Goal: Task Accomplishment & Management: Manage account settings

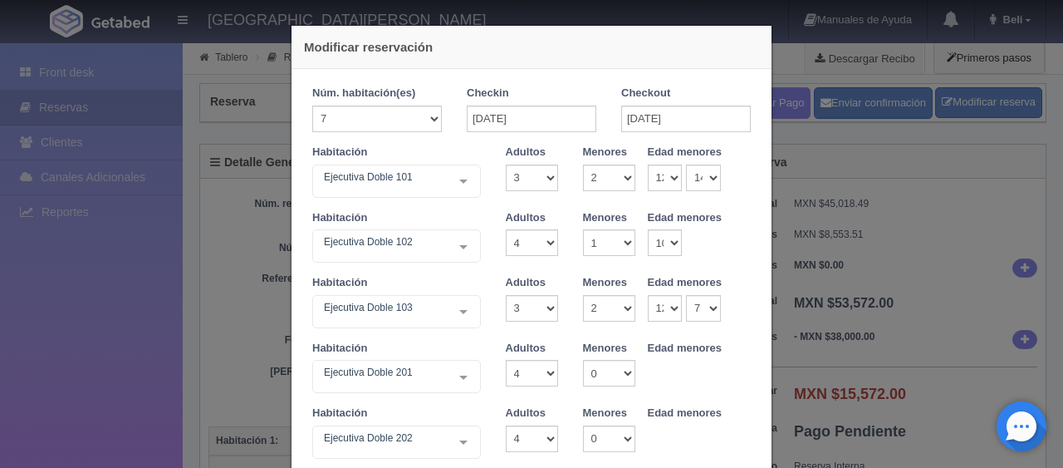
select select "3"
select select "2"
select select "12"
select select "14"
select select "4"
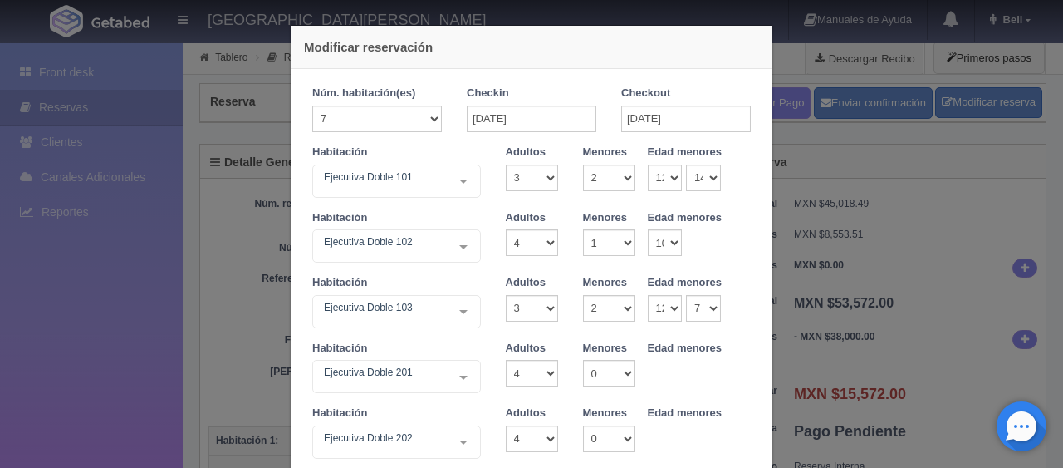
select select "1"
select select "10"
select select "3"
select select "2"
select select "12"
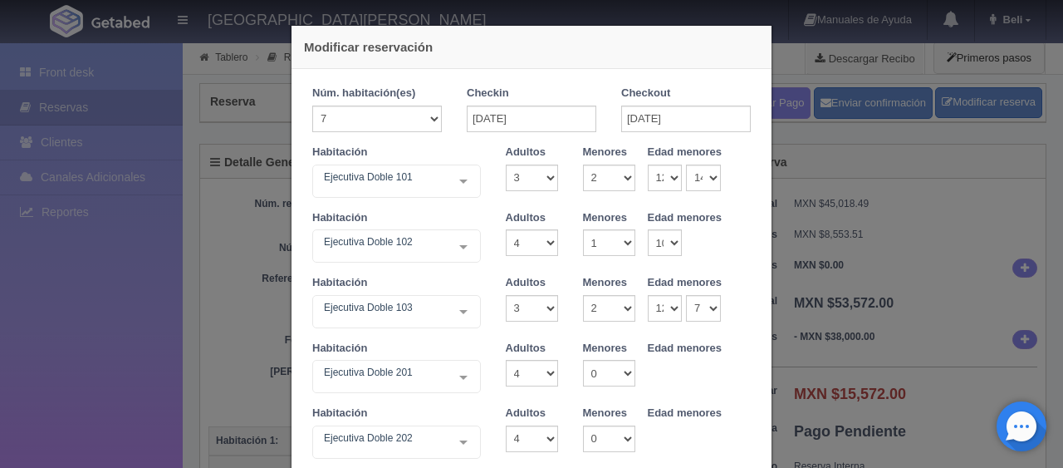
select select "7"
select select "4"
select select "3"
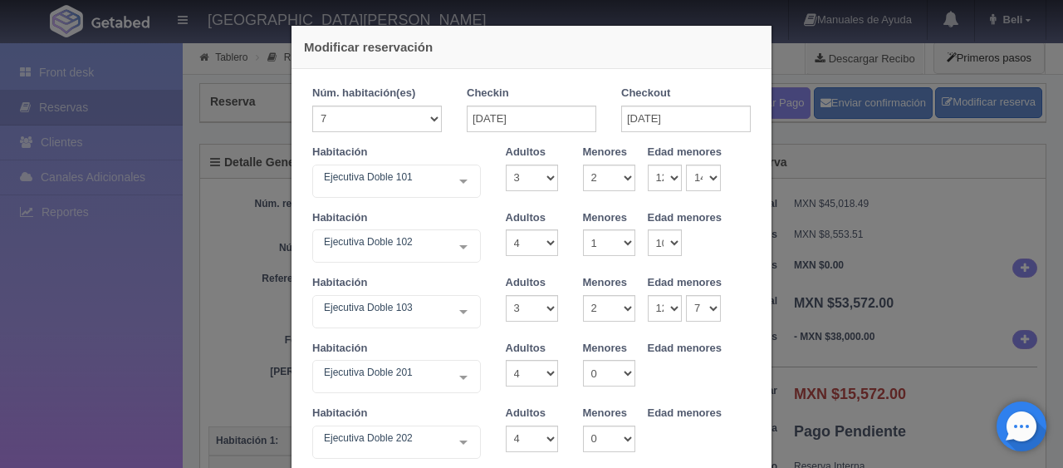
scroll to position [581, 0]
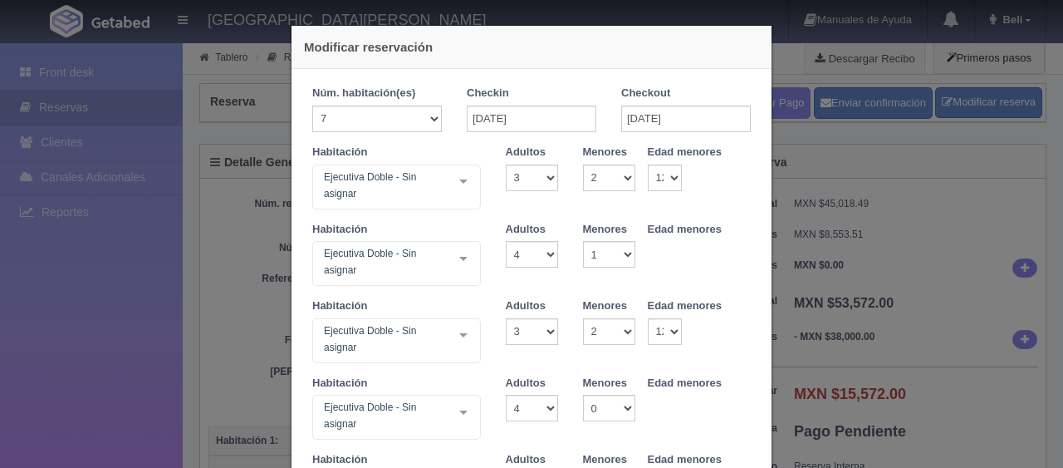
select select "3"
select select "2"
select select "12"
select select "4"
select select "1"
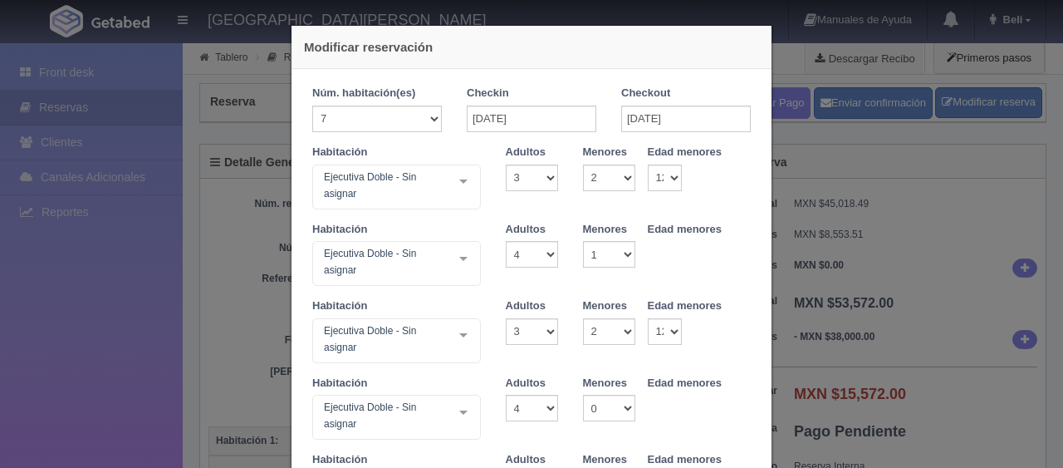
select select "3"
select select "2"
select select "12"
select select "4"
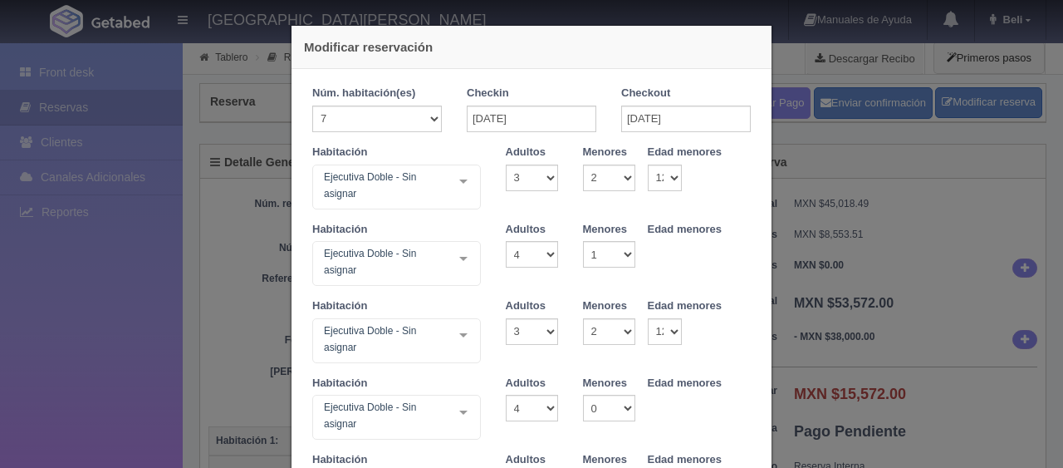
select select "4"
select select "3"
select select "1"
select select "4"
select select "0"
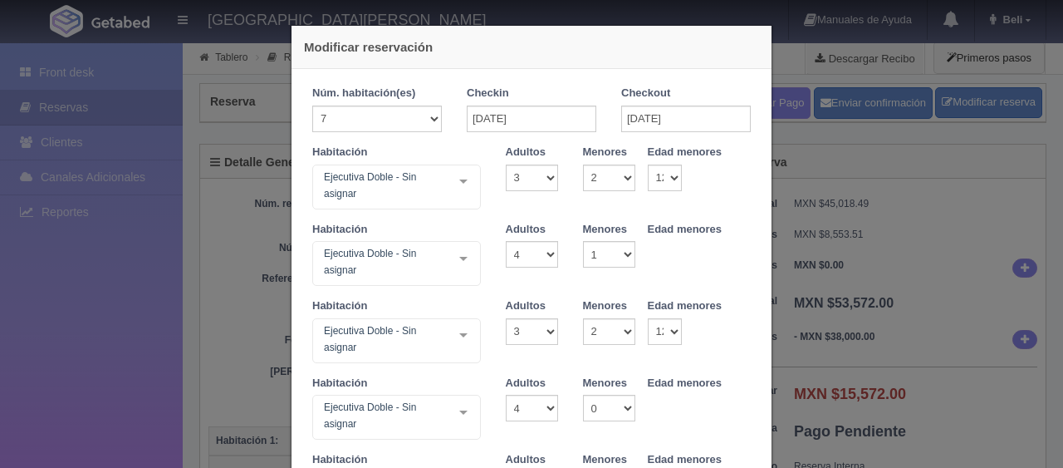
select select "1"
select select "7"
select select "2"
click at [44, 178] on div "Modificar reservación Núm. habitación(es) 1 2 3 4 5 6 7 8 9 10 11 12 13 14 15 1…" at bounding box center [531, 234] width 1063 height 468
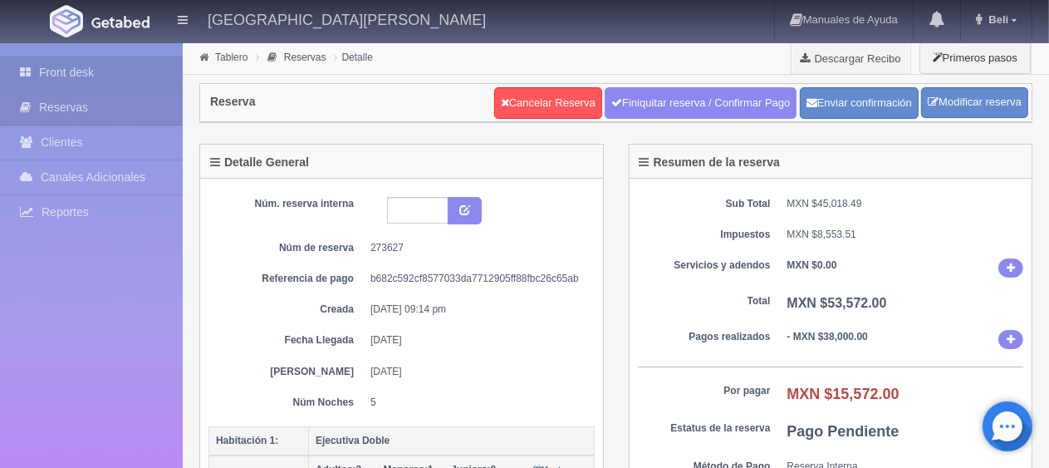
click at [142, 72] on link "Front desk" at bounding box center [91, 73] width 183 height 34
click at [141, 71] on link "Front desk" at bounding box center [91, 73] width 183 height 34
click at [140, 71] on link "Front desk" at bounding box center [91, 73] width 183 height 34
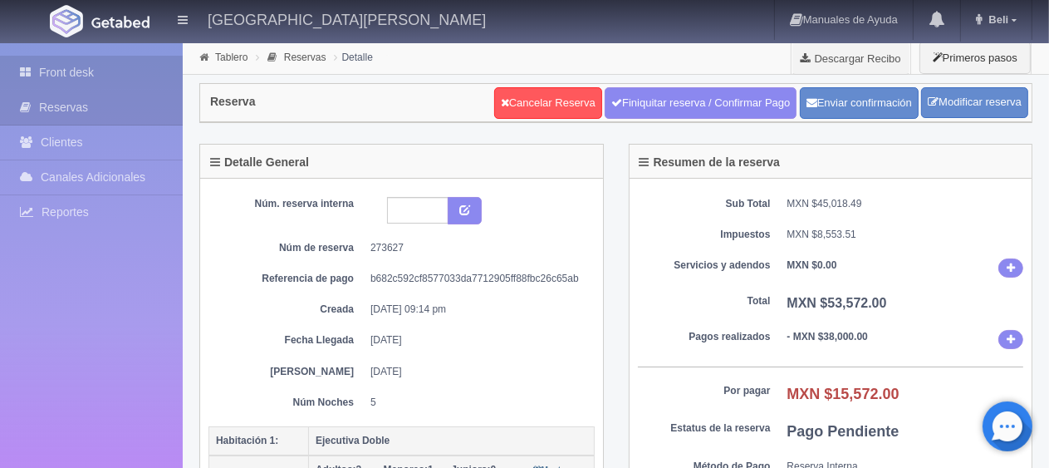
click at [140, 71] on link "Front desk" at bounding box center [91, 73] width 183 height 34
click at [409, 302] on dd "[DATE] 09:14 pm" at bounding box center [476, 309] width 212 height 14
click at [109, 77] on link "Front desk" at bounding box center [91, 73] width 183 height 34
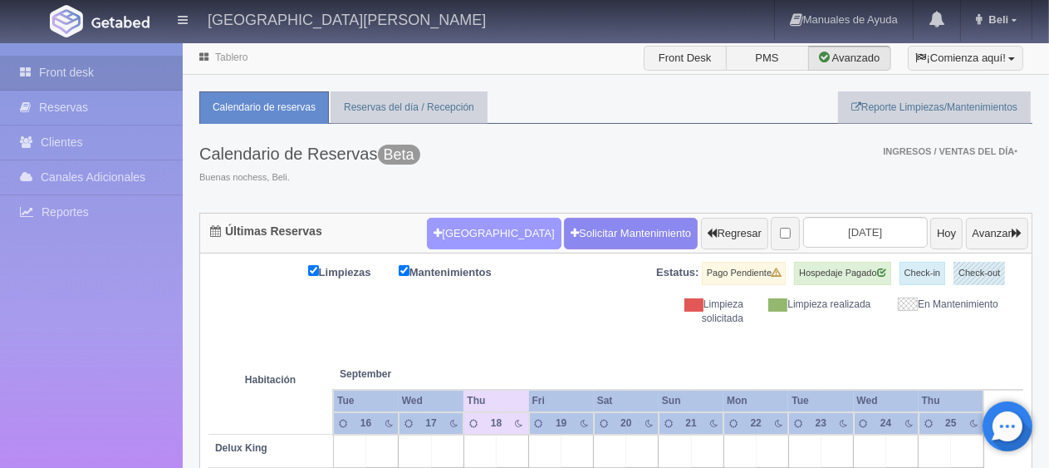
click at [464, 226] on button "[GEOGRAPHIC_DATA]" at bounding box center [494, 234] width 134 height 32
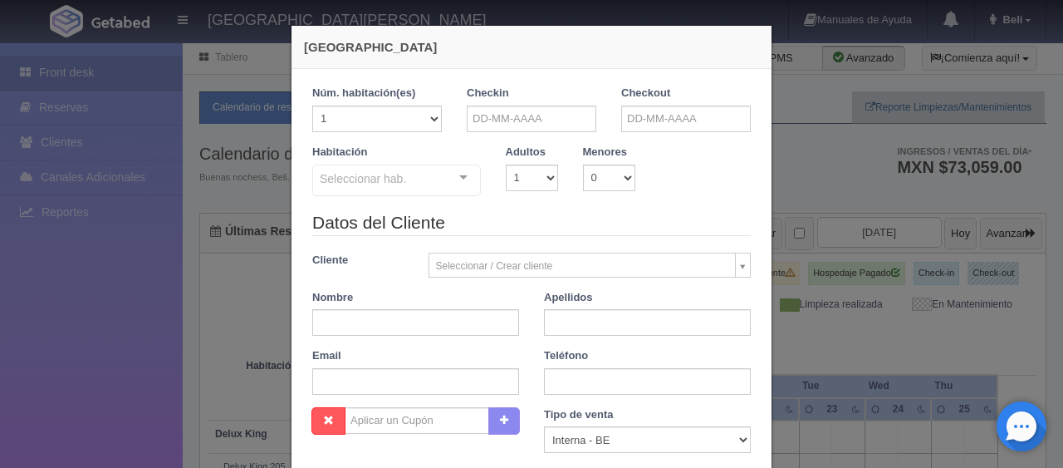
checkbox input "false"
click at [556, 117] on input "text" at bounding box center [532, 118] width 130 height 27
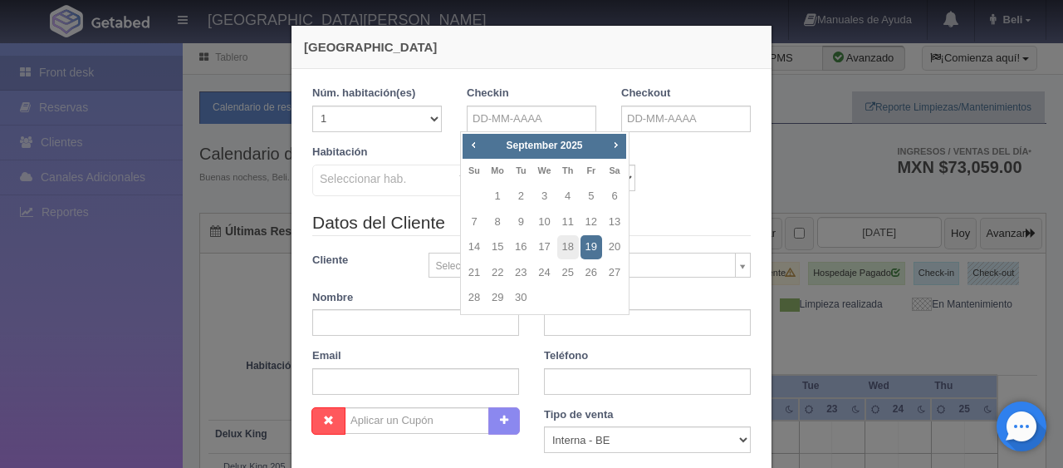
click at [615, 149] on span "Next" at bounding box center [615, 144] width 13 height 13
click at [606, 276] on link "25" at bounding box center [615, 273] width 22 height 24
type input "25-10-2025"
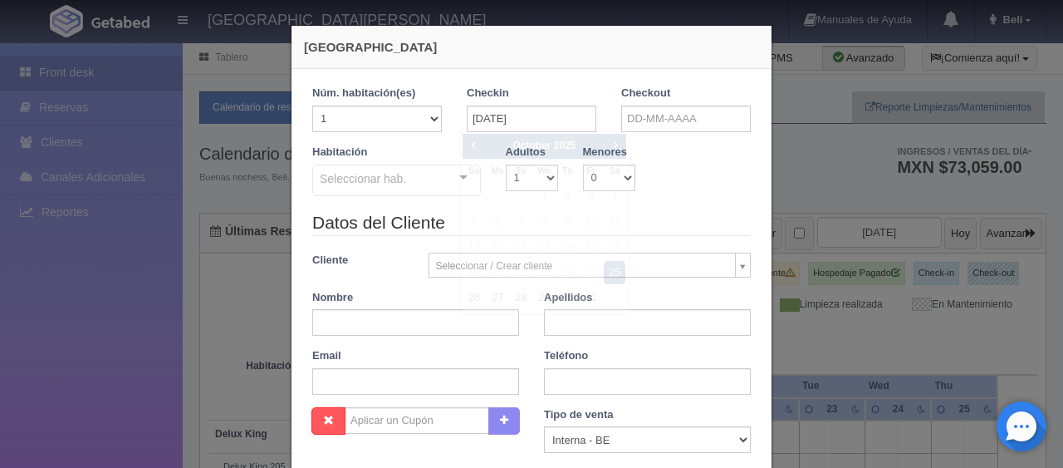
checkbox input "false"
click at [655, 125] on input "text" at bounding box center [686, 118] width 130 height 27
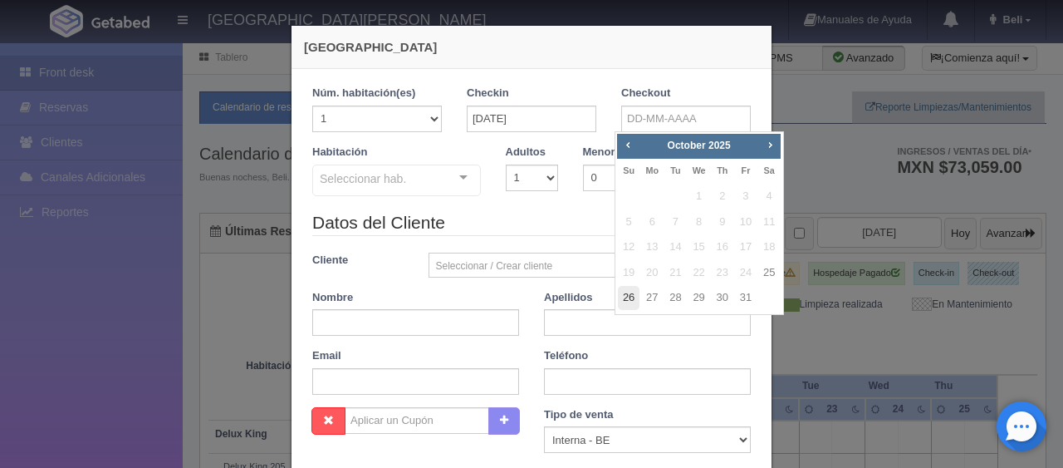
click at [631, 301] on link "26" at bounding box center [629, 298] width 22 height 24
type input "26-10-2025"
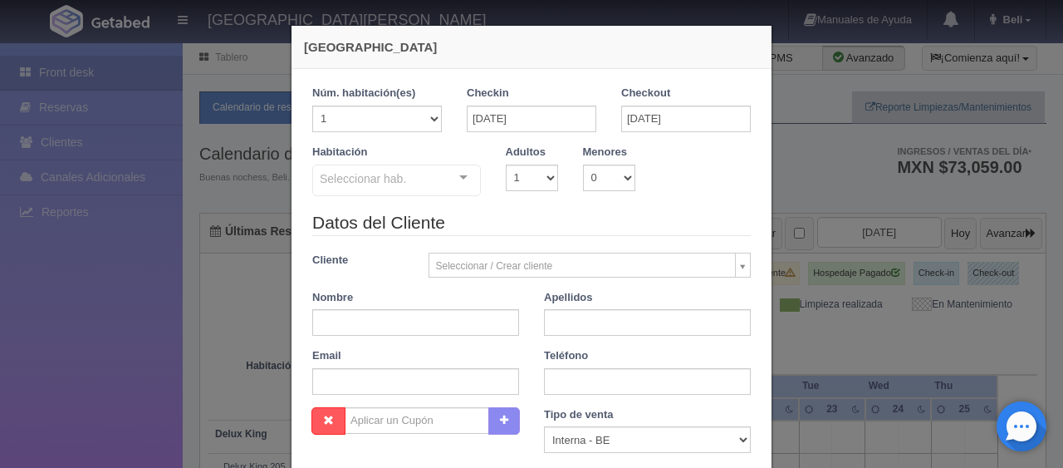
click at [435, 187] on div "Seleccionar hab." at bounding box center [396, 180] width 169 height 32
checkbox input "false"
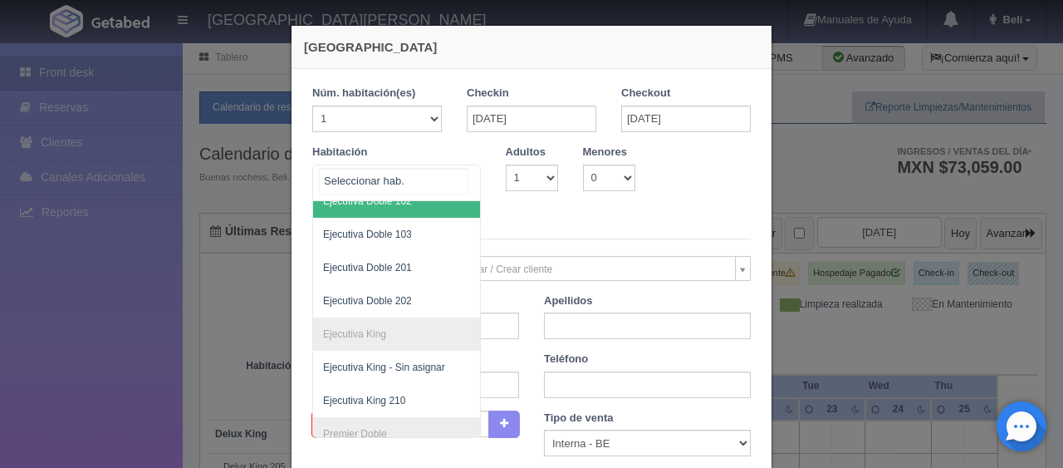
scroll to position [166, 0]
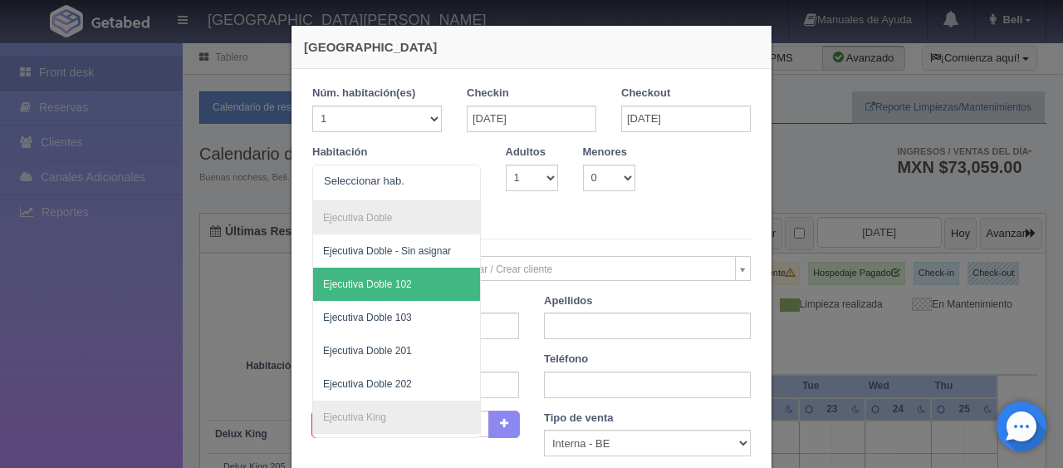
click at [566, 225] on legend "Datos del Cliente" at bounding box center [531, 226] width 438 height 26
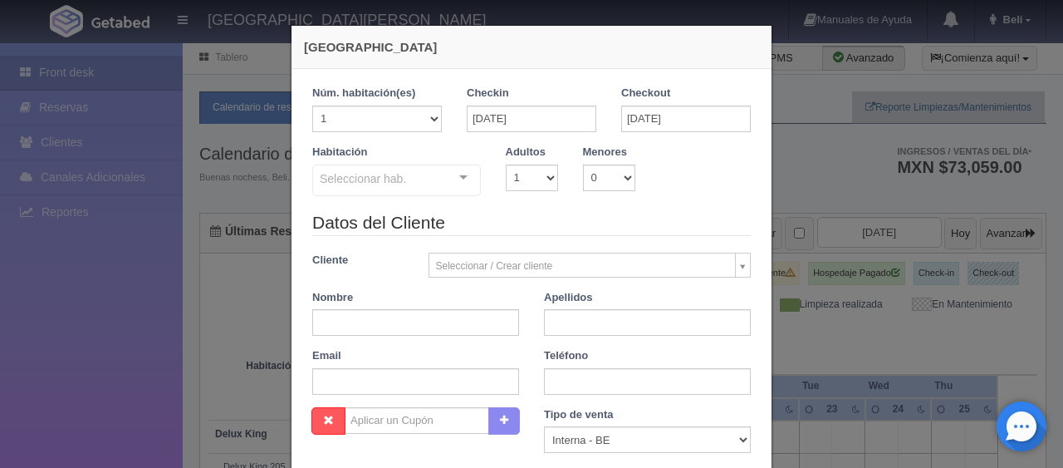
click at [399, 183] on div "Seleccionar hab." at bounding box center [396, 180] width 169 height 32
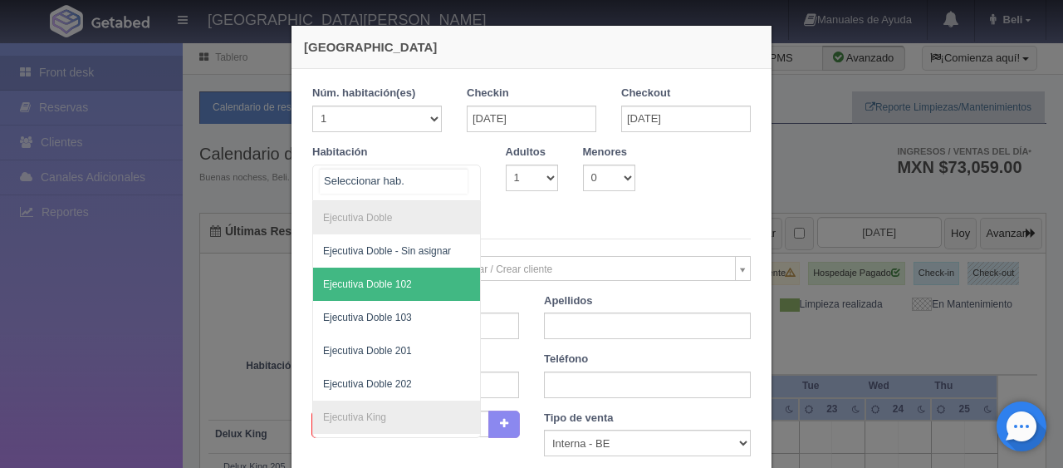
click at [448, 176] on div "SUITE SUITE - Sin asignar SUITE 301 Habitación Personas con Movilidad Reducida …" at bounding box center [396, 182] width 169 height 37
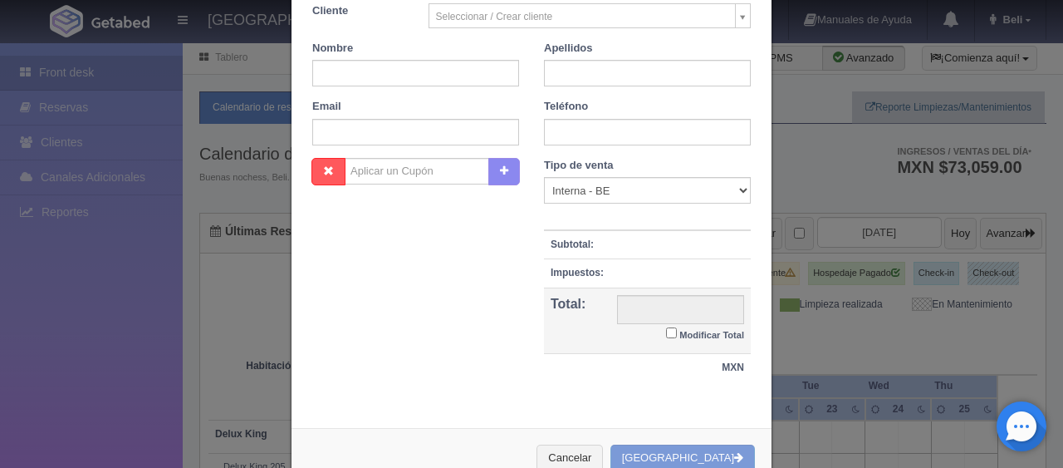
scroll to position [292, 0]
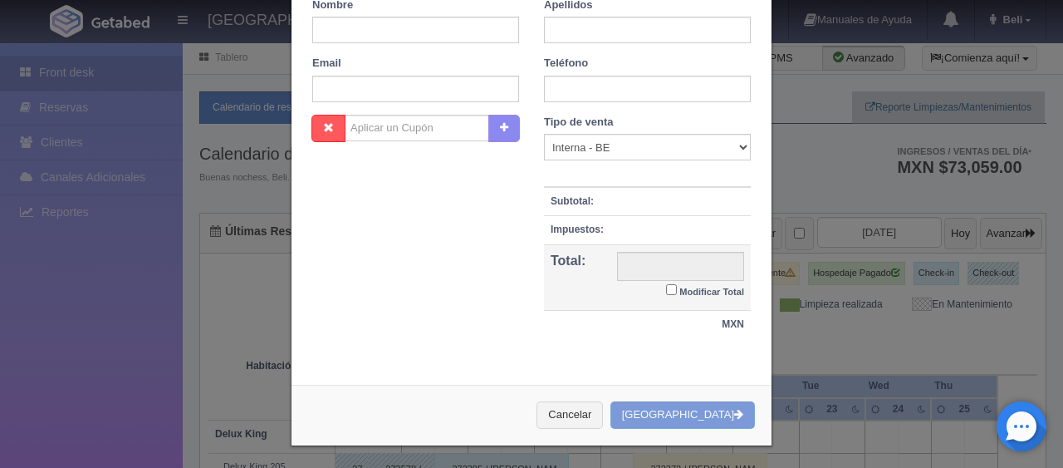
click at [952, 277] on div "Nueva Reserva 1 Núm. habitación(es) 1 2 3 4 5 6 7 8 9 10 11 12 13 14 15 16 17 1…" at bounding box center [531, 234] width 1063 height 468
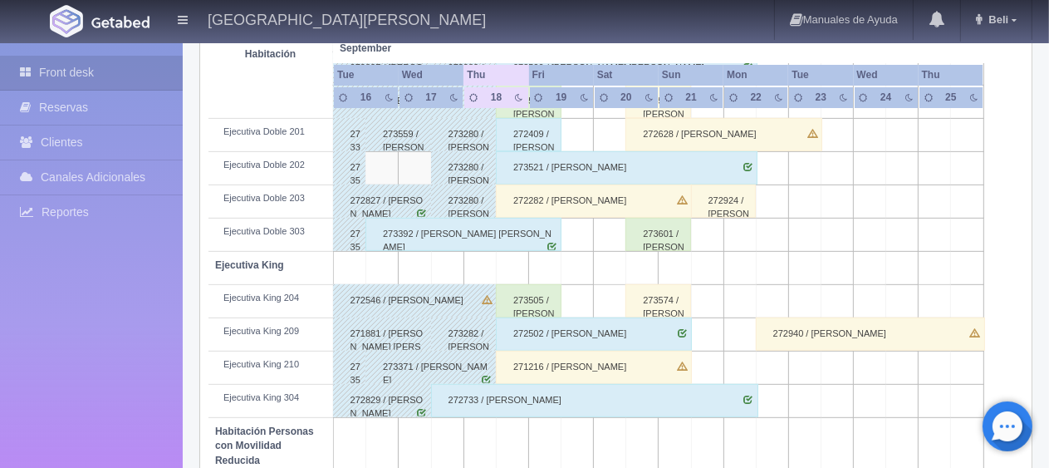
scroll to position [0, 0]
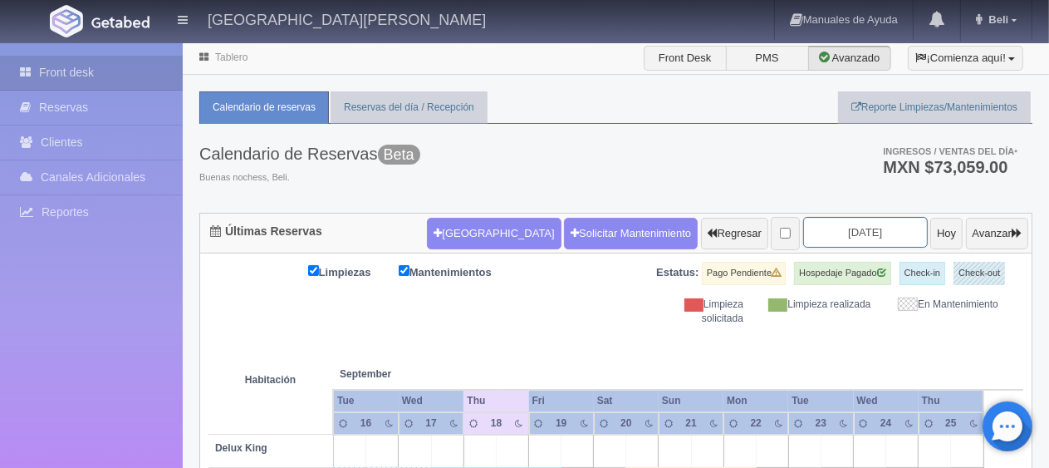
click at [861, 234] on input "2025-09-18" at bounding box center [865, 232] width 125 height 31
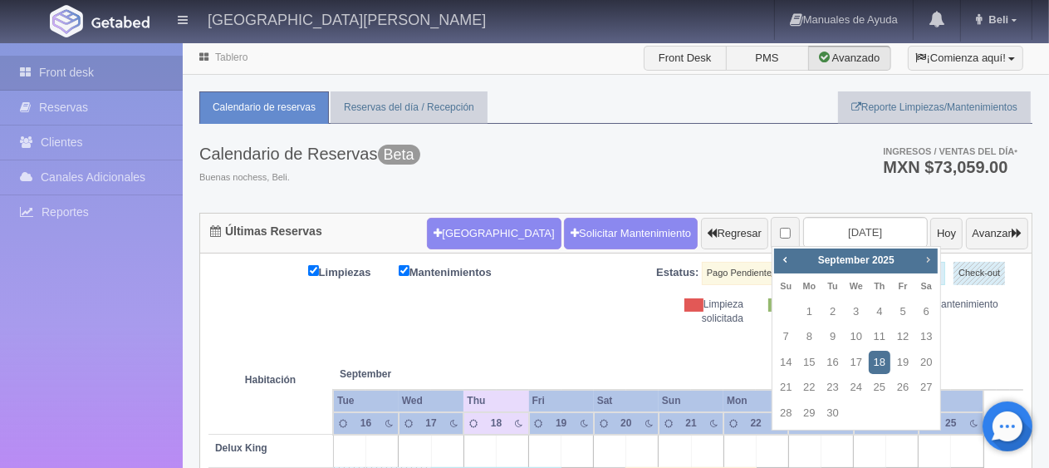
click at [923, 257] on span "Next" at bounding box center [927, 258] width 13 height 13
click at [928, 393] on link "27" at bounding box center [926, 387] width 22 height 24
type input "[DATE]"
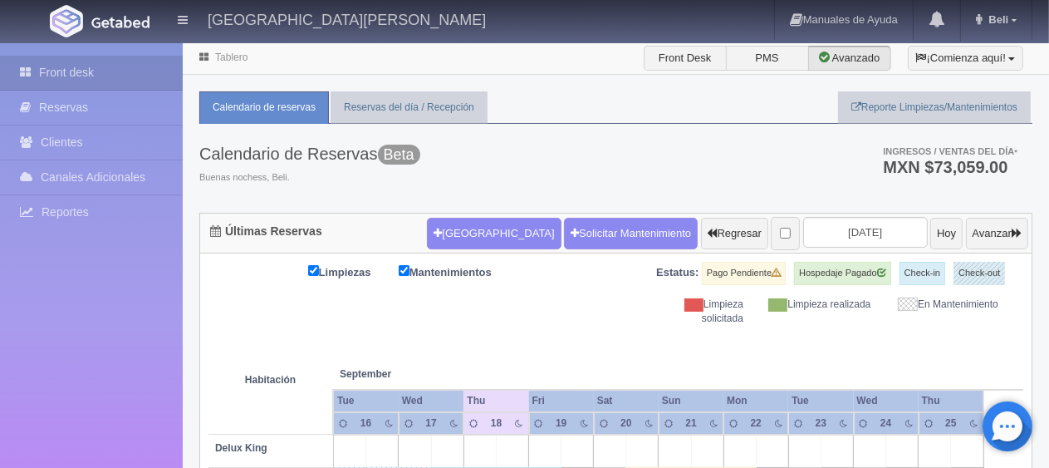
scroll to position [581, 0]
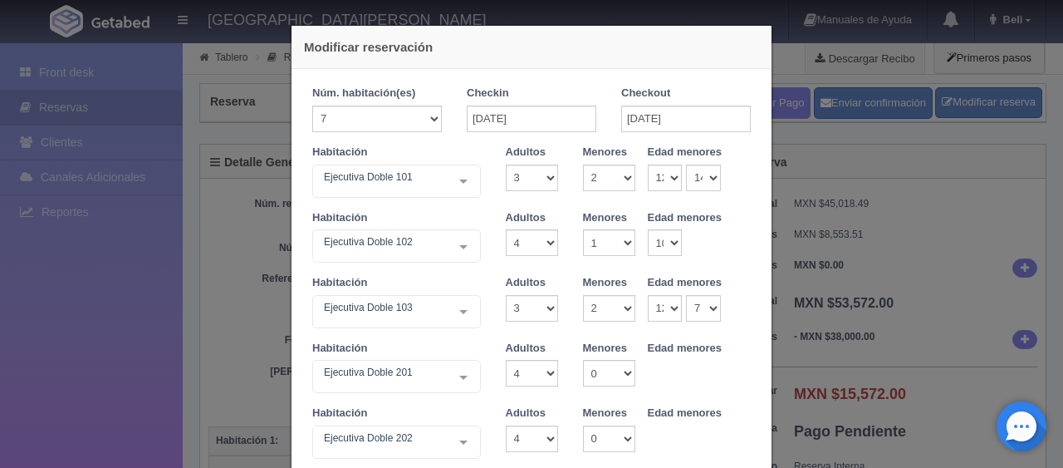
select select "3"
select select "2"
select select "12"
select select "14"
select select "4"
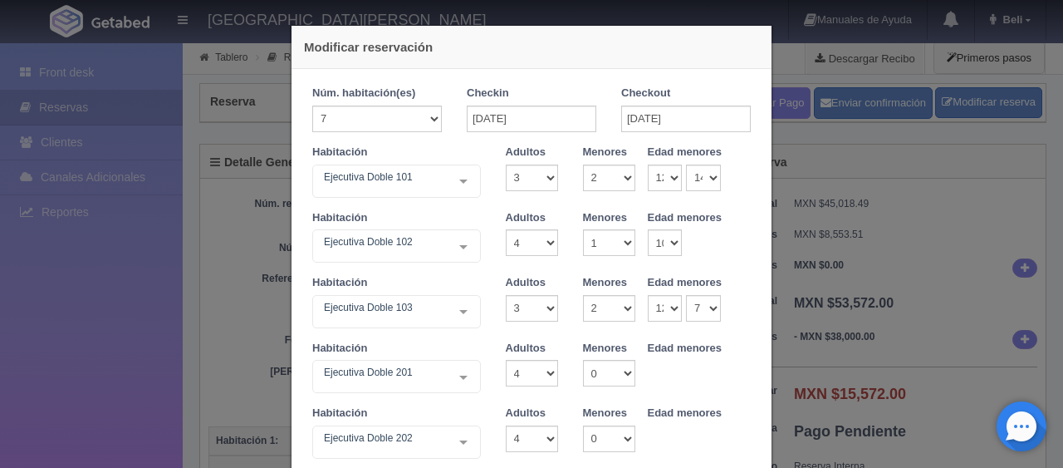
select select "1"
select select "10"
select select "3"
select select "2"
select select "12"
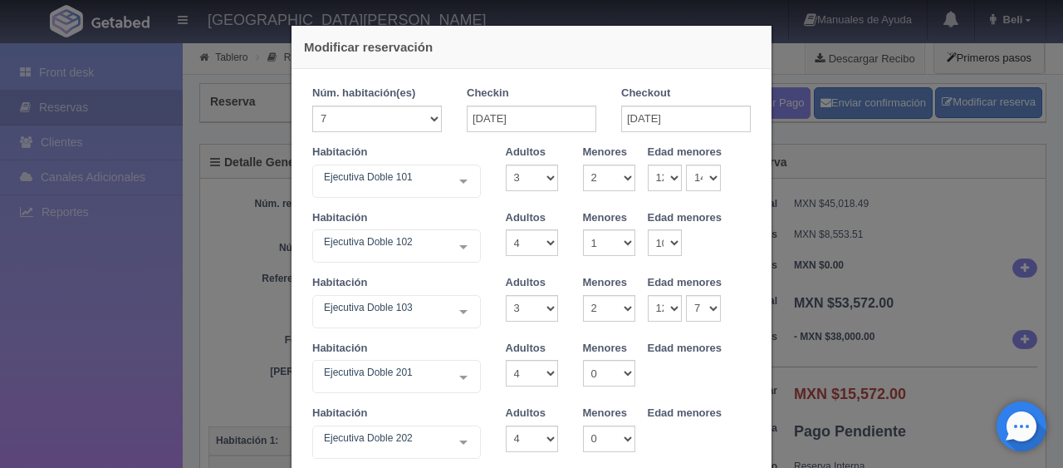
select select "7"
select select "4"
select select "3"
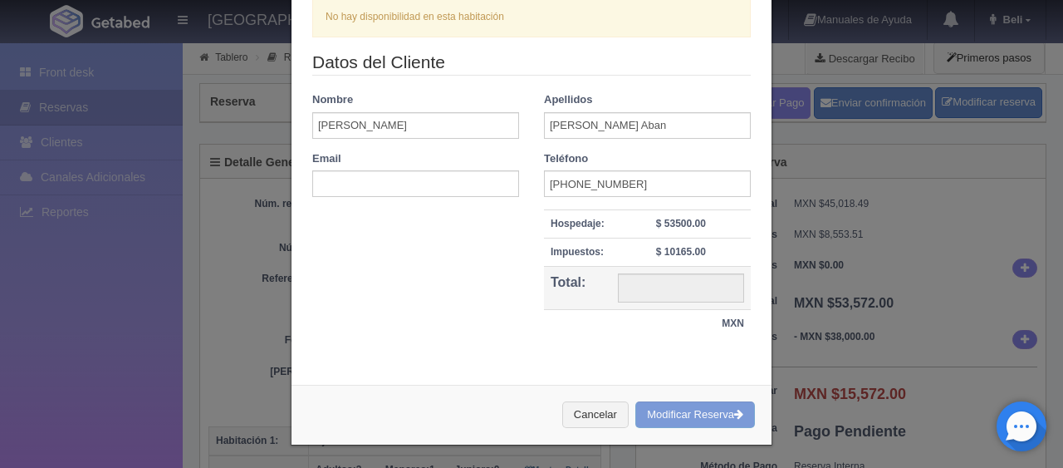
scroll to position [272, 0]
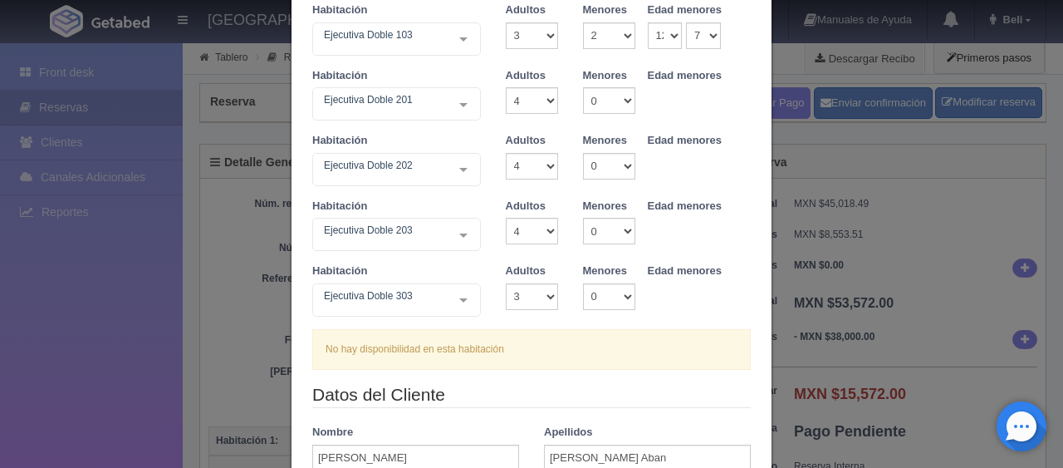
click at [571, 366] on div "No hay disponibilidad en esta habitación" at bounding box center [531, 349] width 438 height 41
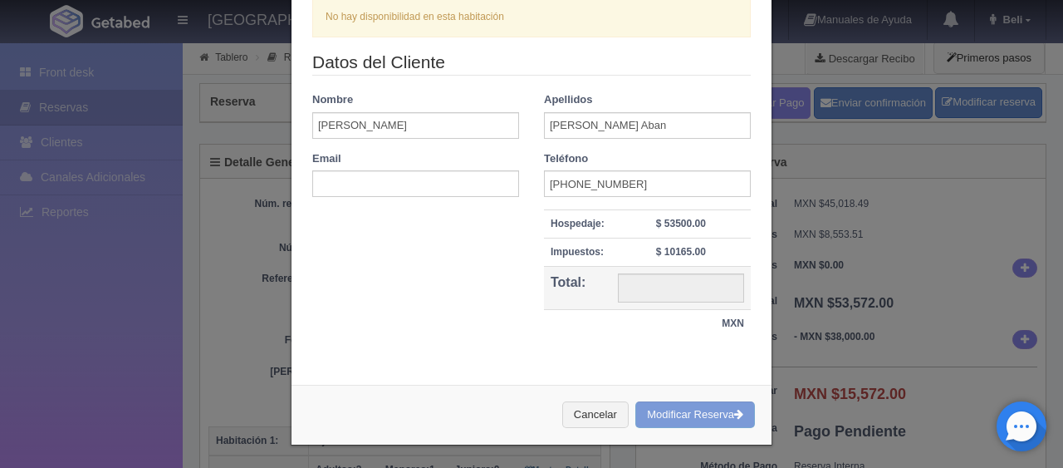
scroll to position [189, 0]
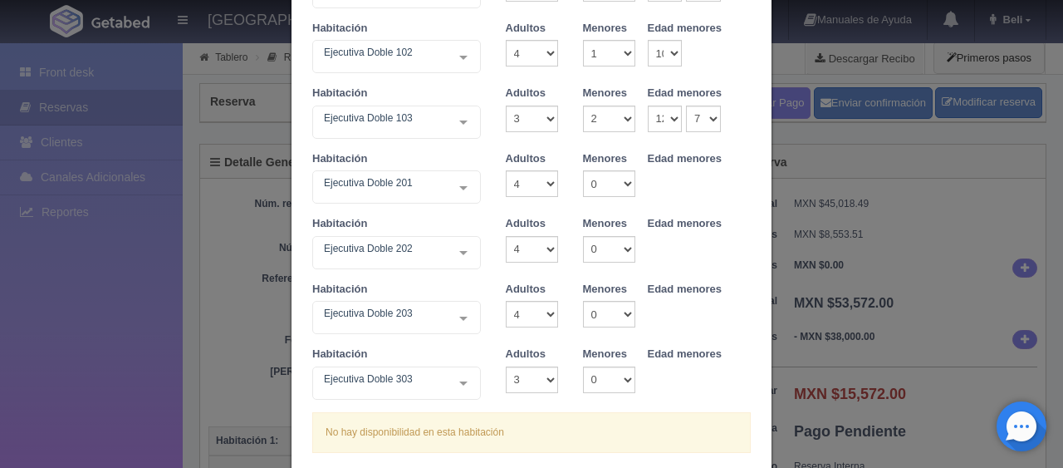
click at [676, 384] on div "Habitación Ejecutiva Doble 303 Ejecutiva Doble Ejecutiva Doble - Sin asignar Ej…" at bounding box center [531, 379] width 463 height 66
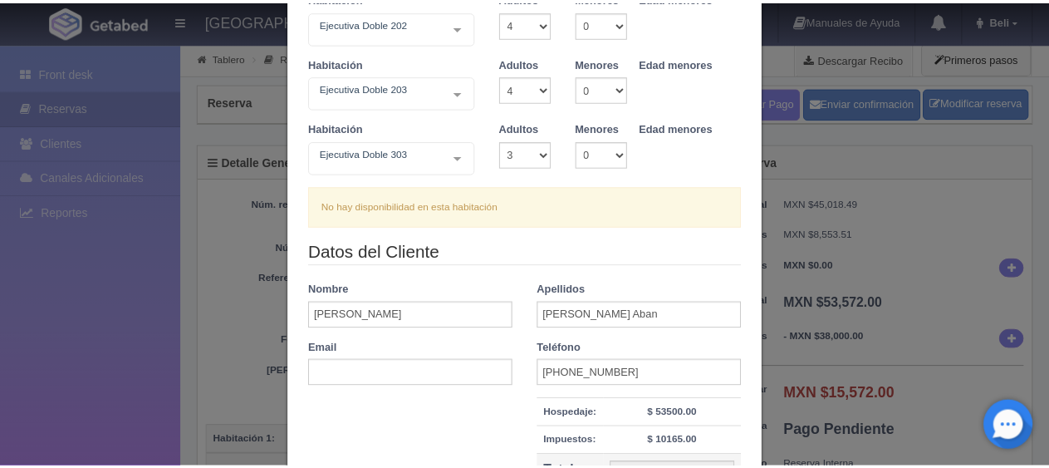
scroll to position [605, 0]
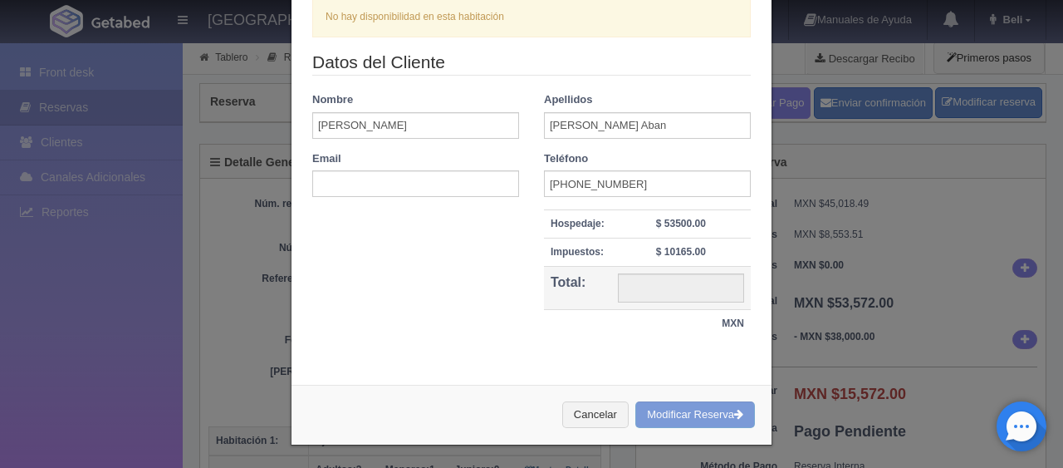
click at [911, 334] on div "Modificar reservación Núm. habitación(es) 1 2 3 4 5 6 7 8 9 10 11 12 13 14 15 1…" at bounding box center [531, 234] width 1063 height 468
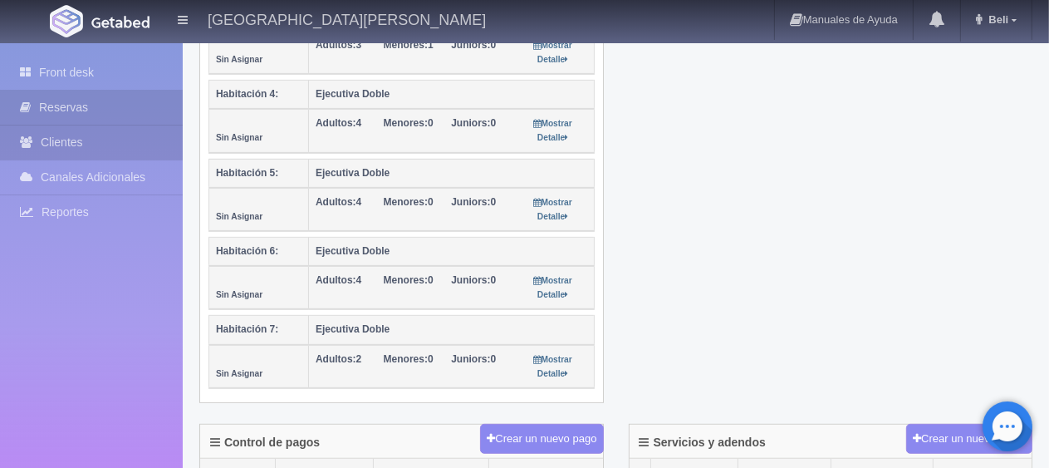
scroll to position [0, 0]
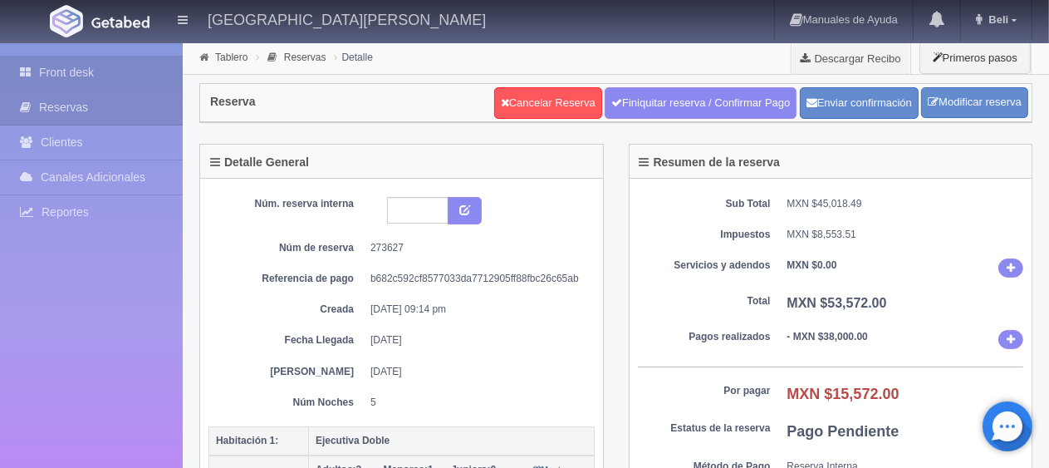
click at [91, 78] on link "Front desk" at bounding box center [91, 73] width 183 height 34
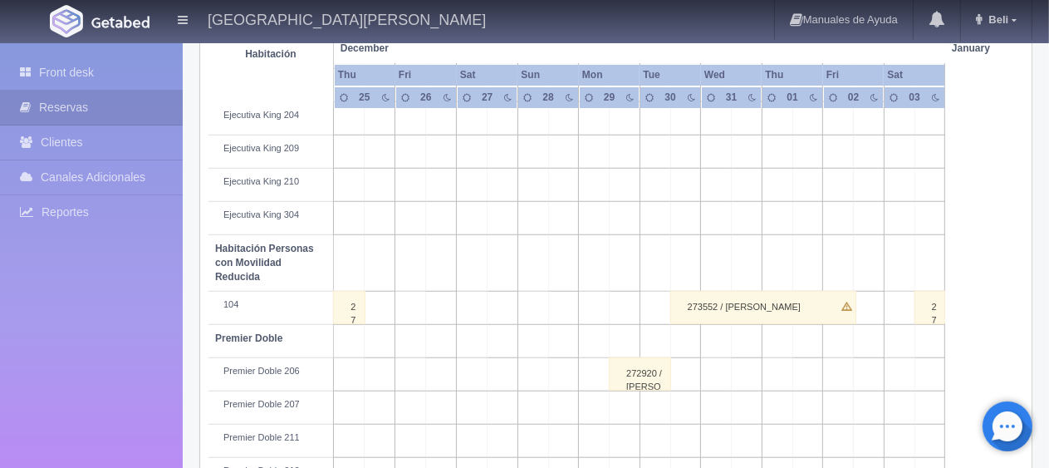
scroll to position [664, 0]
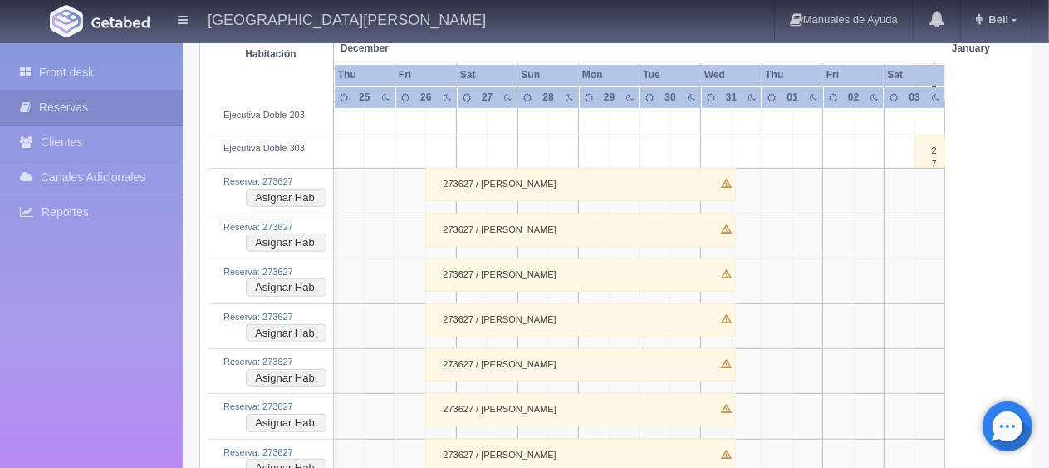
click at [572, 184] on div "273627 / Angela Peralta Aban" at bounding box center [580, 184] width 311 height 33
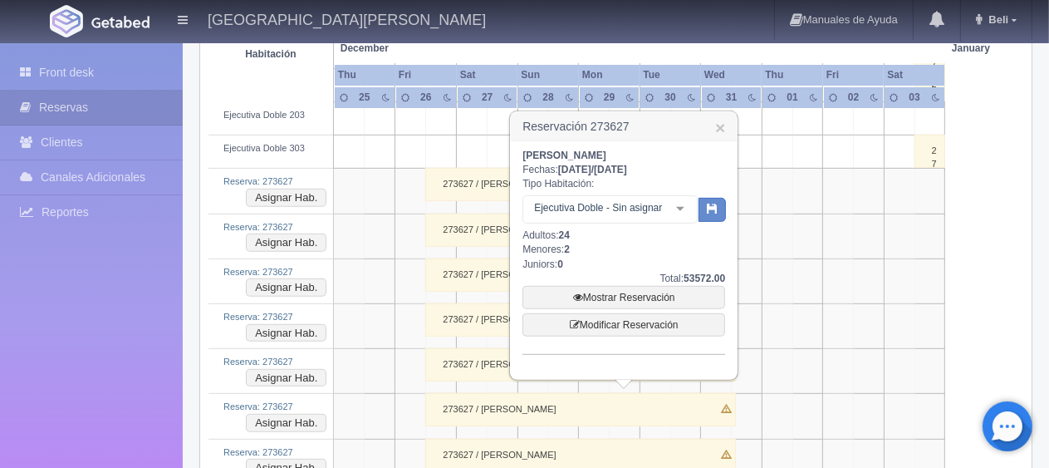
scroll to position [581, 0]
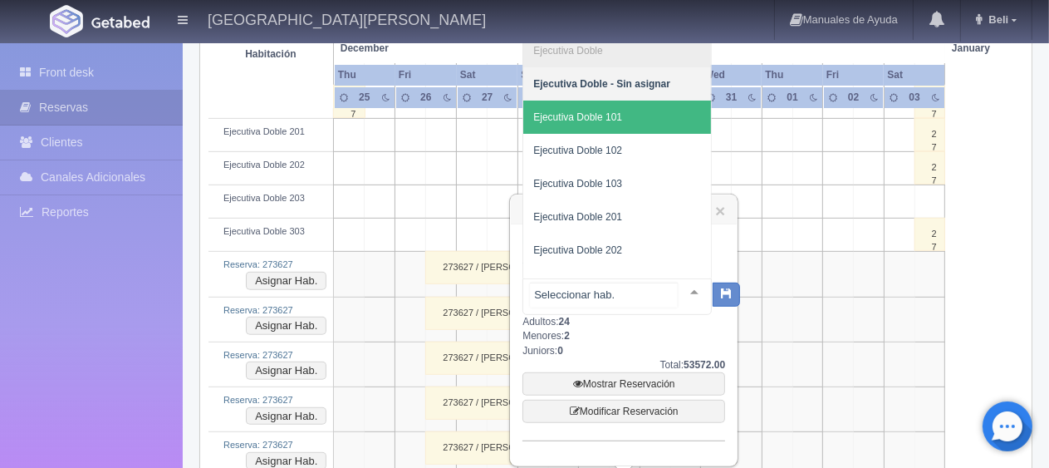
click at [618, 115] on span "Ejecutiva Doble 101" at bounding box center [577, 117] width 89 height 12
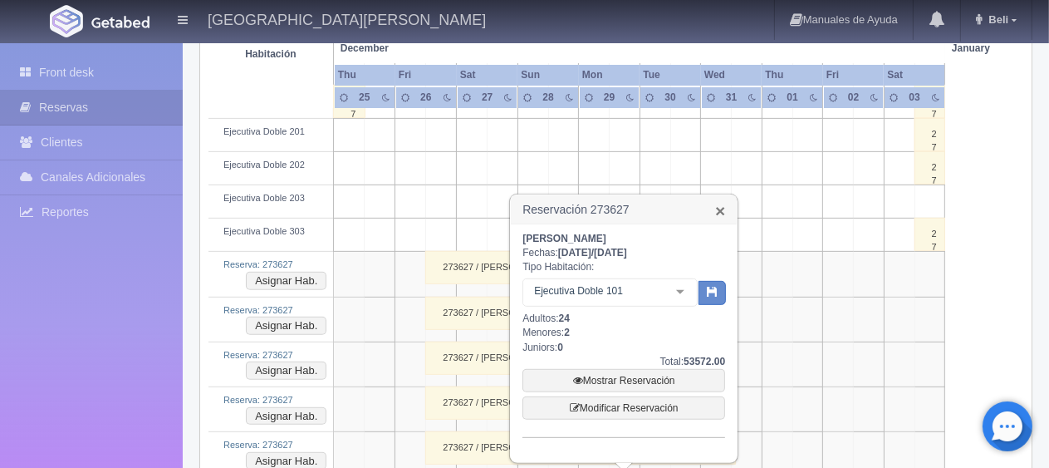
click at [715, 209] on link "×" at bounding box center [720, 210] width 10 height 17
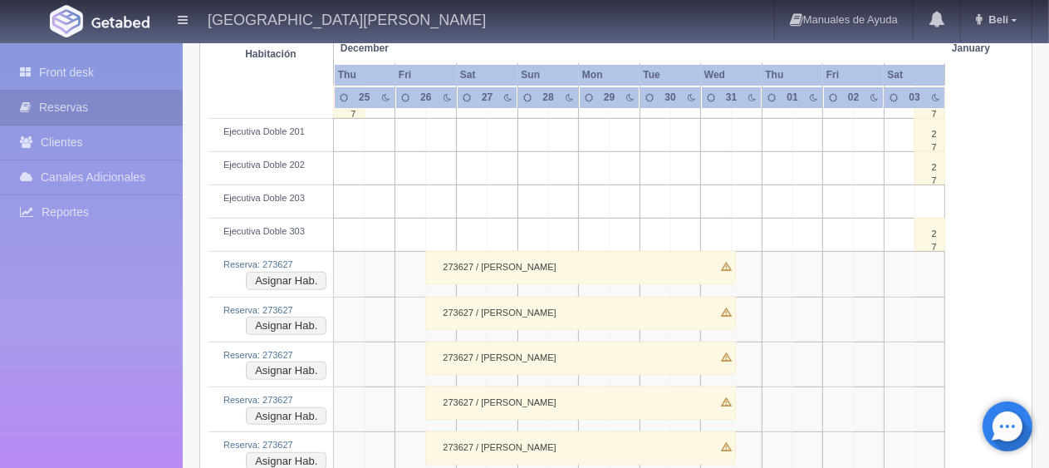
click at [595, 264] on div "273627 / Angela Peralta Aban" at bounding box center [580, 267] width 311 height 33
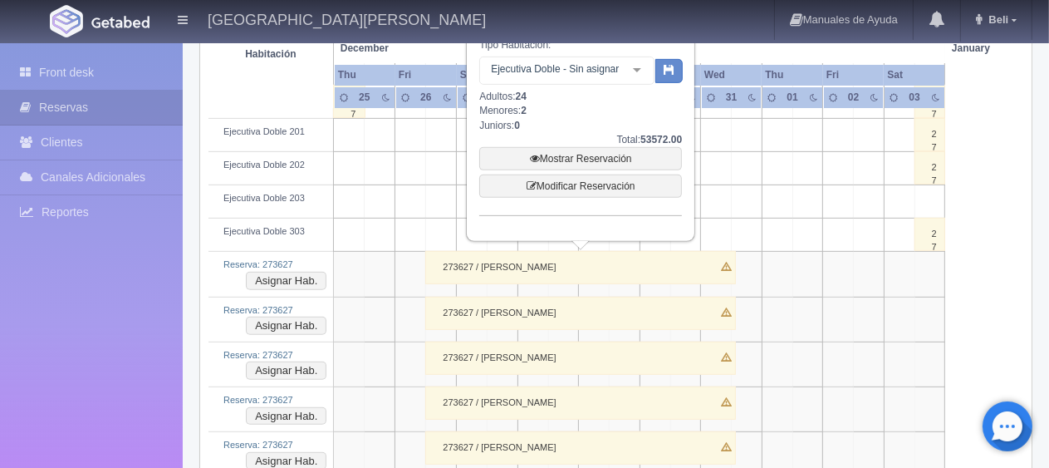
click at [608, 83] on div "Ejecutiva Doble - Sin asignar" at bounding box center [566, 70] width 175 height 28
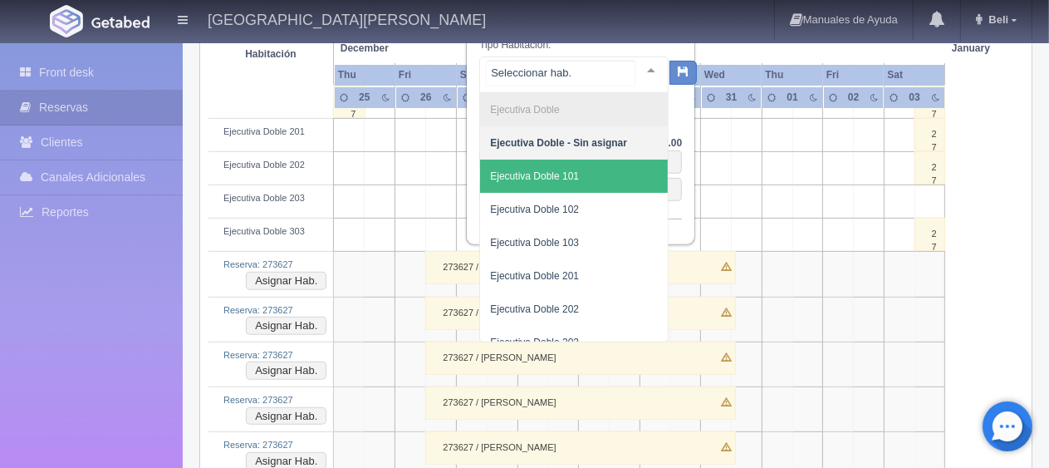
click at [584, 166] on span "Ejecutiva Doble 101" at bounding box center [574, 175] width 188 height 33
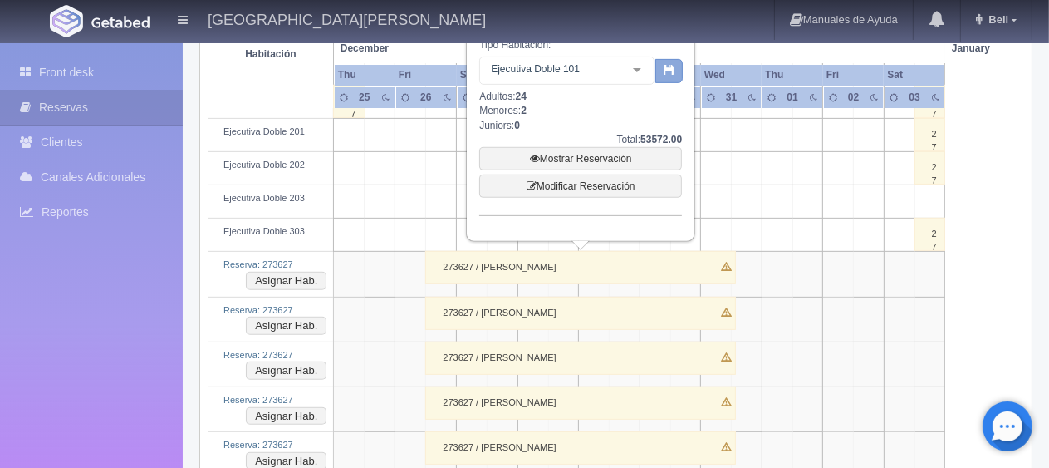
drag, startPoint x: 665, startPoint y: 76, endPoint x: 668, endPoint y: 85, distance: 8.9
click at [670, 85] on span at bounding box center [669, 70] width 26 height 37
click at [677, 73] on button "button" at bounding box center [668, 71] width 27 height 25
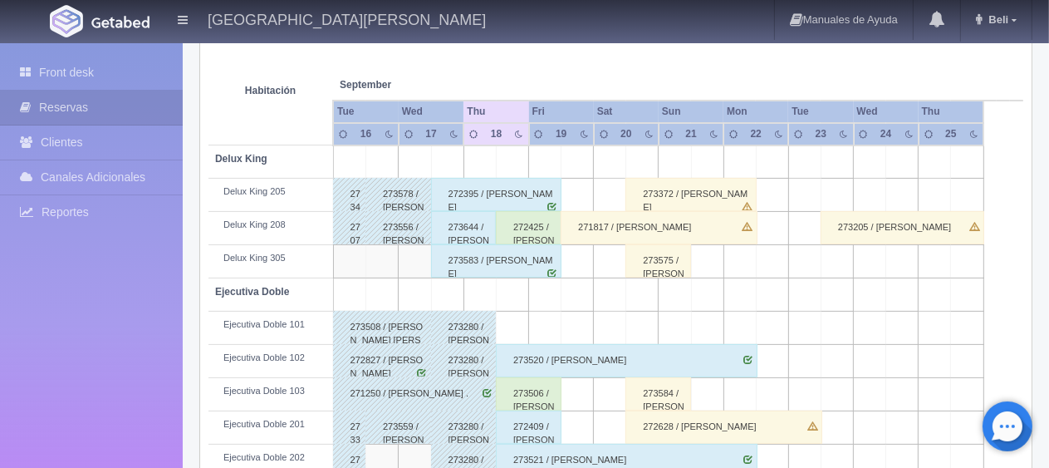
scroll to position [40, 0]
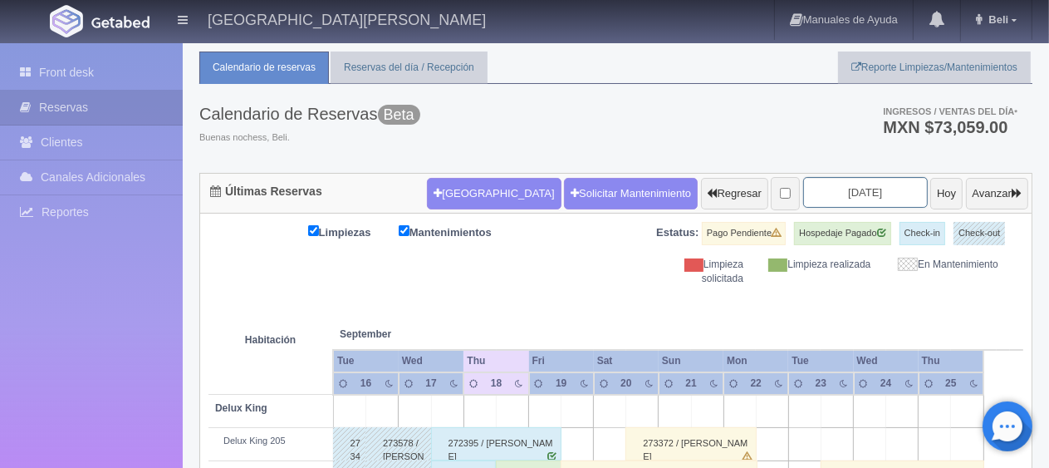
click at [860, 189] on input "2025-09-18" at bounding box center [865, 192] width 125 height 31
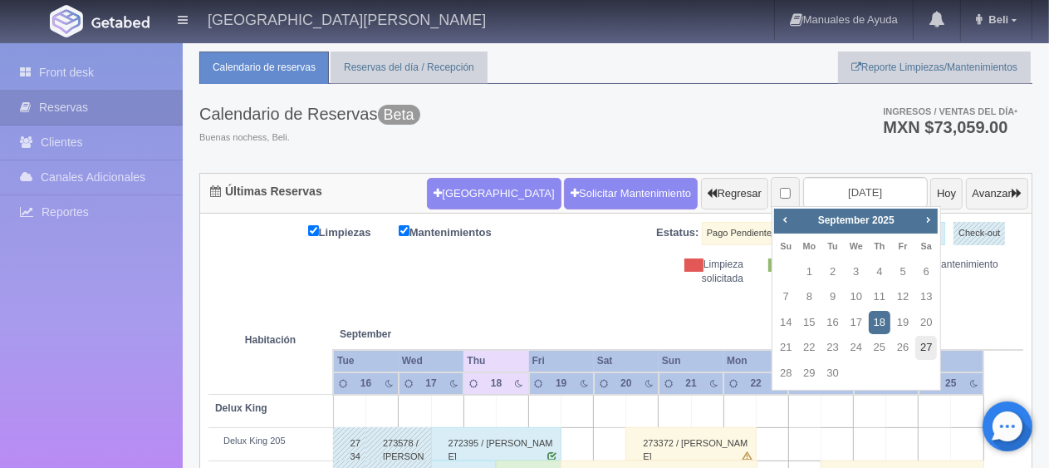
click at [926, 347] on link "27" at bounding box center [926, 347] width 22 height 24
type input "[DATE]"
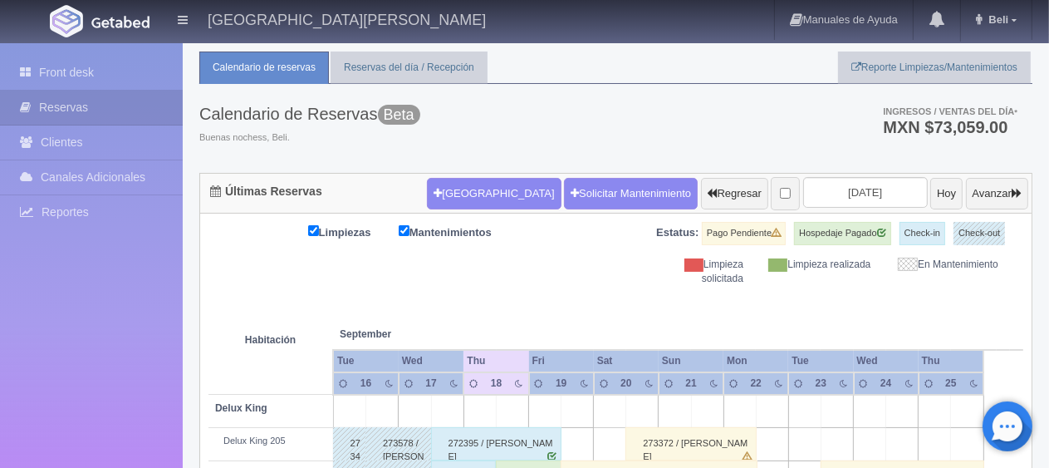
click at [897, 191] on form "Nueva Reserva Solicitar Mantenimiento Regresar 2025-09-27 Hoy Avanzar" at bounding box center [727, 193] width 601 height 35
click at [886, 194] on input "[DATE]" at bounding box center [865, 192] width 125 height 31
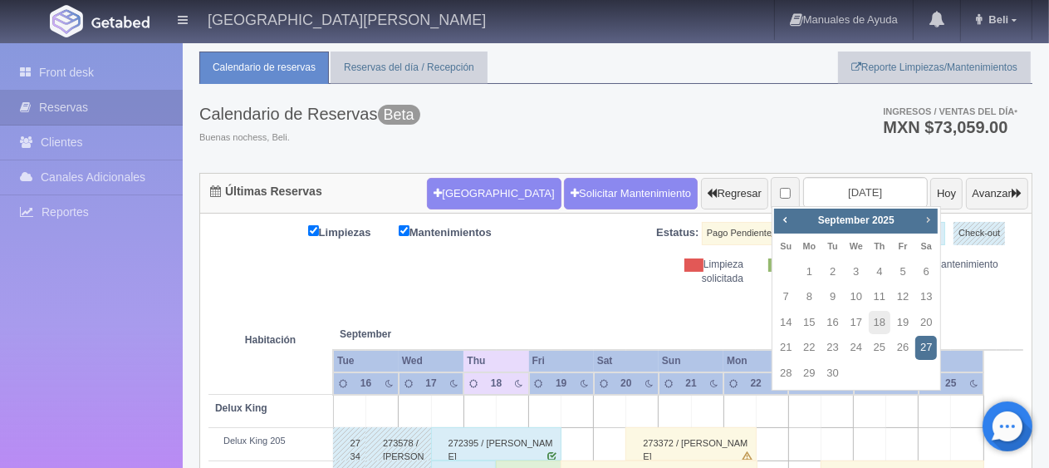
click at [936, 218] on link "Next" at bounding box center [927, 219] width 18 height 18
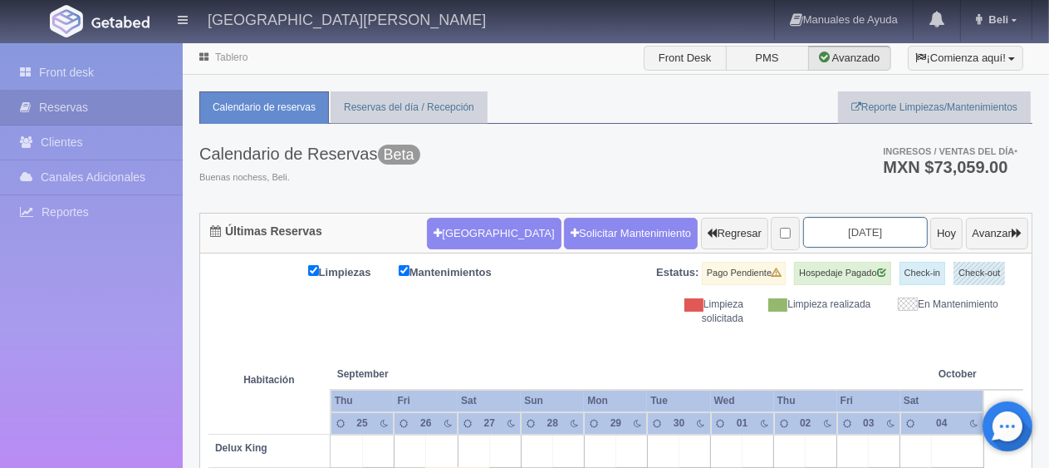
click at [866, 234] on input "[DATE]" at bounding box center [865, 232] width 125 height 31
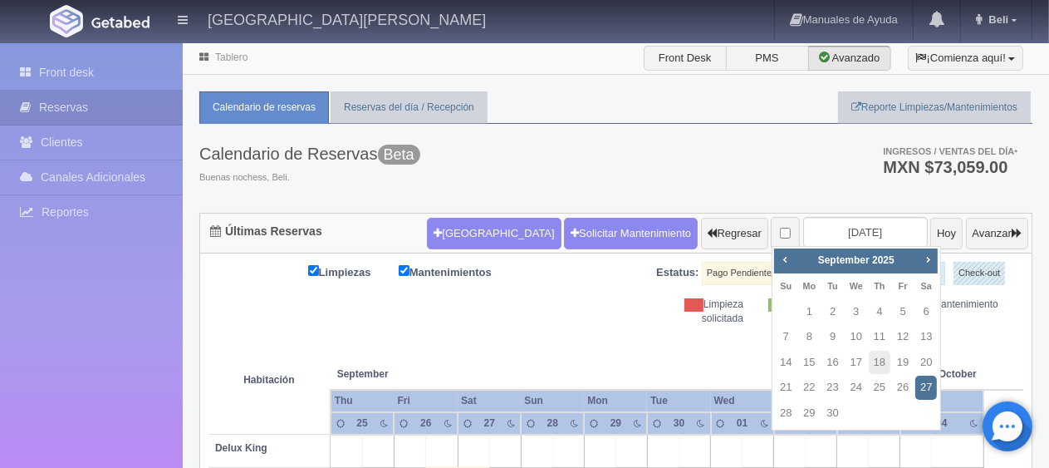
click at [523, 308] on div "Limpiezas Mantenimientos Estatus: Pago Pendiente Hospedaje Pagado Check-in Chec…" at bounding box center [615, 294] width 815 height 64
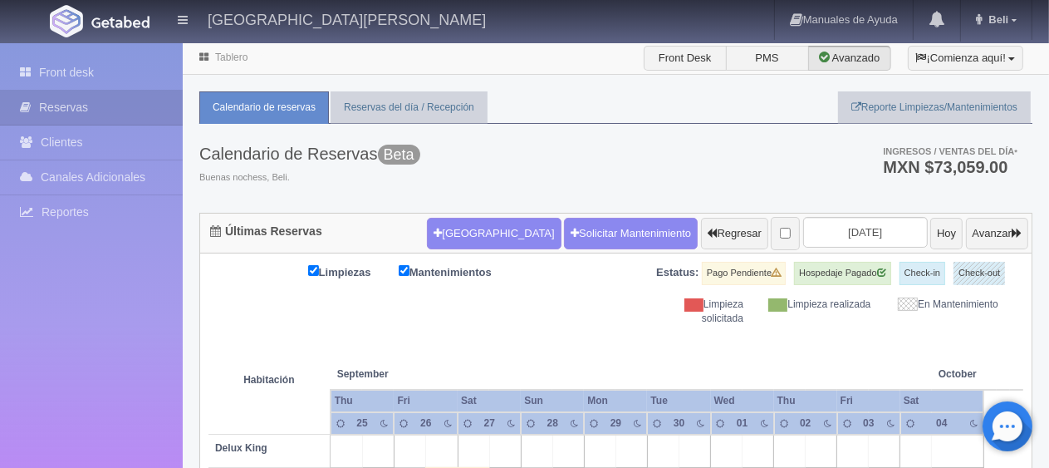
click at [874, 231] on input "[DATE]" at bounding box center [865, 232] width 125 height 31
click at [875, 230] on input "[DATE]" at bounding box center [865, 232] width 125 height 31
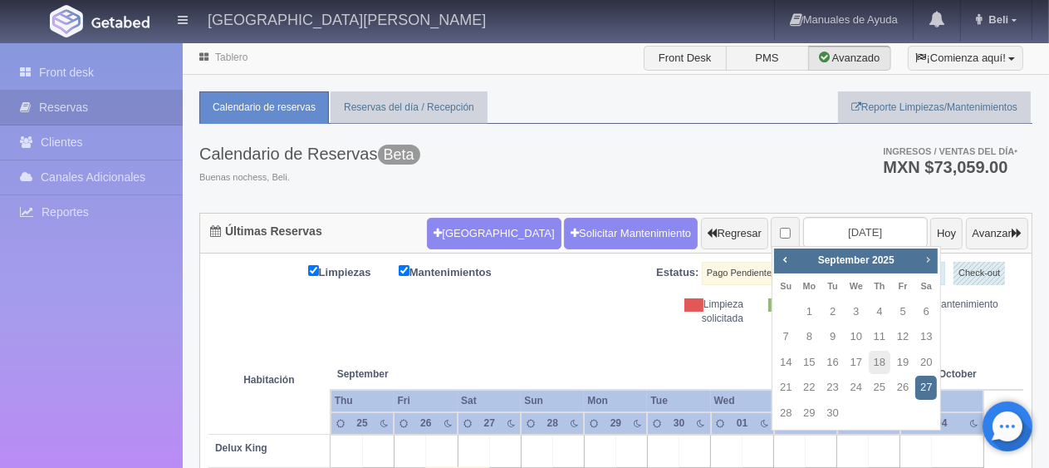
click at [928, 261] on span "Next" at bounding box center [927, 258] width 13 height 13
click at [928, 264] on span "Next" at bounding box center [927, 258] width 13 height 13
click at [928, 384] on link "27" at bounding box center [926, 387] width 22 height 24
type input "[DATE]"
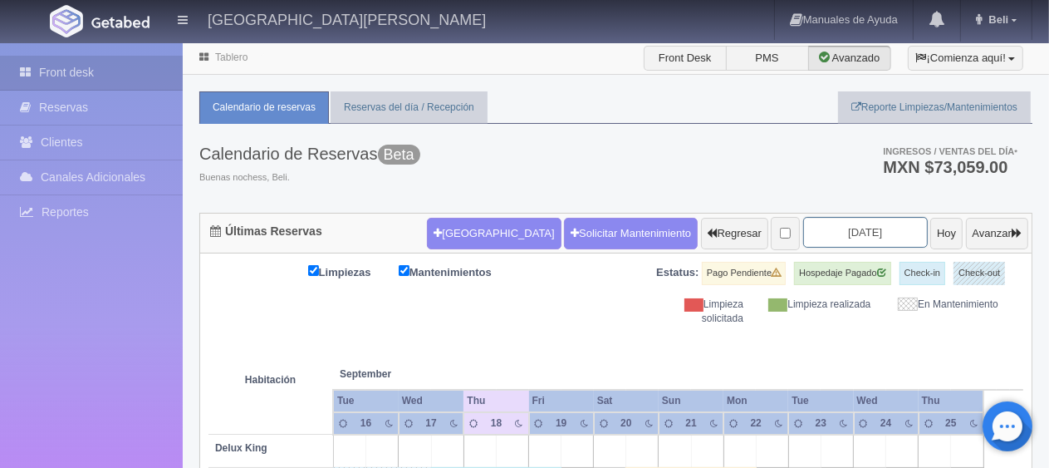
click at [850, 218] on input "[DATE]" at bounding box center [865, 232] width 125 height 31
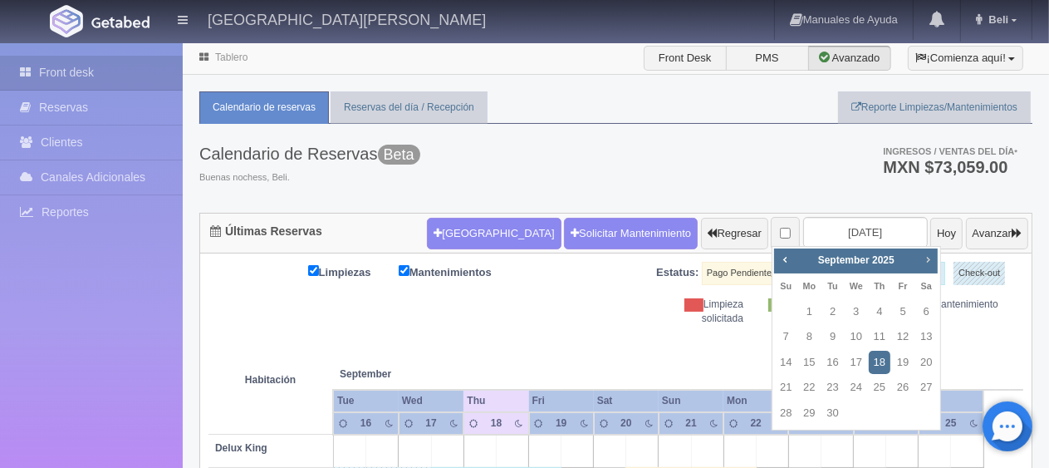
click at [924, 256] on span "Next" at bounding box center [927, 258] width 13 height 13
click at [925, 390] on link "27" at bounding box center [926, 387] width 22 height 24
click at [924, 384] on link "27" at bounding box center [926, 387] width 22 height 24
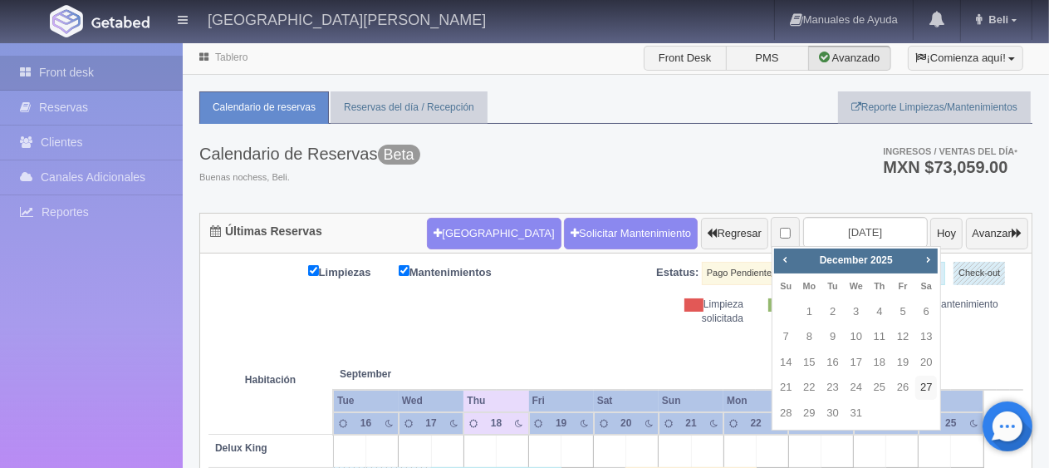
type input "[DATE]"
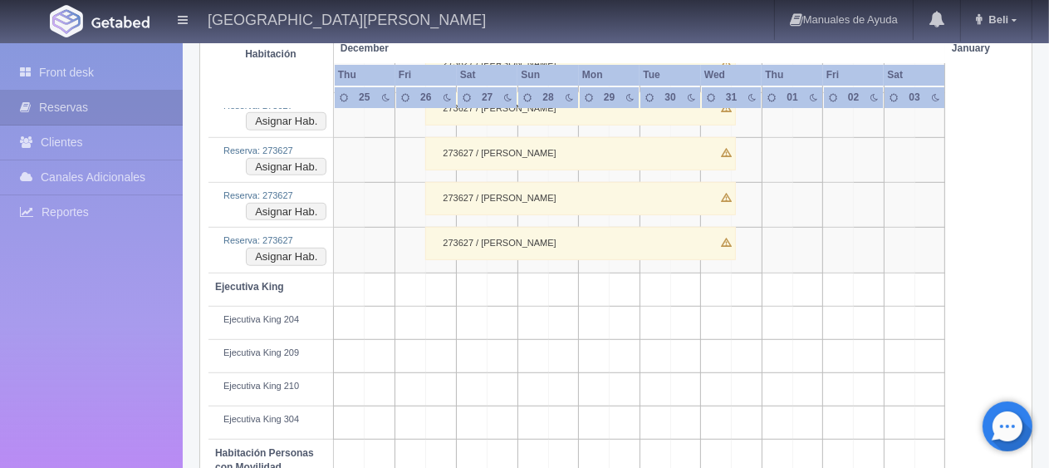
scroll to position [571, 0]
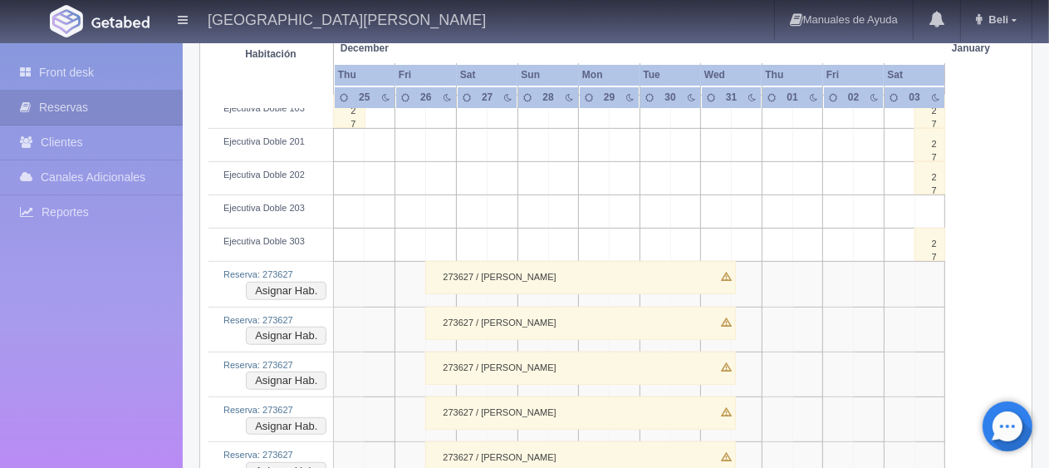
click at [595, 282] on div "273627 / Angela Peralta Aban" at bounding box center [580, 277] width 311 height 33
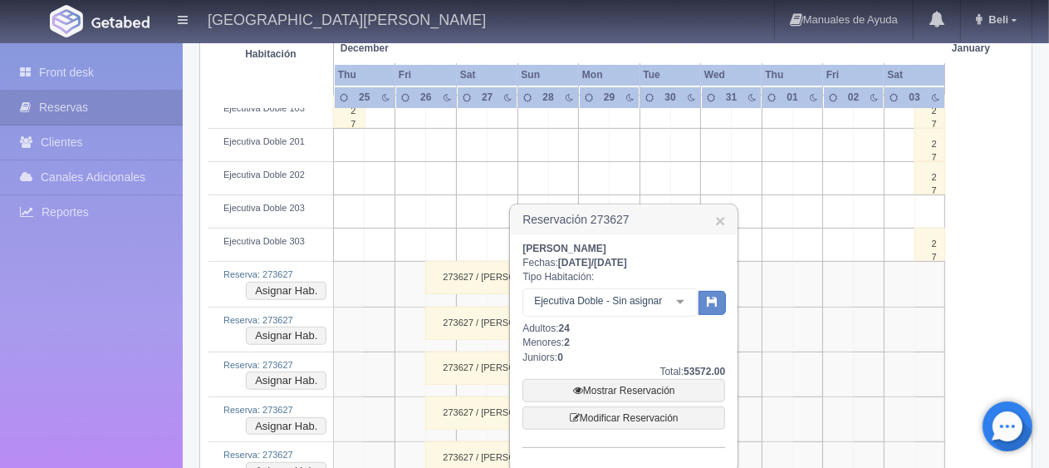
click at [649, 314] on div "Ejecutiva Doble - Sin asignar" at bounding box center [609, 302] width 175 height 28
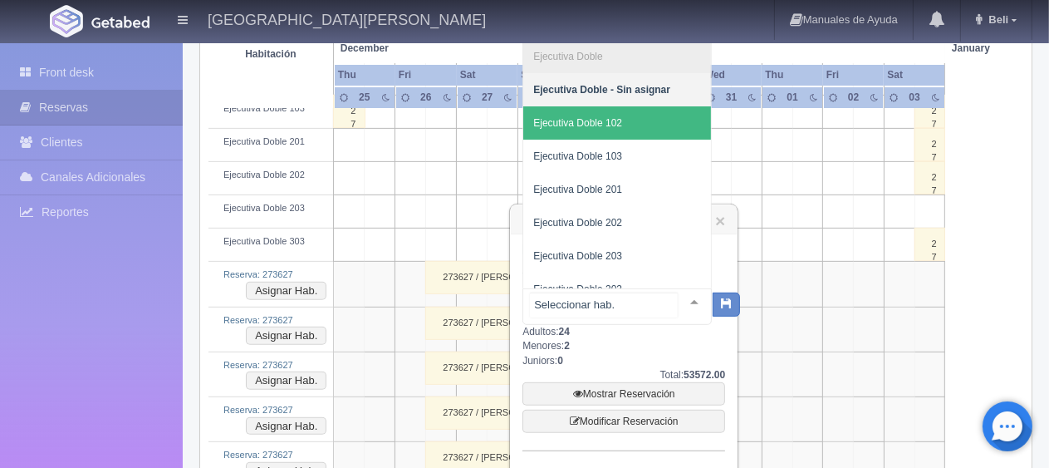
click at [622, 118] on span "Ejecutiva Doble 102" at bounding box center [617, 122] width 188 height 33
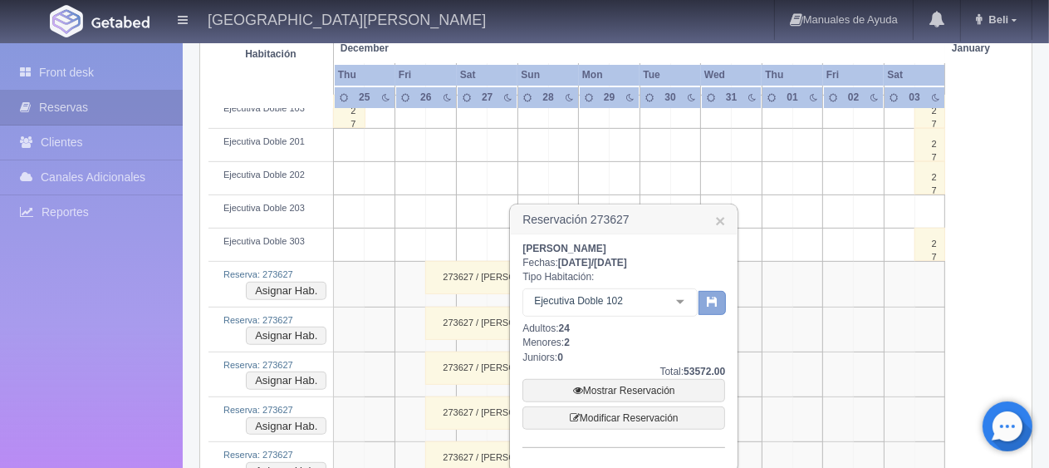
click at [722, 300] on button "button" at bounding box center [711, 303] width 27 height 25
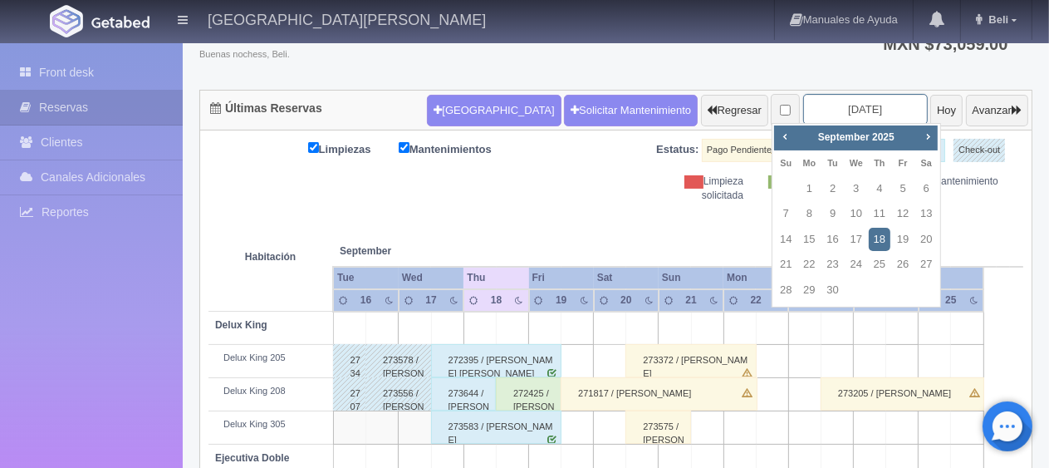
scroll to position [123, 0]
click at [928, 140] on span "Next" at bounding box center [927, 136] width 13 height 13
type input "[DATE]"
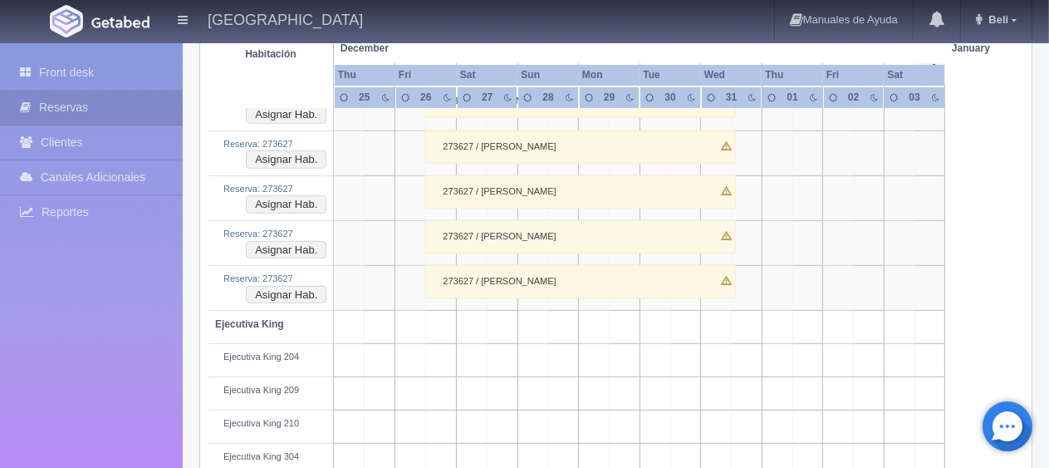
scroll to position [581, 0]
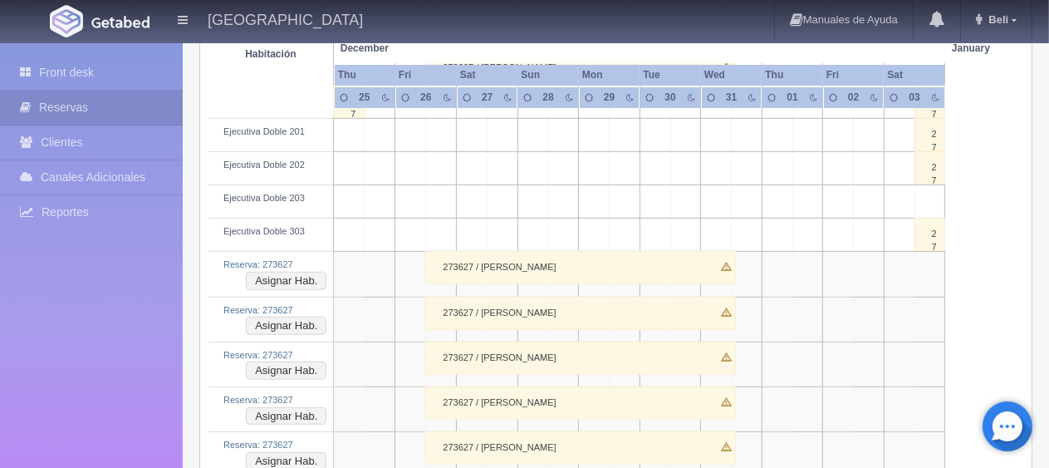
click at [571, 268] on div "273627 / [PERSON_NAME]" at bounding box center [580, 267] width 311 height 33
click at [0, 0] on div "Fechas: / Tipo Habitación: Seleccionar hab. No elements found. Consider changin…" at bounding box center [0, 0] width 0 height 0
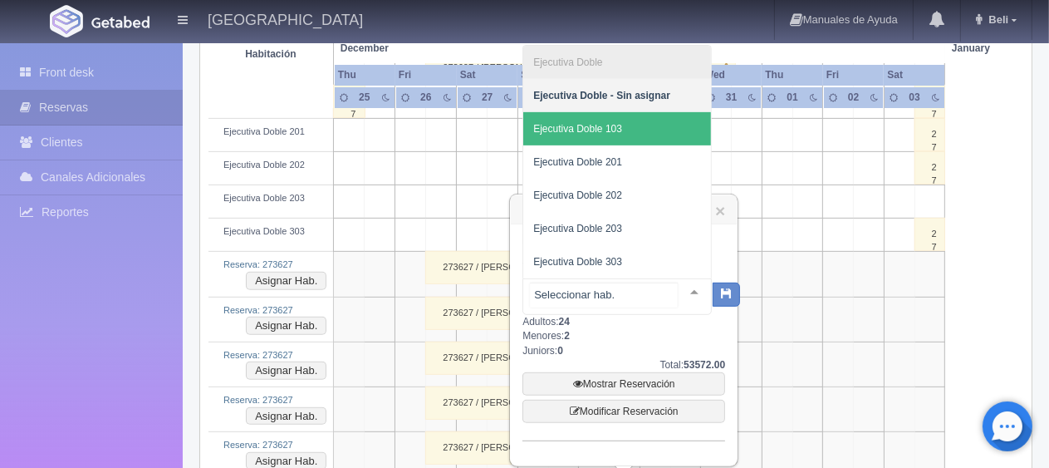
click at [618, 134] on span "Ejecutiva Doble 103" at bounding box center [577, 129] width 89 height 12
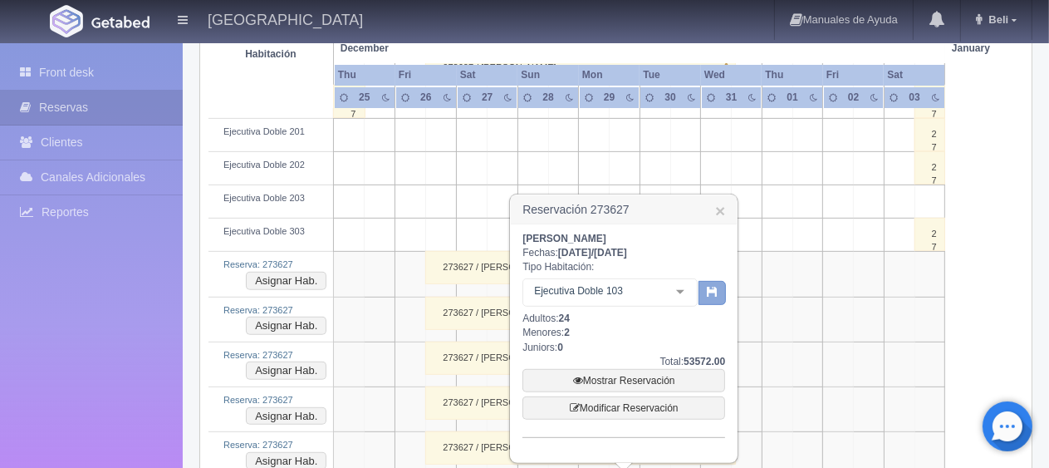
drag, startPoint x: 708, startPoint y: 291, endPoint x: 561, endPoint y: 301, distance: 146.5
click at [708, 291] on icon "button" at bounding box center [712, 291] width 11 height 11
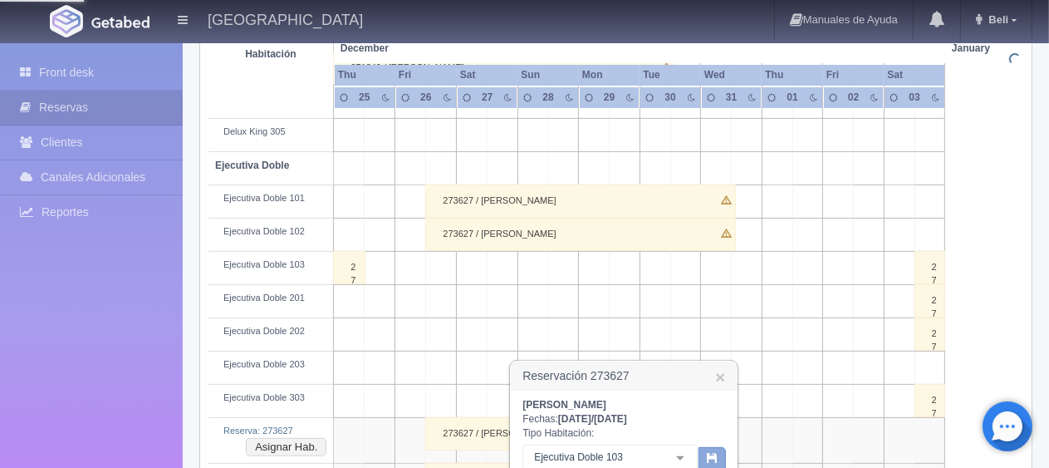
scroll to position [83, 0]
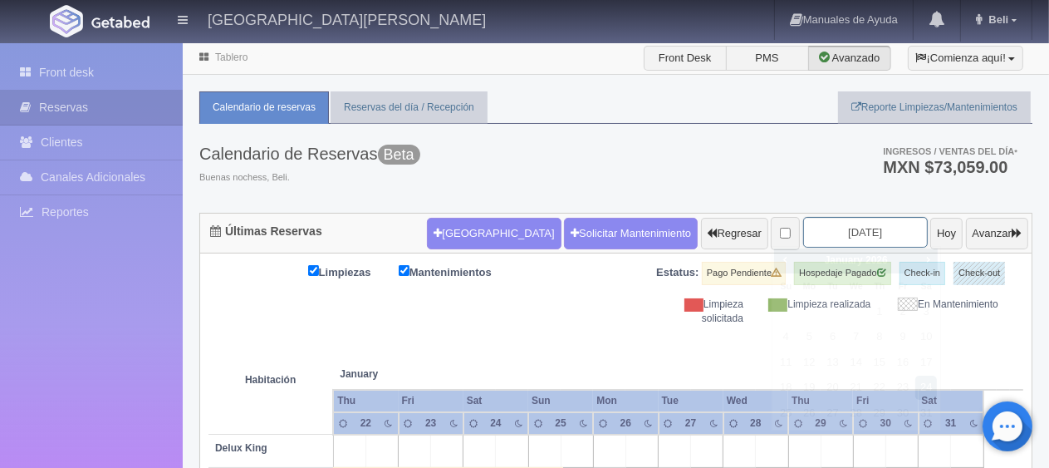
click at [867, 238] on input "2026-01-24" at bounding box center [865, 232] width 125 height 31
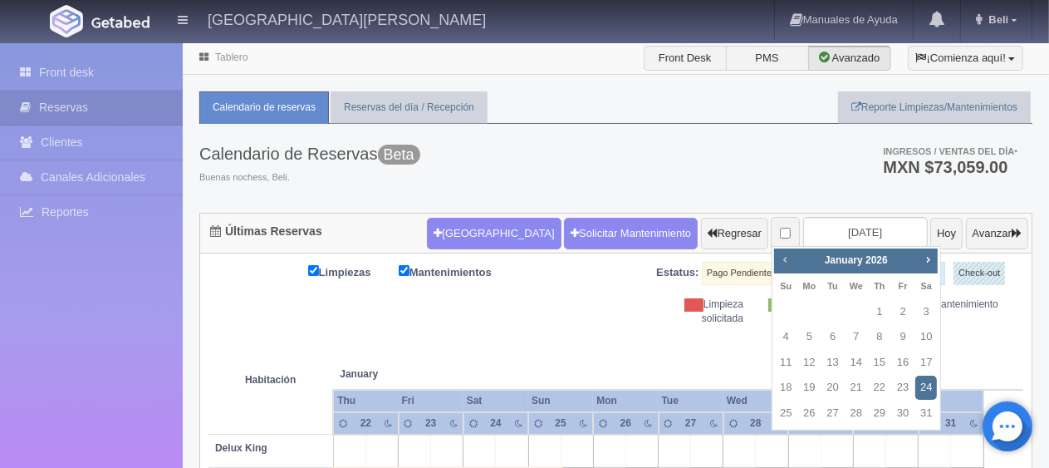
click at [778, 257] on span "Prev" at bounding box center [784, 258] width 13 height 13
click at [930, 389] on link "27" at bounding box center [926, 387] width 22 height 24
type input "[DATE]"
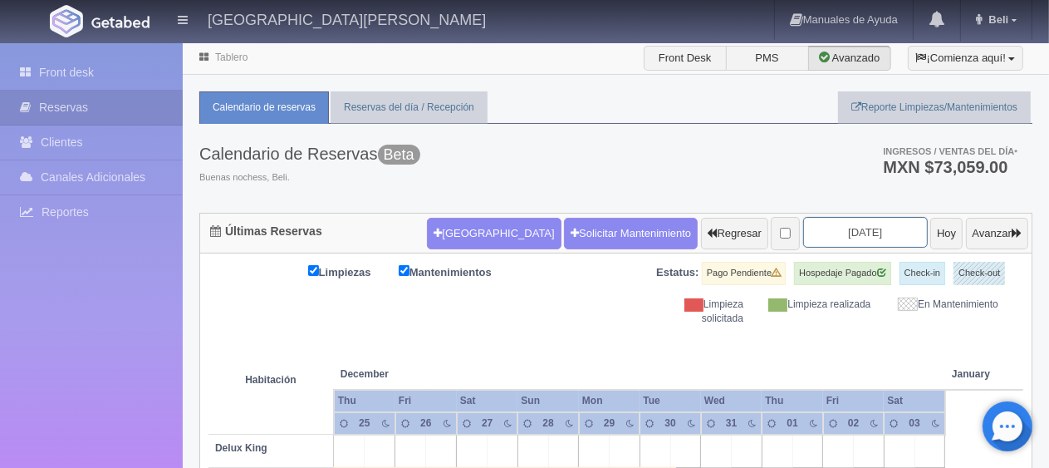
click at [863, 231] on input "[DATE]" at bounding box center [865, 232] width 125 height 31
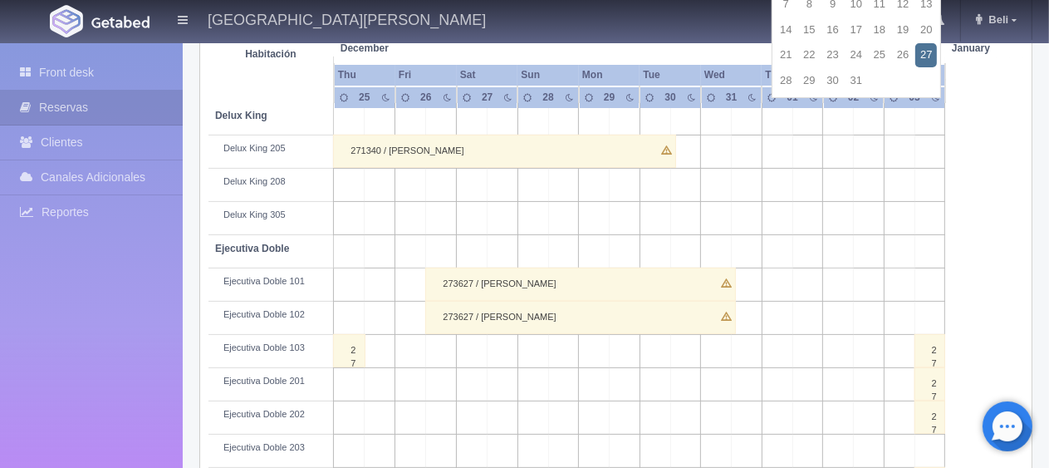
scroll to position [498, 0]
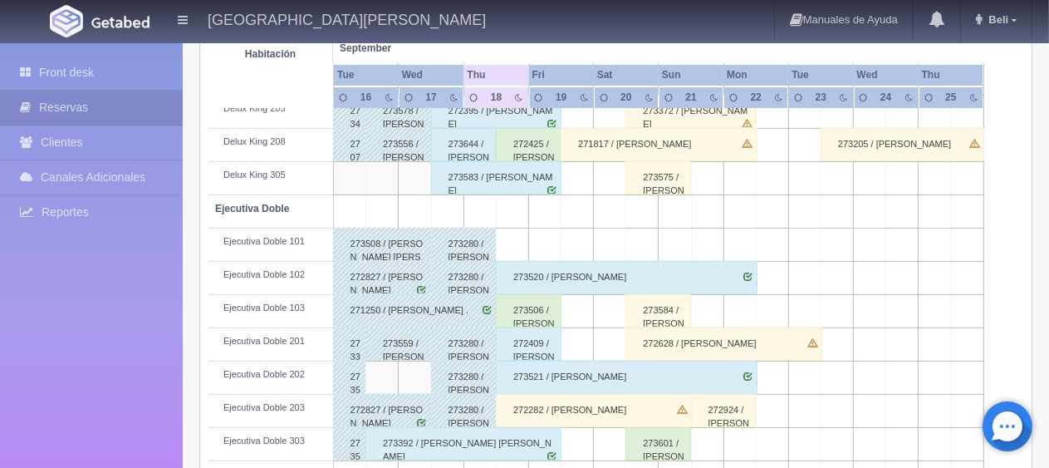
scroll to position [40, 0]
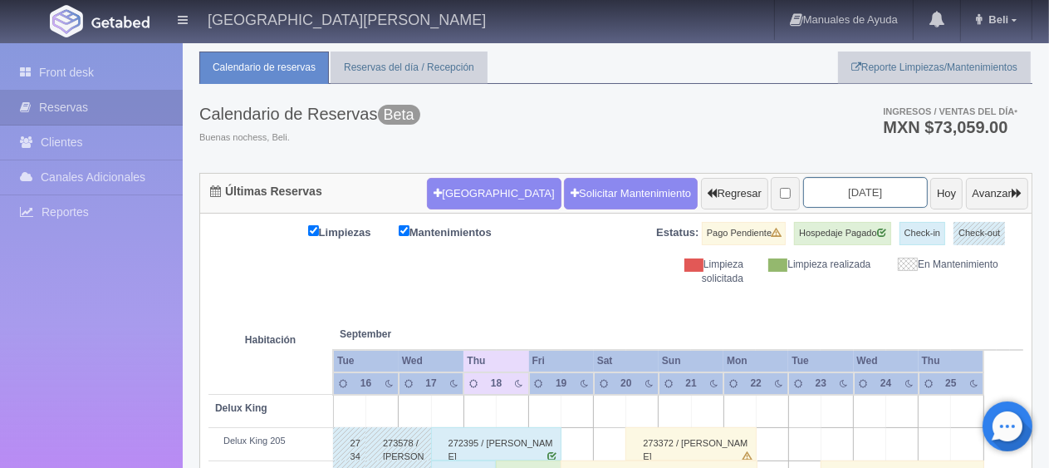
click at [887, 193] on input "[DATE]" at bounding box center [865, 192] width 125 height 31
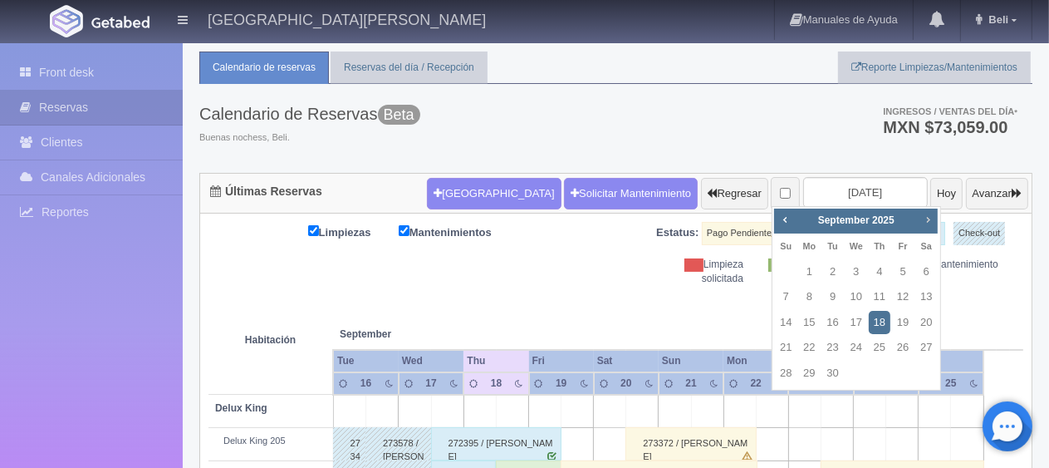
click at [929, 218] on span "Next" at bounding box center [927, 219] width 13 height 13
click at [928, 218] on span "Next" at bounding box center [927, 219] width 13 height 13
click at [927, 344] on link "27" at bounding box center [926, 347] width 22 height 24
type input "[DATE]"
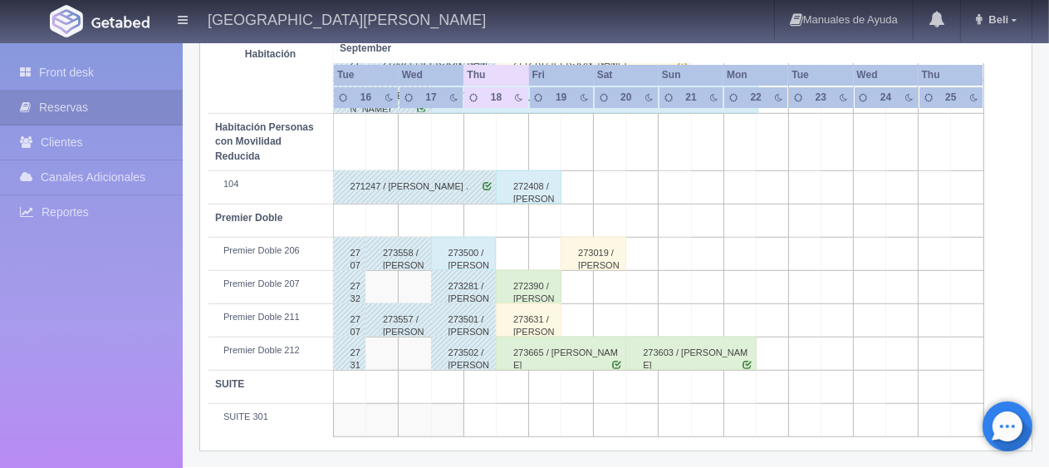
scroll to position [387, 0]
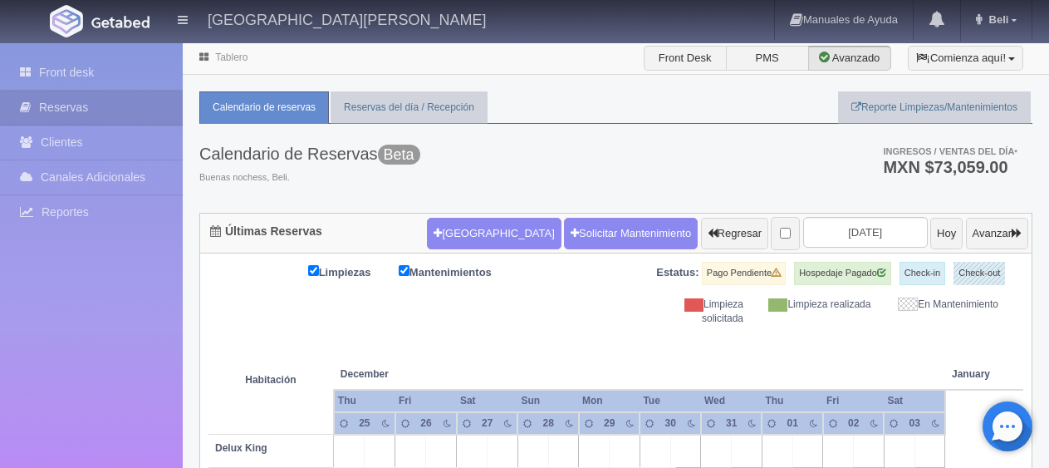
scroll to position [885, 0]
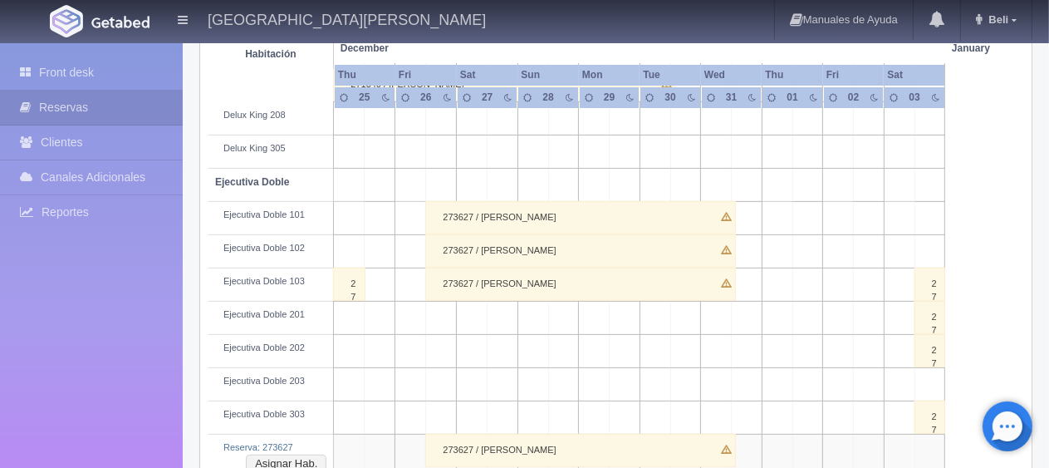
click at [615, 450] on div "273627 / [PERSON_NAME]" at bounding box center [580, 449] width 311 height 33
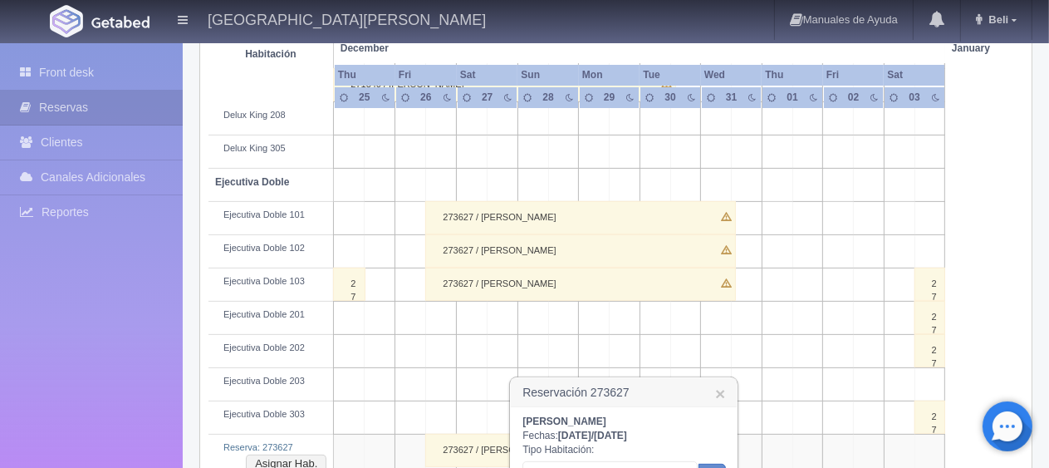
scroll to position [648, 0]
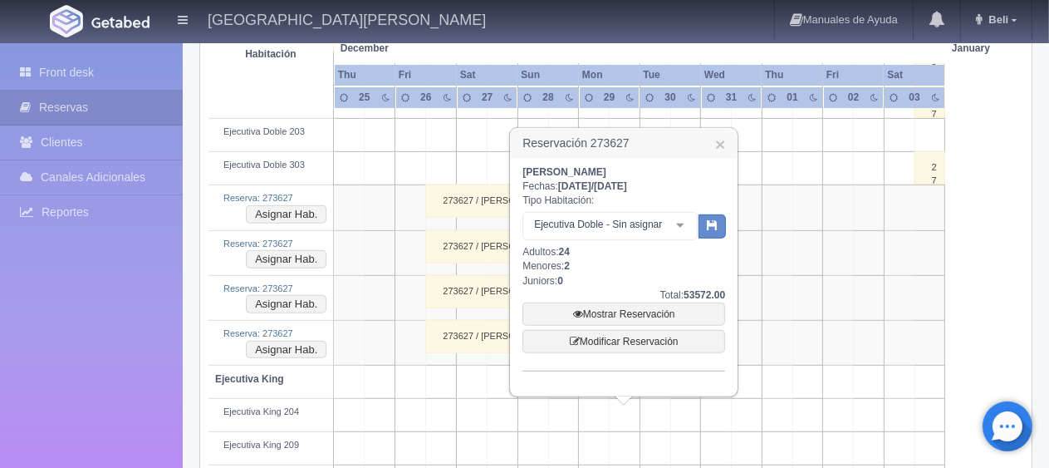
click at [644, 208] on div "Ejecutiva Doble - Sin asignar Ejecutiva Doble Ejecutiva Doble - Sin asignar Eje…" at bounding box center [623, 226] width 203 height 37
click at [624, 235] on div "Ejecutiva Doble - Sin asignar" at bounding box center [609, 226] width 175 height 28
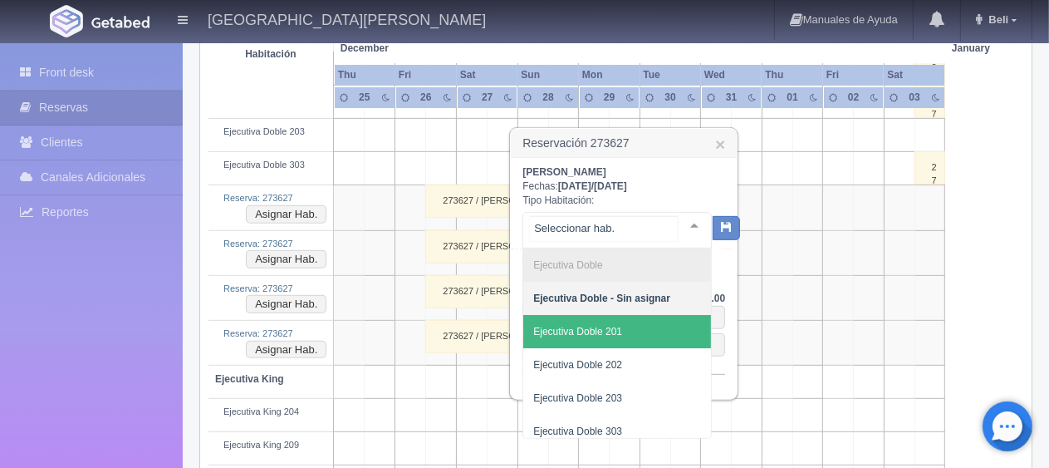
click at [665, 321] on span "Ejecutiva Doble 201" at bounding box center [617, 331] width 188 height 33
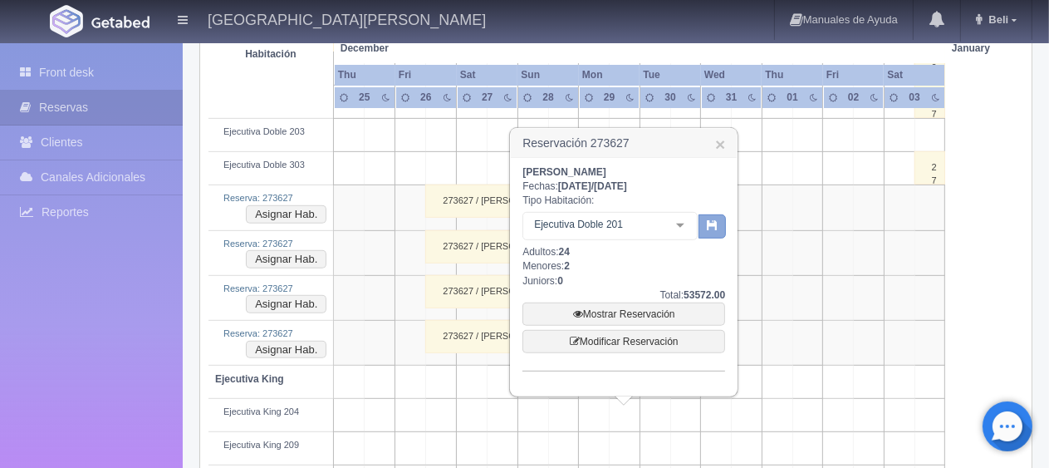
click at [721, 231] on button "button" at bounding box center [711, 226] width 27 height 25
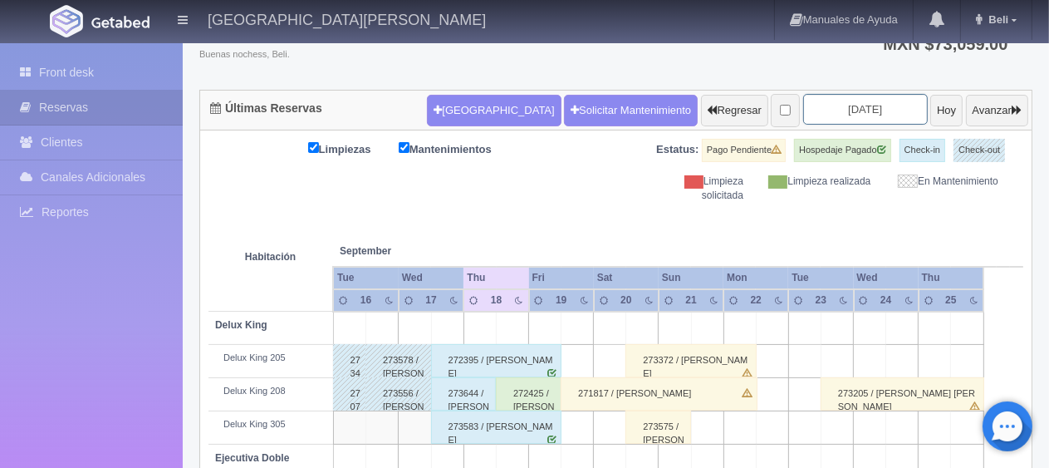
click at [854, 119] on input "2025-09-18" at bounding box center [865, 109] width 125 height 31
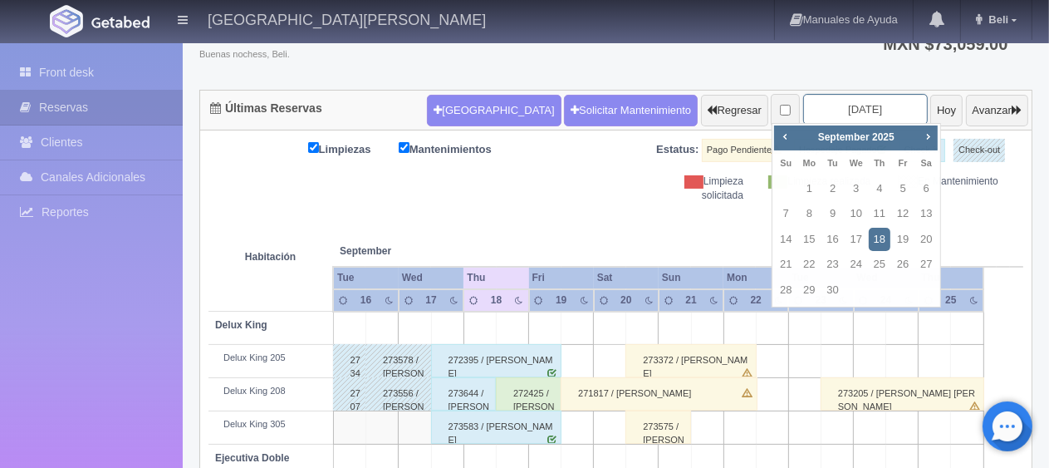
scroll to position [123, 0]
click at [923, 135] on span "Next" at bounding box center [927, 136] width 13 height 13
click at [923, 263] on link "27" at bounding box center [926, 264] width 22 height 24
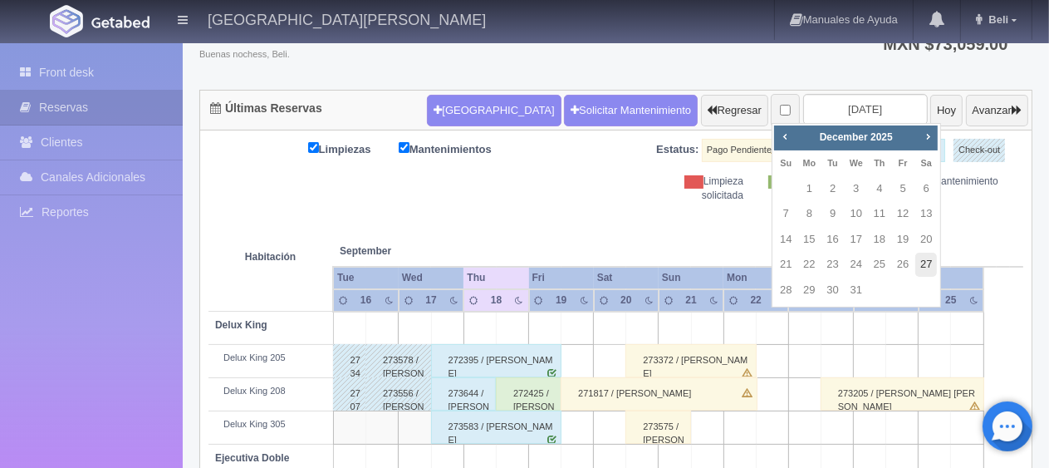
type input "[DATE]"
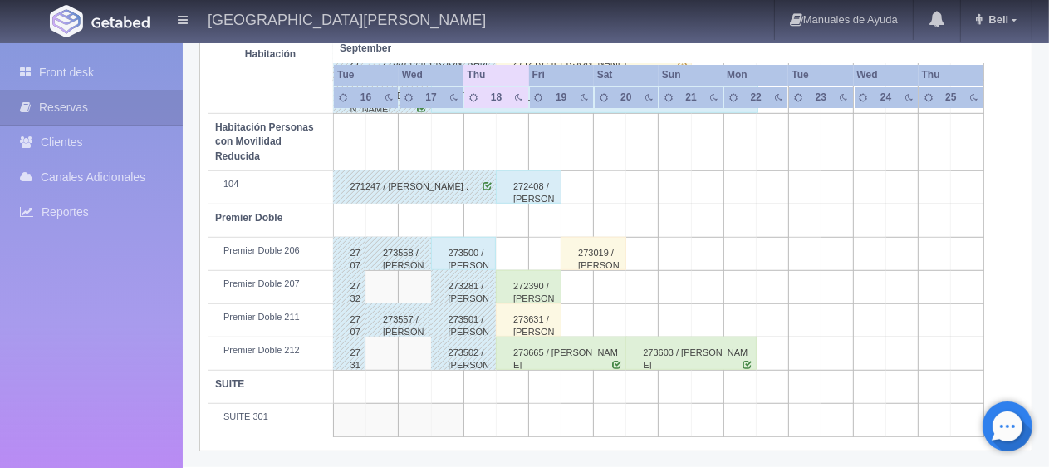
scroll to position [221, 0]
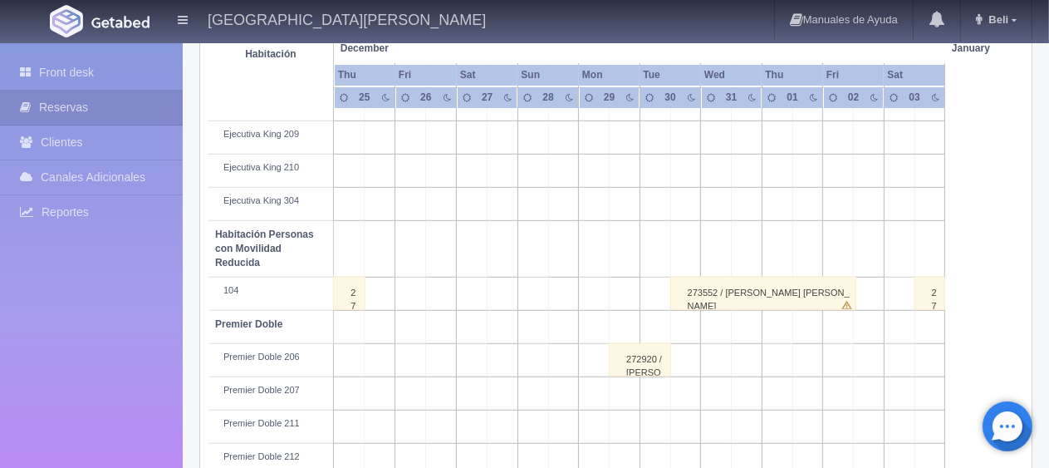
scroll to position [581, 0]
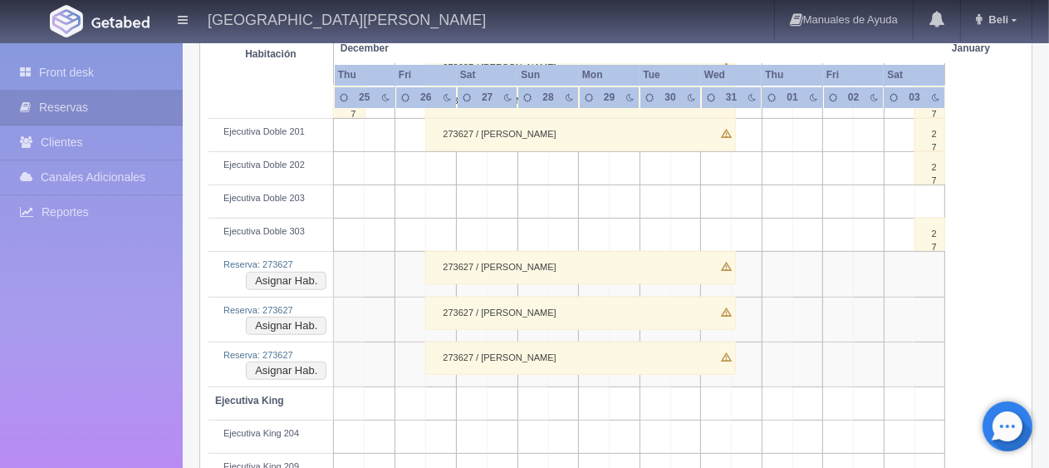
click at [557, 262] on div "273627 / Angela Peralta Aban" at bounding box center [580, 267] width 311 height 33
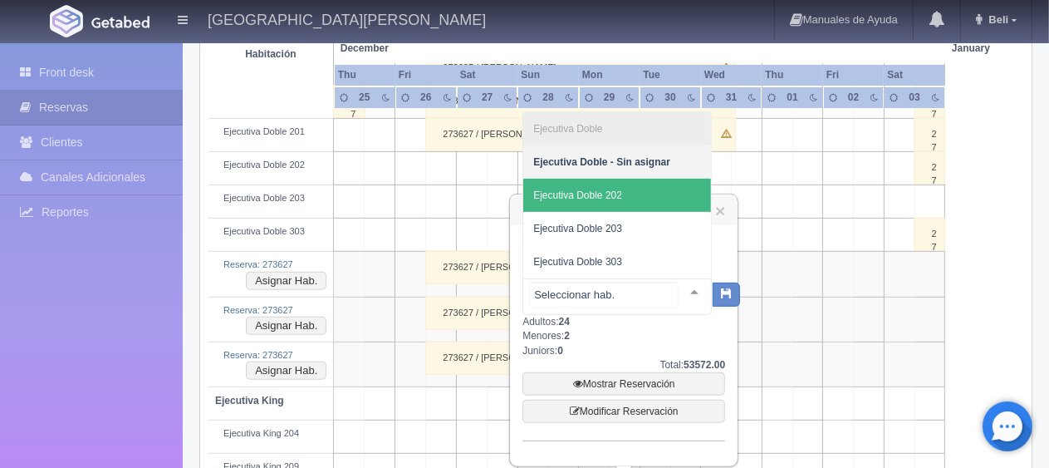
click at [628, 199] on span "Ejecutiva Doble 202" at bounding box center [617, 195] width 188 height 33
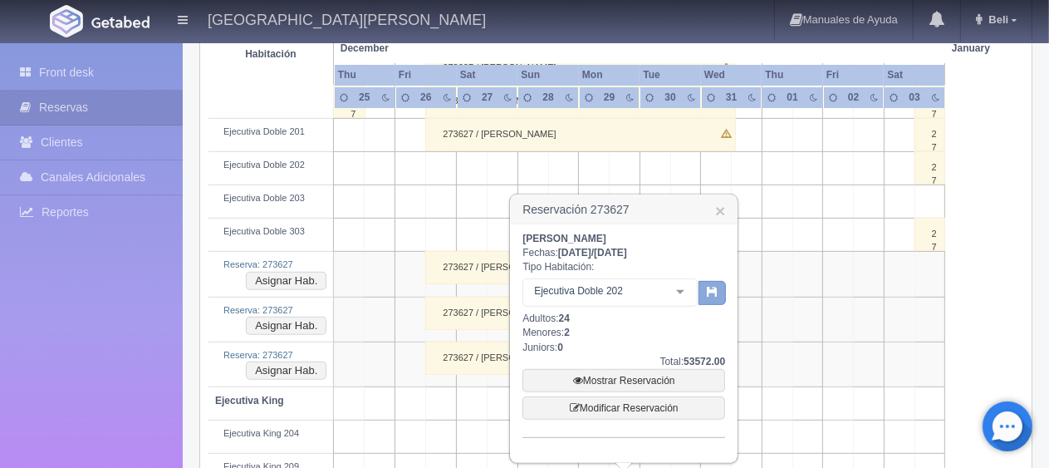
click at [707, 296] on button "button" at bounding box center [711, 293] width 27 height 25
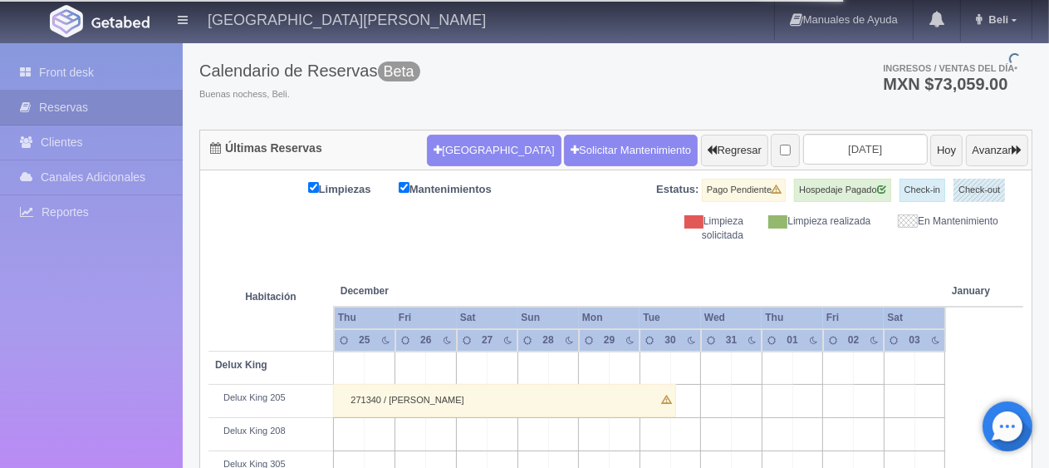
scroll to position [0, 0]
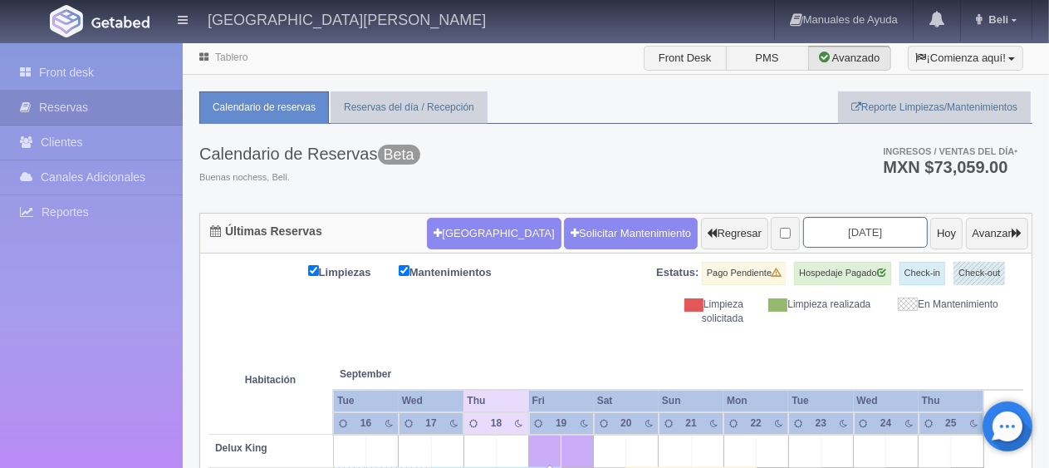
click at [883, 233] on input "2025-09-18" at bounding box center [865, 232] width 125 height 31
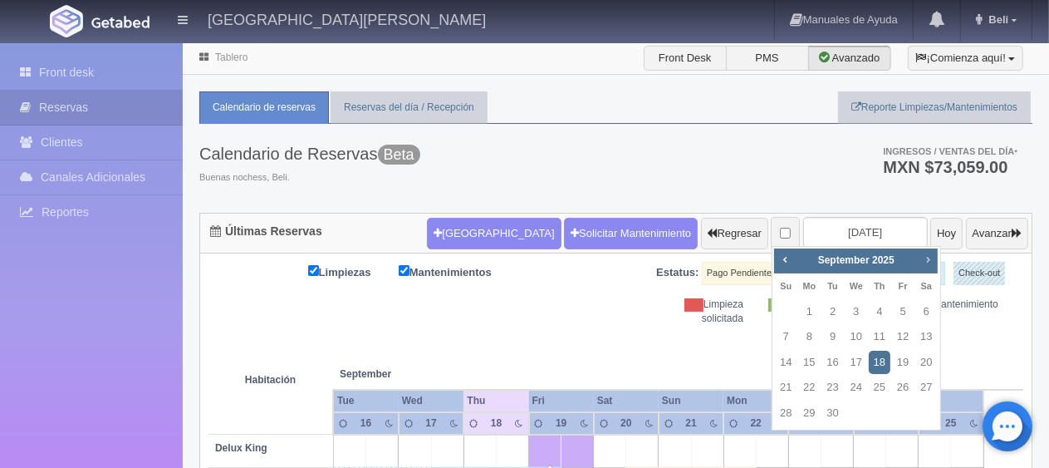
click at [928, 258] on span "Next" at bounding box center [927, 258] width 13 height 13
click at [933, 395] on link "27" at bounding box center [926, 387] width 22 height 24
type input "2025-12-27"
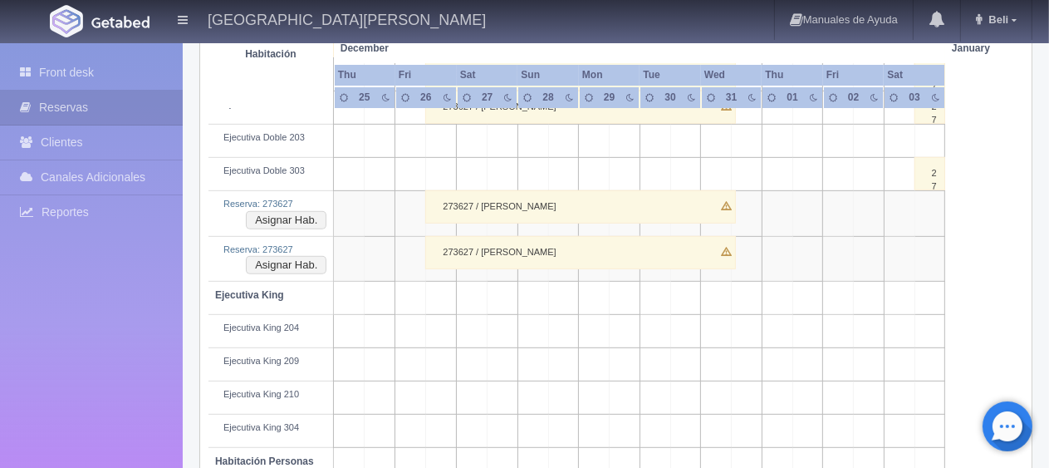
scroll to position [476, 0]
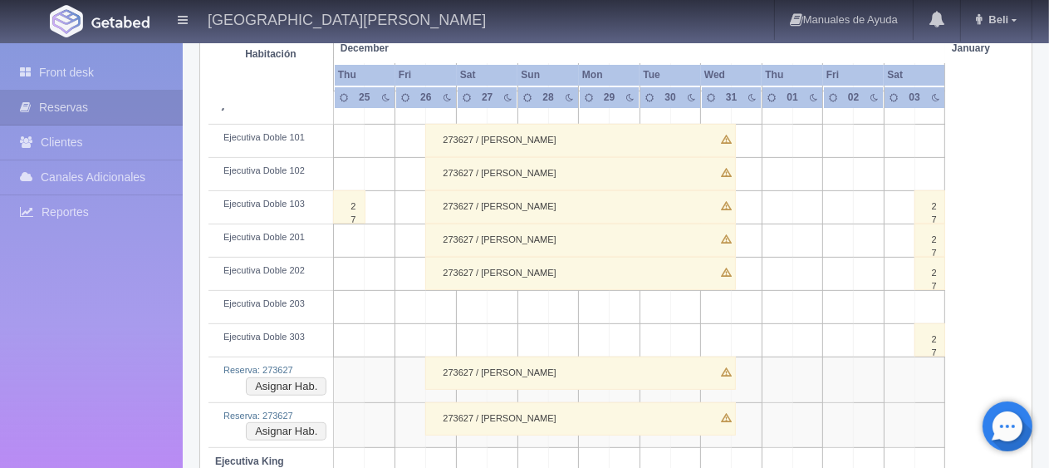
click at [524, 372] on div "273627 / [PERSON_NAME]" at bounding box center [580, 372] width 311 height 33
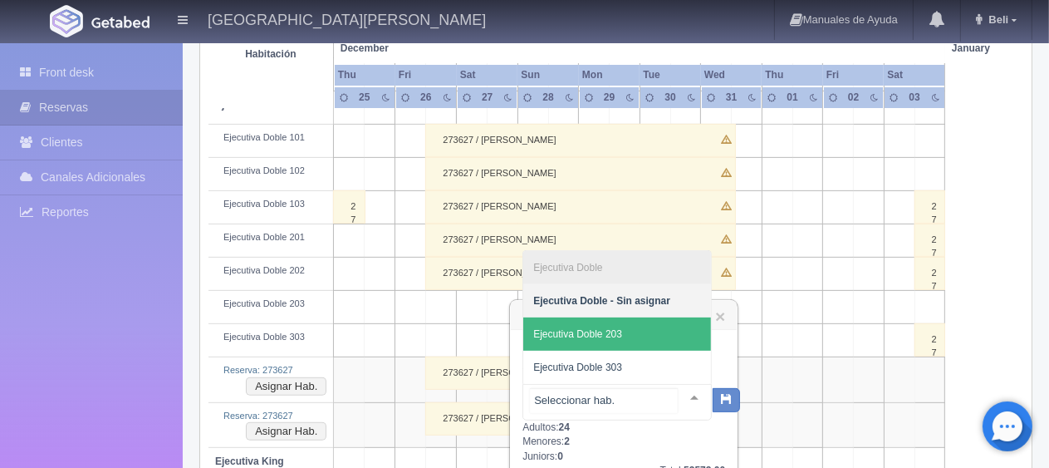
click at [654, 338] on span "Ejecutiva Doble 203" at bounding box center [617, 333] width 188 height 33
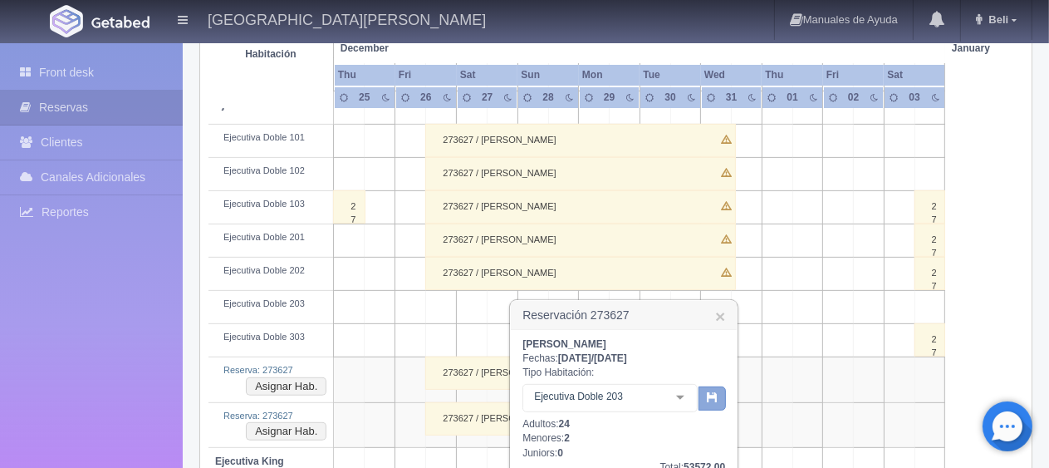
click at [713, 391] on icon "button" at bounding box center [712, 396] width 11 height 11
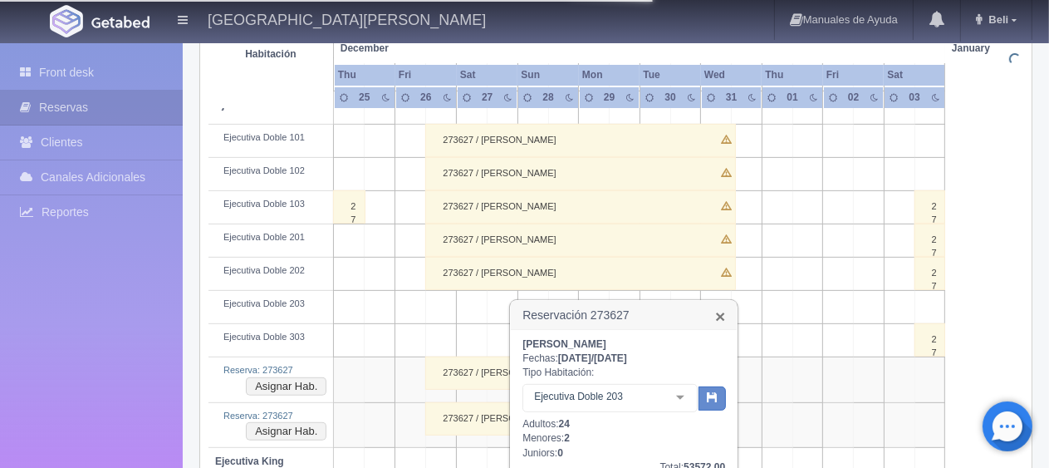
click at [719, 318] on link "×" at bounding box center [720, 315] width 10 height 17
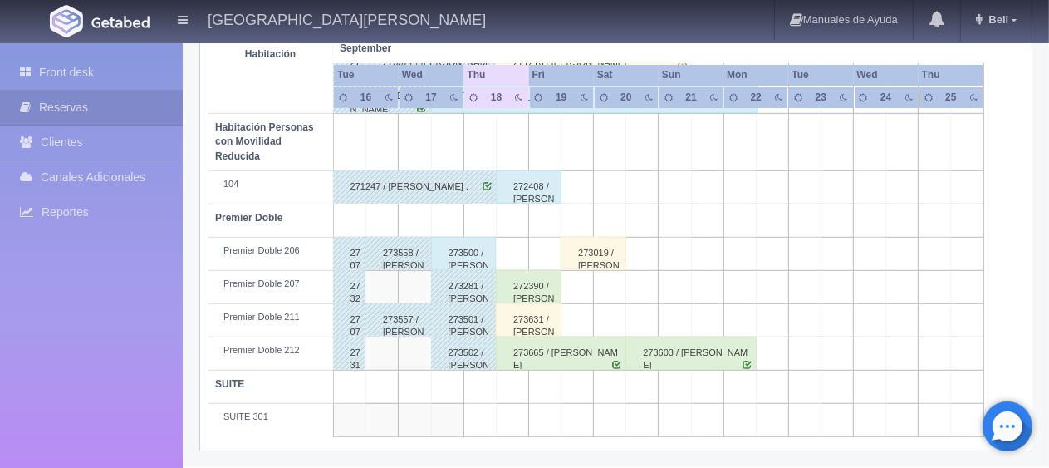
scroll to position [470, 0]
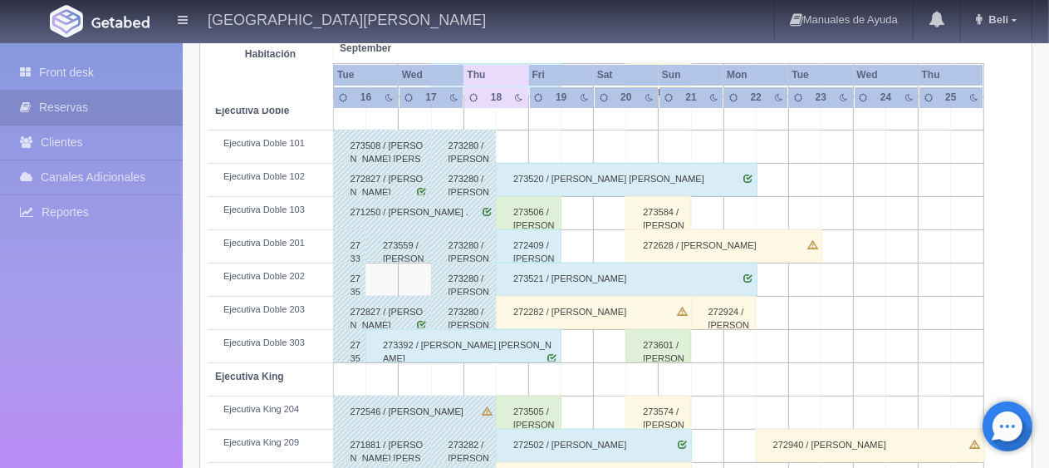
click at [531, 209] on div "273506 / [PERSON_NAME]" at bounding box center [529, 212] width 66 height 33
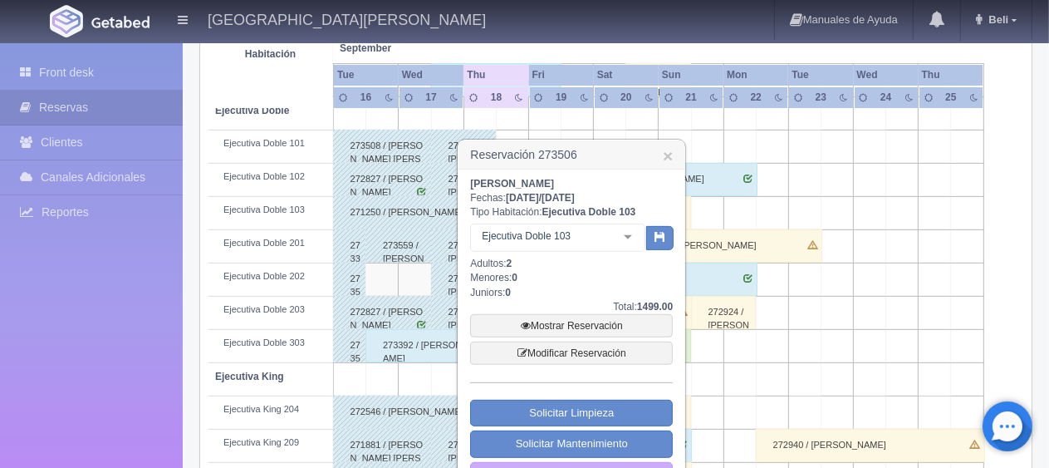
scroll to position [719, 0]
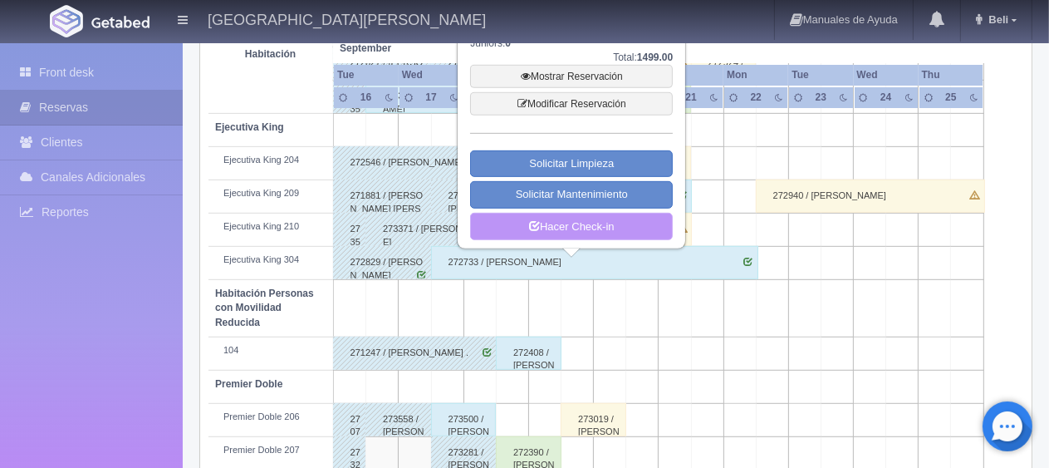
click at [624, 234] on link "Hacer Check-in" at bounding box center [571, 227] width 203 height 28
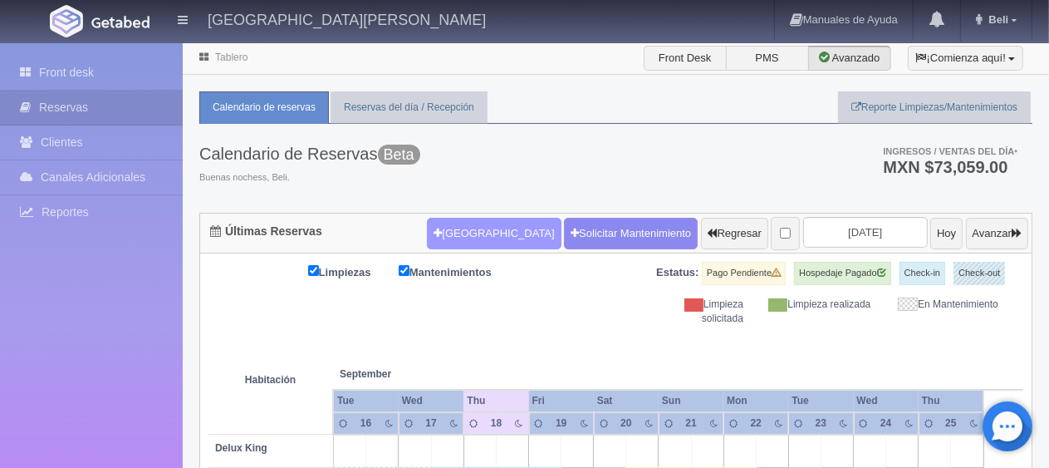
click at [470, 237] on button "[GEOGRAPHIC_DATA]" at bounding box center [494, 234] width 134 height 32
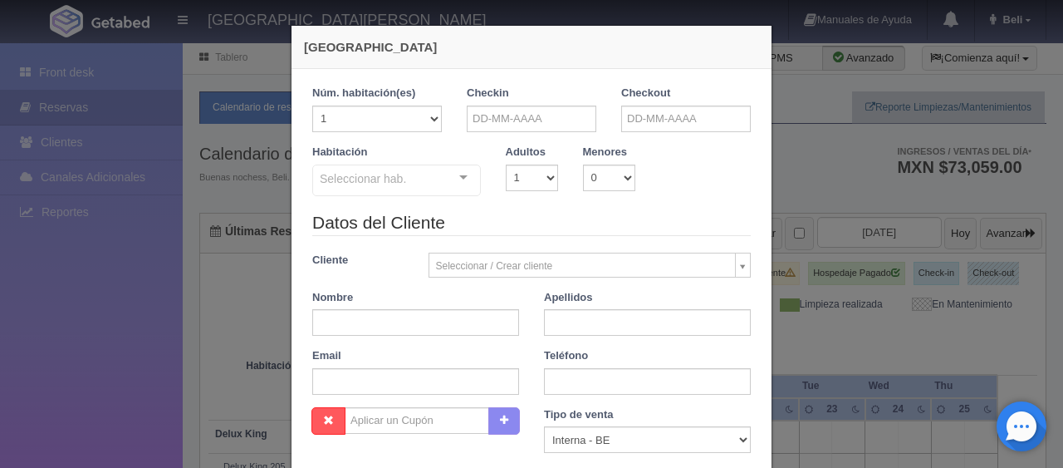
checkbox input "false"
click at [541, 126] on input "text" at bounding box center [532, 118] width 130 height 27
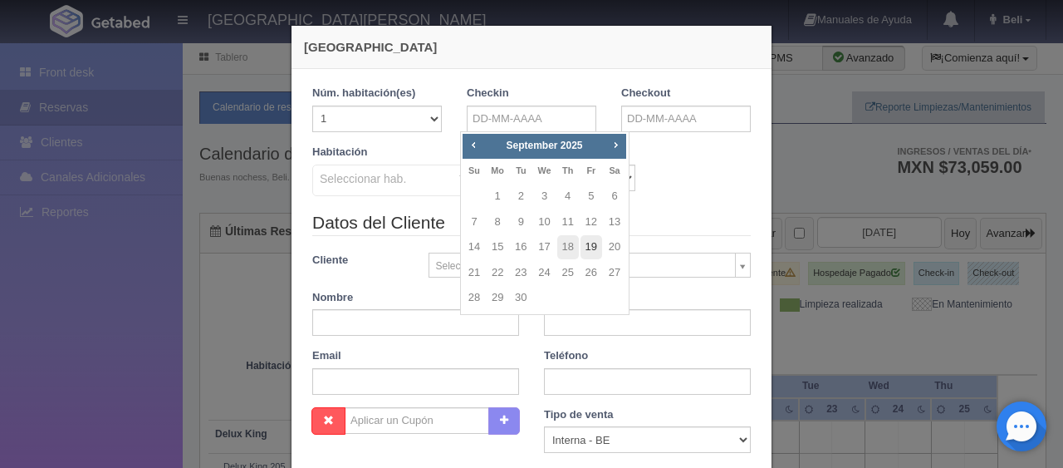
click at [595, 249] on link "19" at bounding box center [591, 247] width 22 height 24
type input "[DATE]"
checkbox input "false"
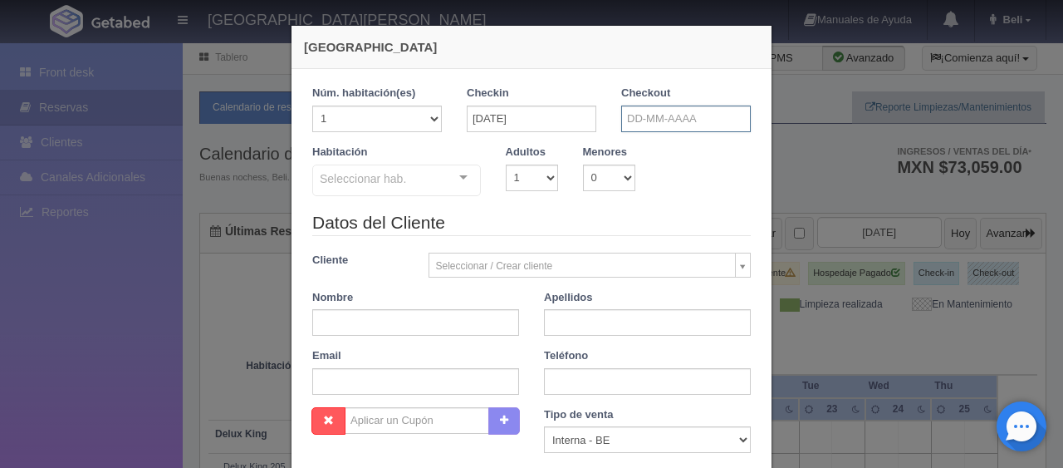
click at [671, 124] on input "text" at bounding box center [686, 118] width 130 height 27
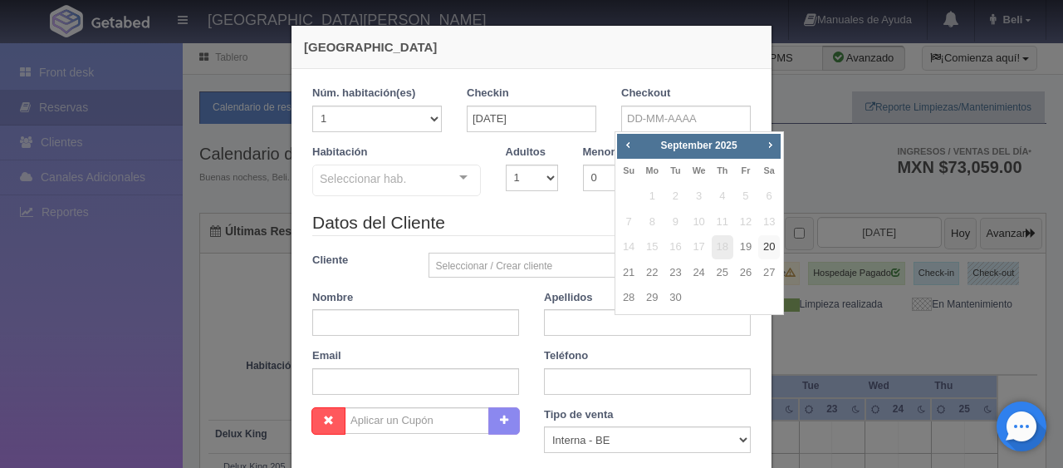
drag, startPoint x: 767, startPoint y: 244, endPoint x: 719, endPoint y: 235, distance: 49.0
click at [768, 244] on link "20" at bounding box center [769, 247] width 22 height 24
type input "20-09-2025"
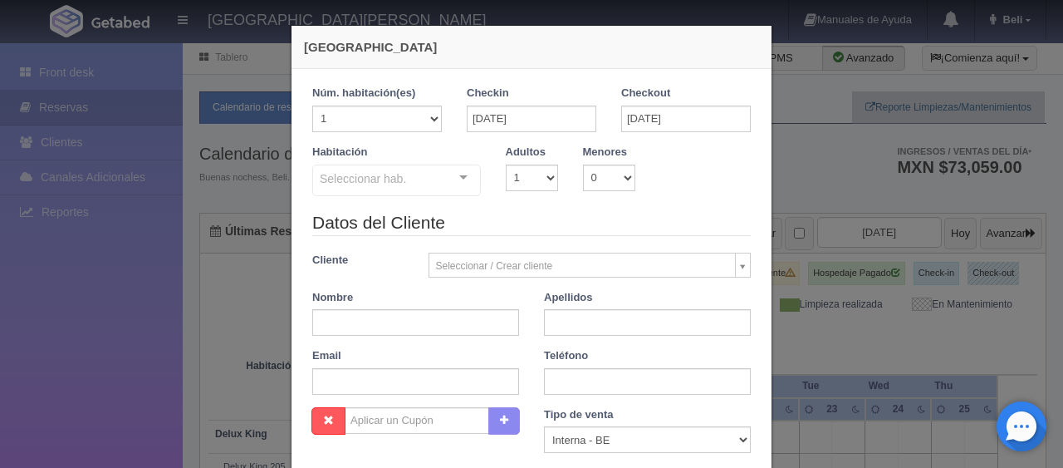
click at [392, 191] on div "Seleccionar hab." at bounding box center [396, 180] width 169 height 32
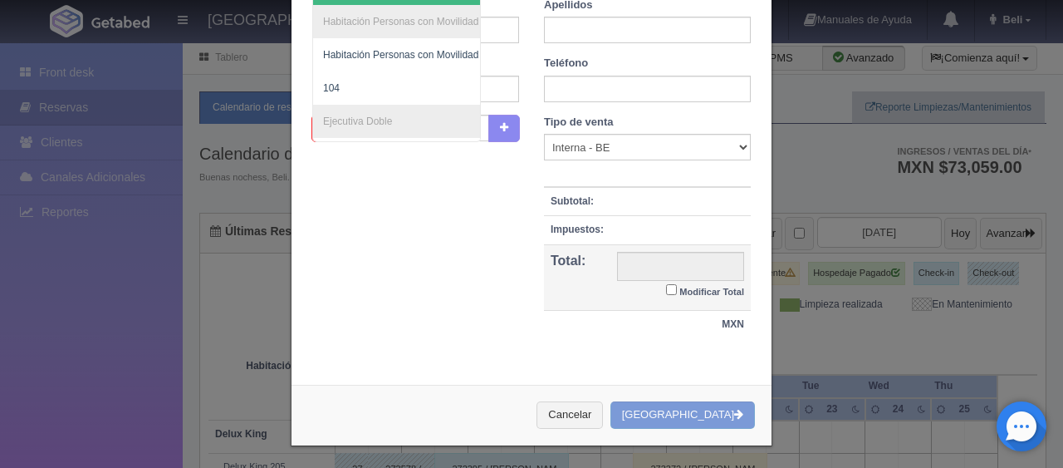
click at [891, 306] on div "Nueva Reserva 1 Núm. habitación(es) 1 2 3 4 5 6 7 8 9 10 11 12 13 14 15 16 17 1…" at bounding box center [531, 234] width 1063 height 468
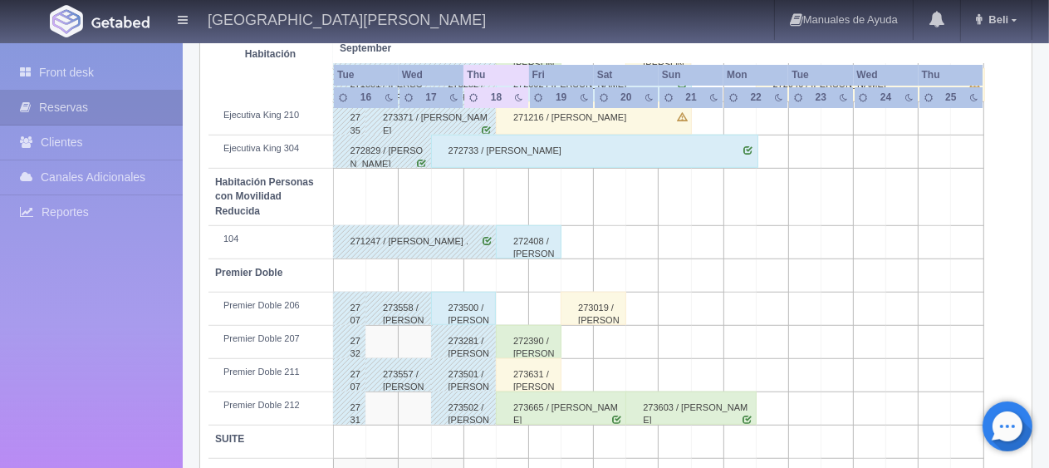
scroll to position [885, 0]
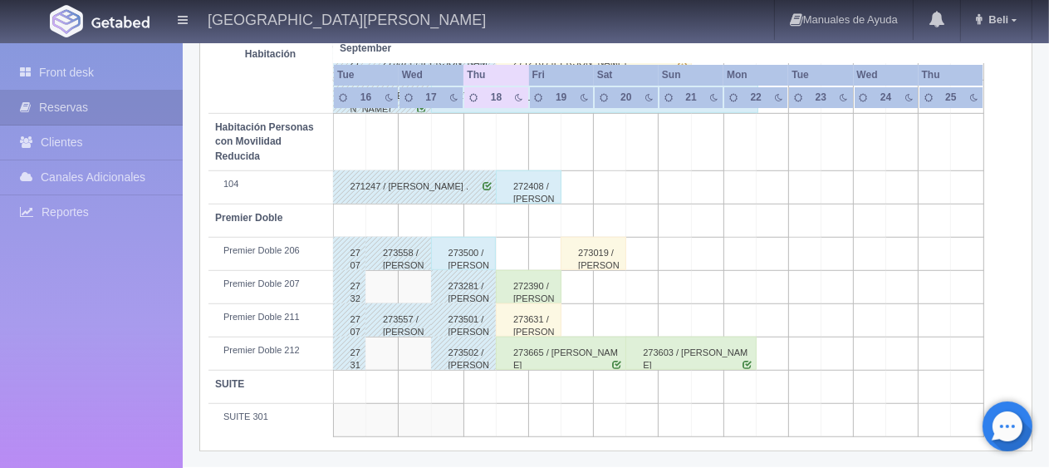
click at [530, 318] on div "273631 / [PERSON_NAME]" at bounding box center [529, 319] width 66 height 33
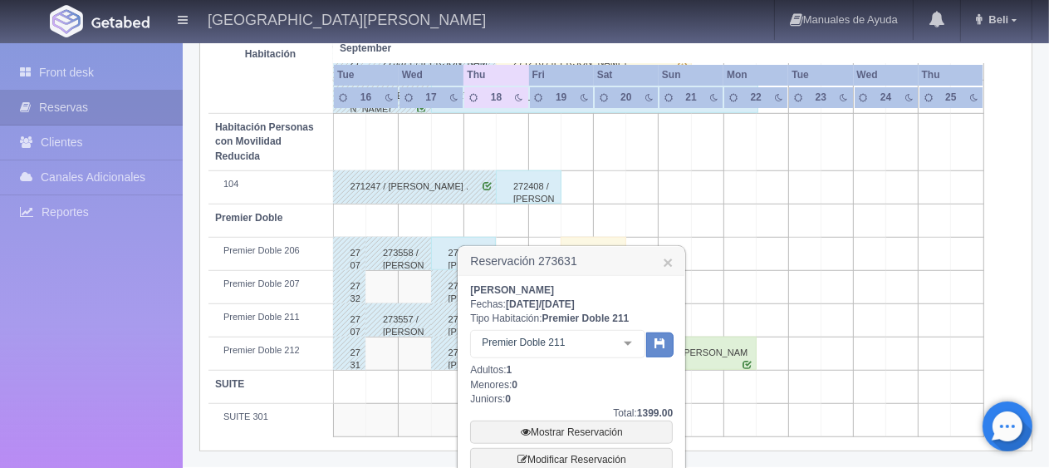
scroll to position [968, 0]
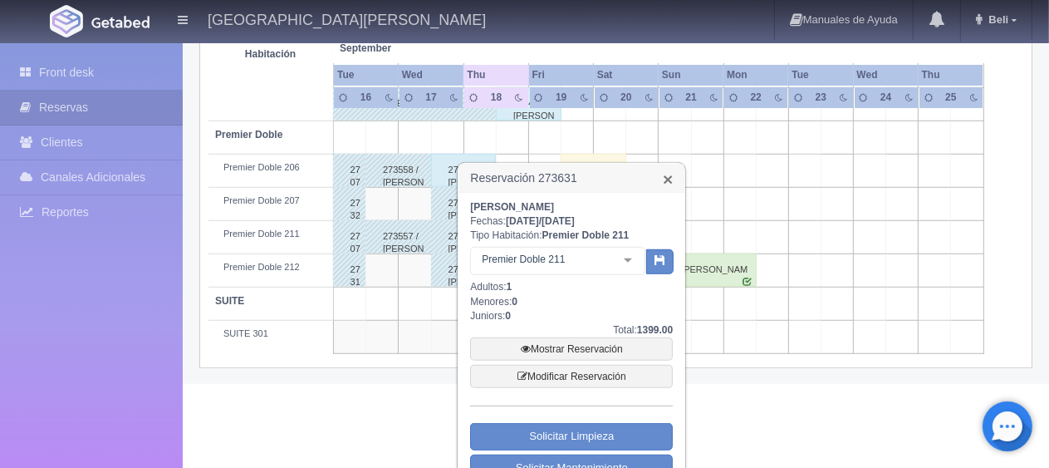
click at [670, 181] on link "×" at bounding box center [668, 178] width 10 height 17
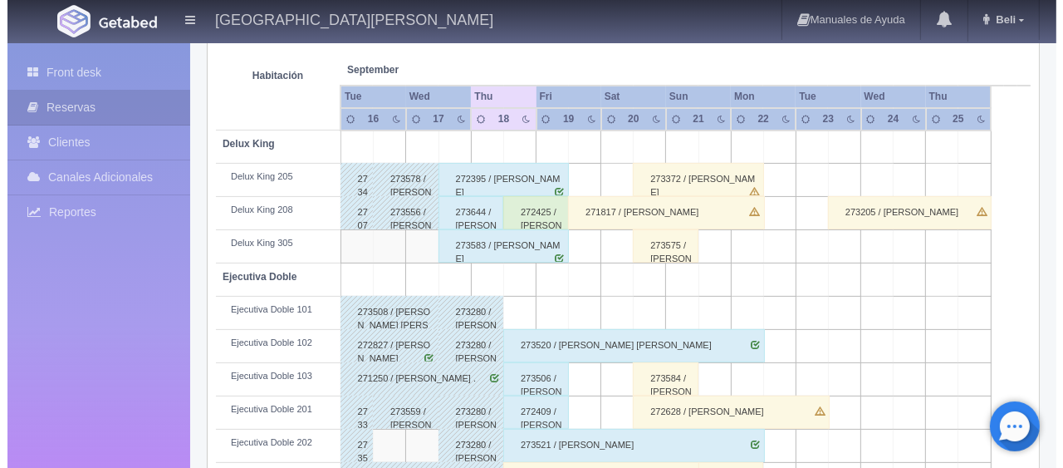
scroll to position [0, 0]
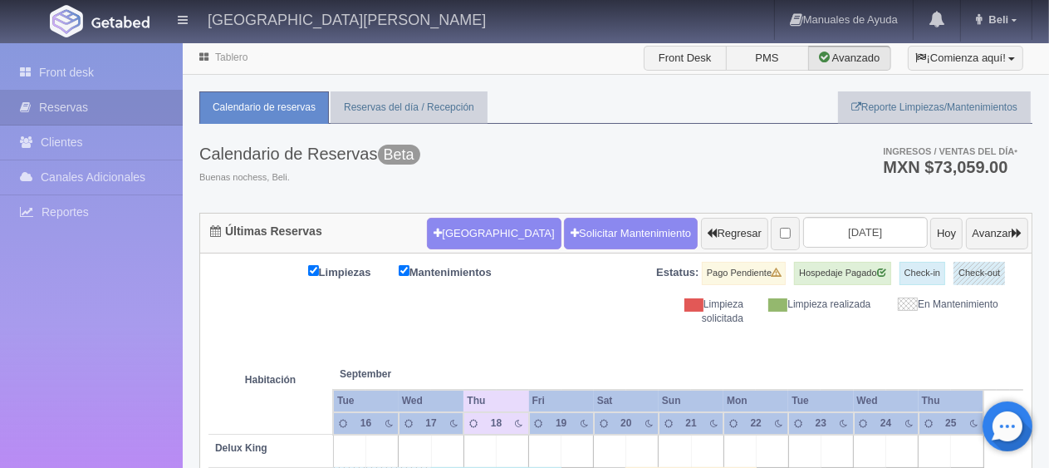
click at [457, 216] on form "Nueva Reserva Solicitar Mantenimiento Regresar 2025-09-18 Hoy Avanzar" at bounding box center [727, 233] width 601 height 35
click at [454, 221] on button "[GEOGRAPHIC_DATA]" at bounding box center [494, 234] width 134 height 32
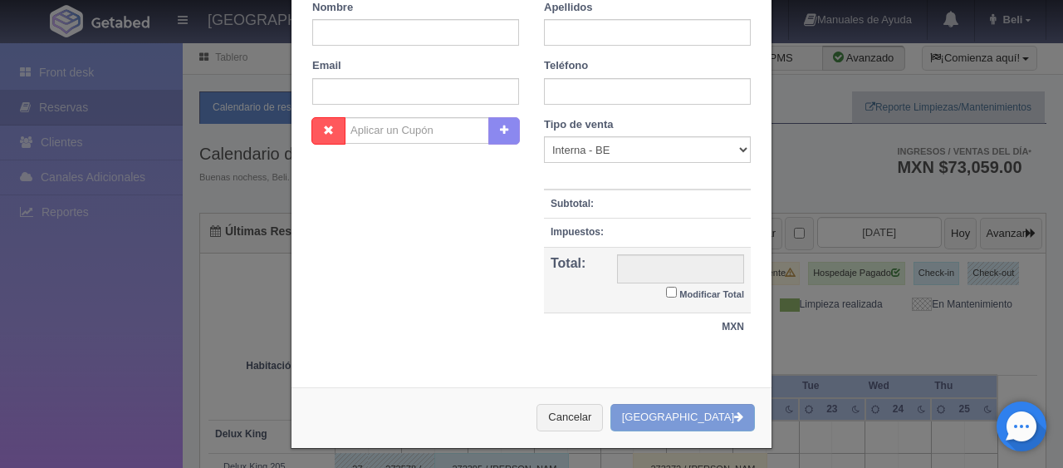
checkbox input "false"
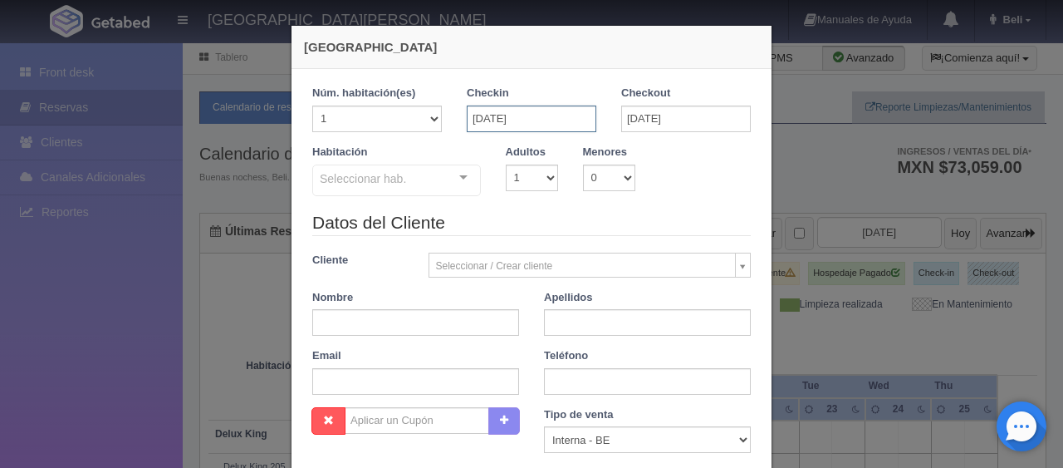
click at [518, 123] on input "19-09-2025" at bounding box center [532, 118] width 130 height 27
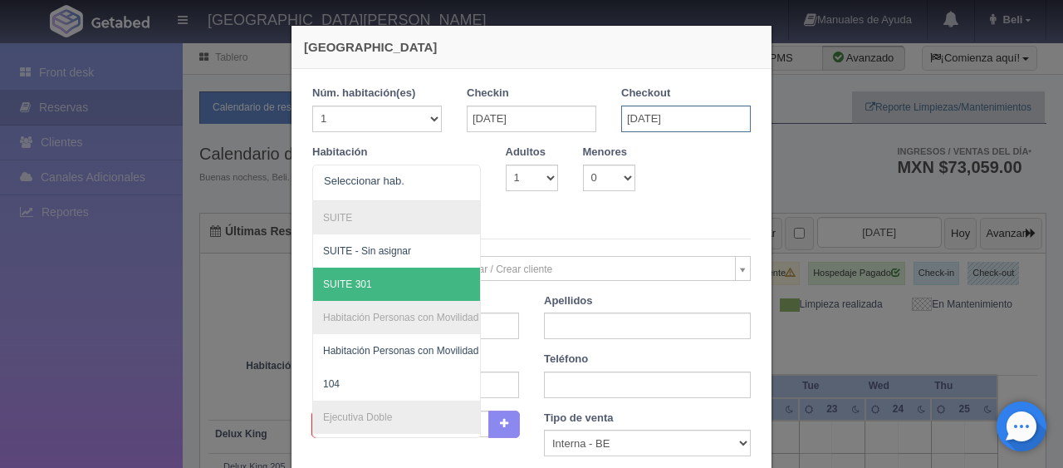
click at [671, 128] on input "20-09-2025" at bounding box center [686, 118] width 130 height 27
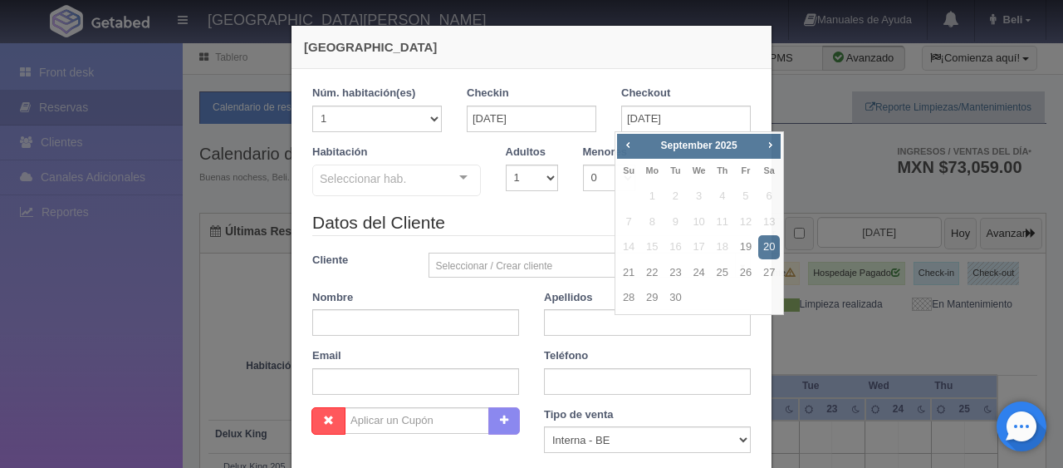
click at [436, 159] on div "Habitación Seleccionar hab. SUITE SUITE - Sin asignar SUITE 301 Habitación Pers…" at bounding box center [396, 170] width 193 height 53
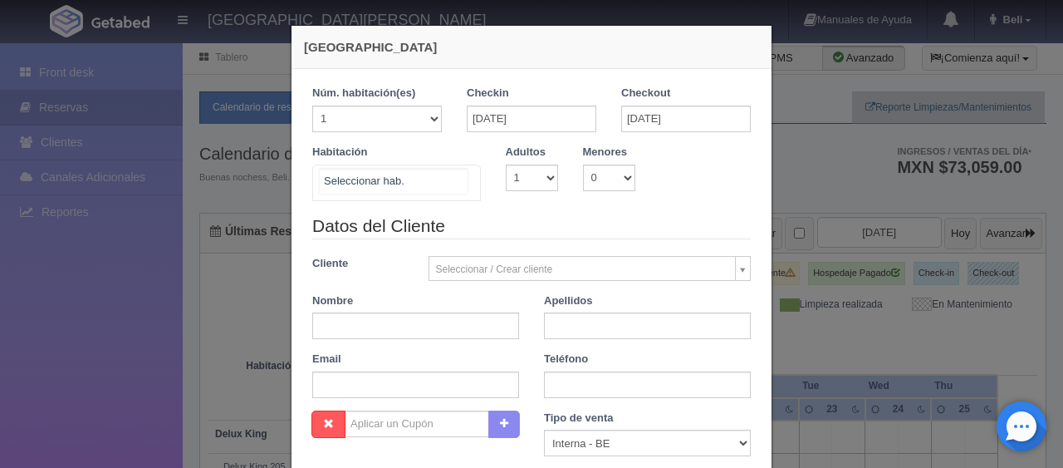
click at [408, 181] on div at bounding box center [396, 182] width 169 height 37
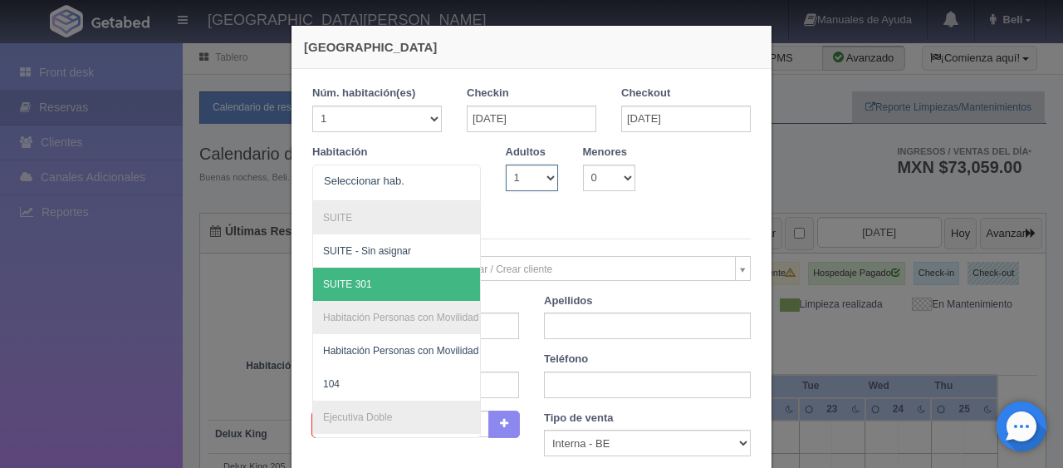
click at [528, 177] on select "1 2 3 4 5 6 7 8 9 10" at bounding box center [532, 177] width 52 height 27
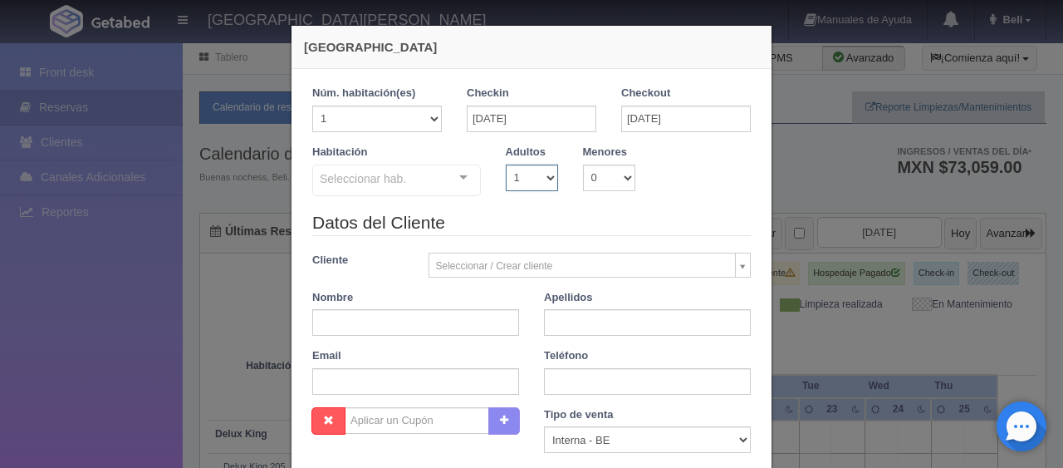
select select "2"
click at [506, 164] on select "1 2 3 4 5 6 7 8 9 10" at bounding box center [532, 177] width 52 height 27
click at [417, 174] on div "Seleccionar hab." at bounding box center [396, 180] width 169 height 32
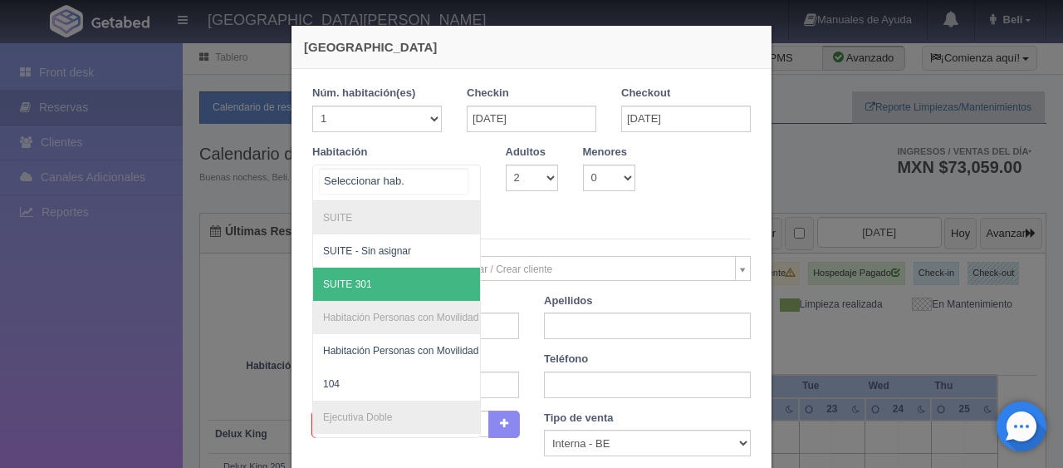
scroll to position [415, 0]
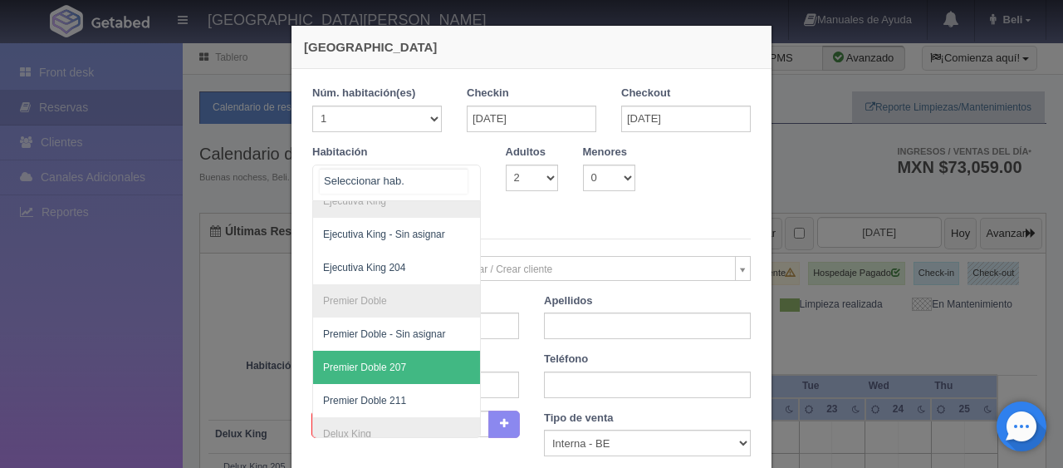
click at [412, 370] on span "Premier Doble 207" at bounding box center [452, 366] width 279 height 33
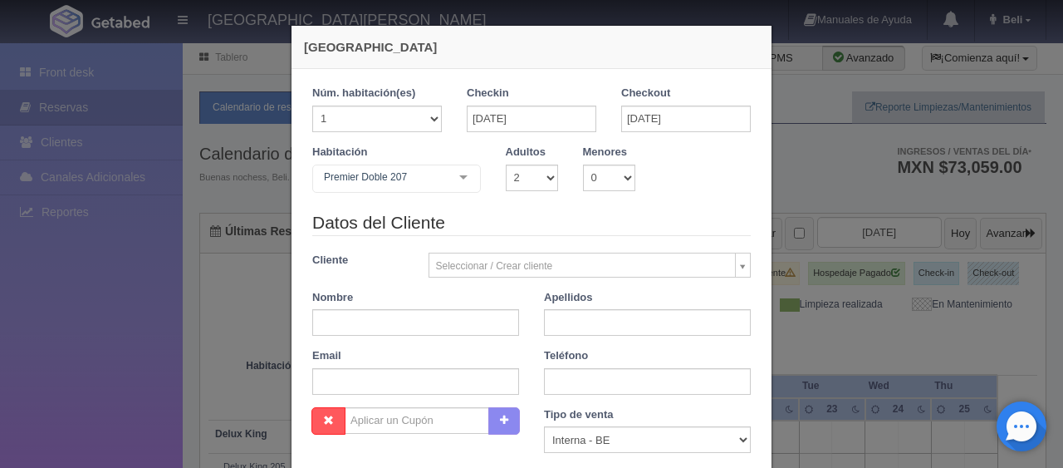
checkbox input "false"
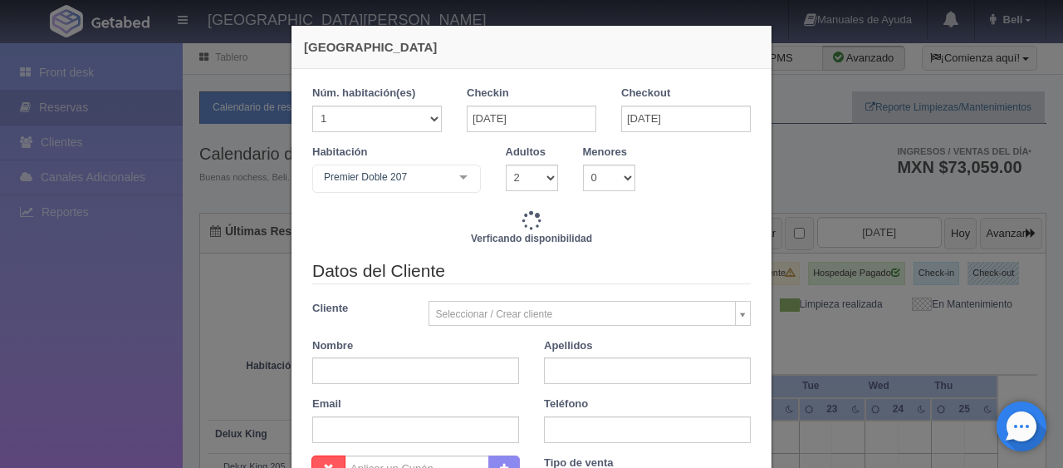
type input "1649.00"
checkbox input "false"
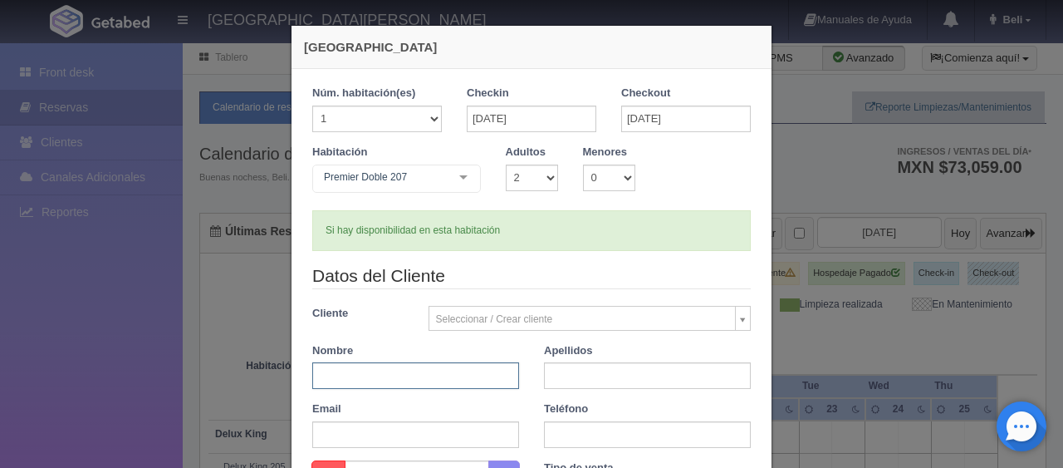
click at [395, 382] on input "text" at bounding box center [415, 375] width 207 height 27
paste input "[PERSON_NAME]"
drag, startPoint x: 419, startPoint y: 387, endPoint x: 331, endPoint y: 384, distance: 88.1
click at [331, 384] on input "[PERSON_NAME]" at bounding box center [415, 375] width 207 height 27
type input "Luis"
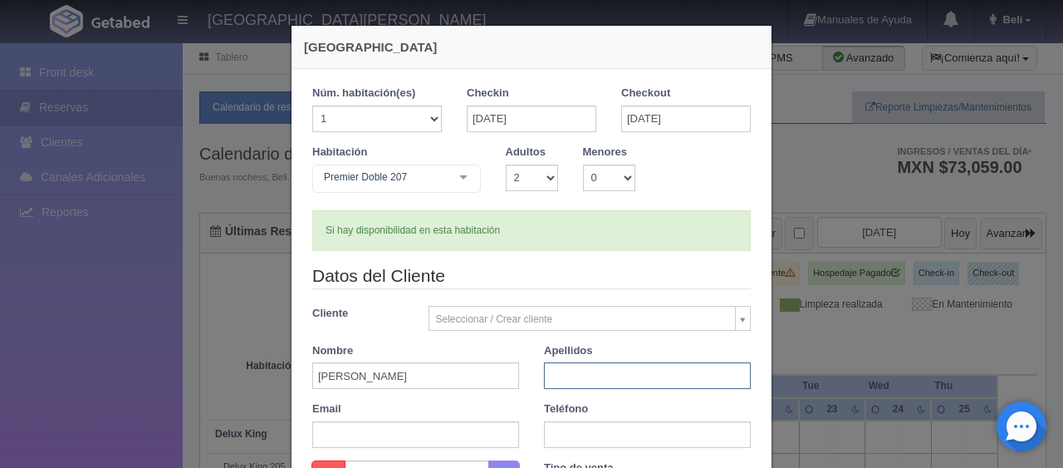
paste input "Camaño"
type input "Camaño"
click at [575, 438] on input "text" at bounding box center [647, 434] width 207 height 27
paste input "4431281988"
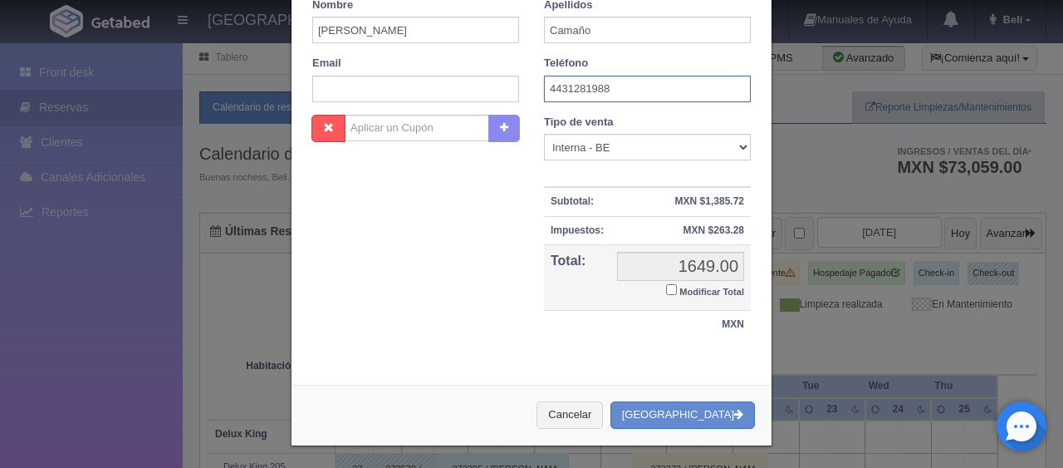
type input "4431281988"
click at [704, 288] on small "Modificar Total" at bounding box center [711, 291] width 65 height 10
click at [677, 288] on input "Modificar Total" at bounding box center [671, 289] width 11 height 11
checkbox input "true"
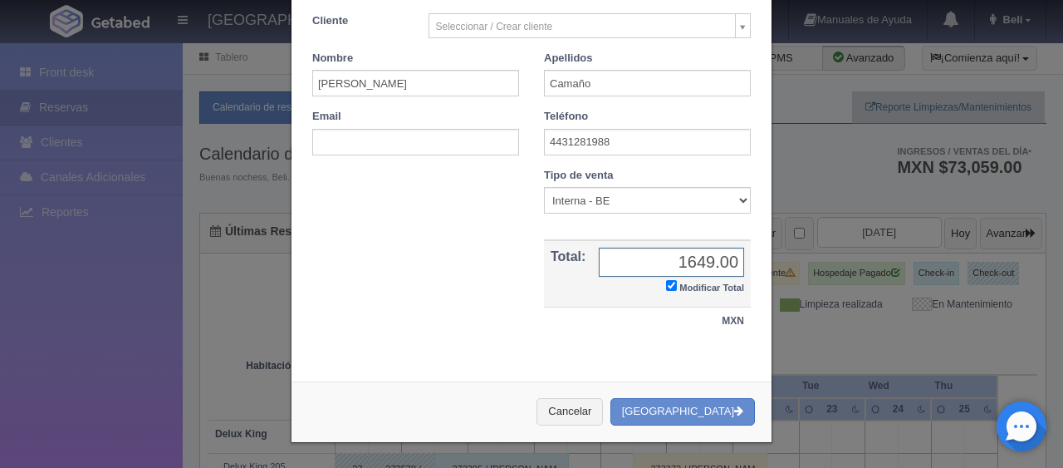
scroll to position [289, 0]
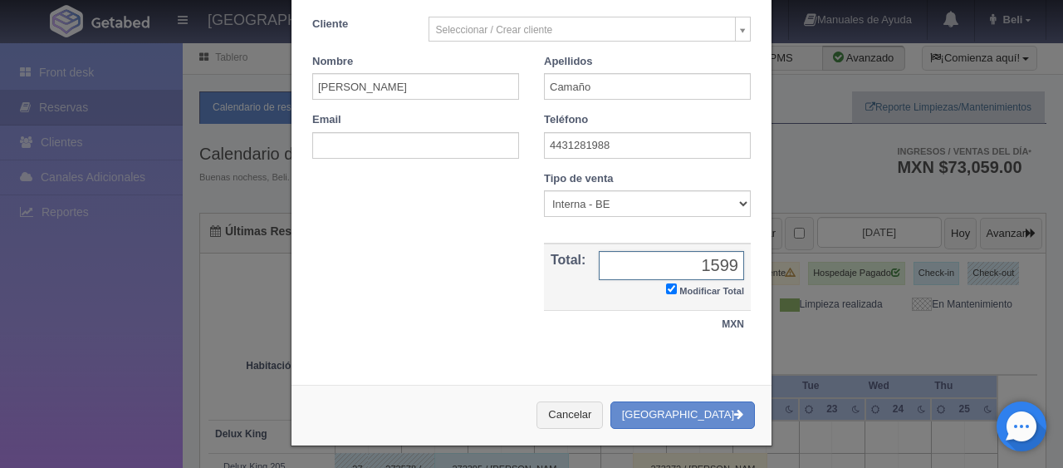
type input "1599"
click at [565, 214] on select "Correo Electronico Interna - BE Llamada OTA Externa Otro WALK IN" at bounding box center [647, 203] width 207 height 27
select select "walkin"
click at [544, 190] on select "Correo Electronico Interna - BE Llamada OTA Externa Otro WALK IN" at bounding box center [647, 203] width 207 height 27
click at [711, 407] on button "[GEOGRAPHIC_DATA]" at bounding box center [682, 414] width 144 height 27
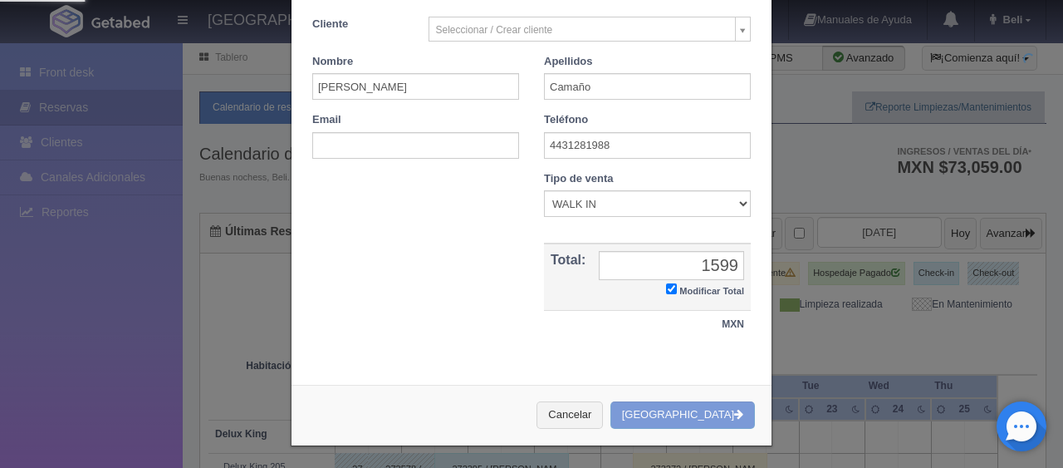
scroll to position [0, 0]
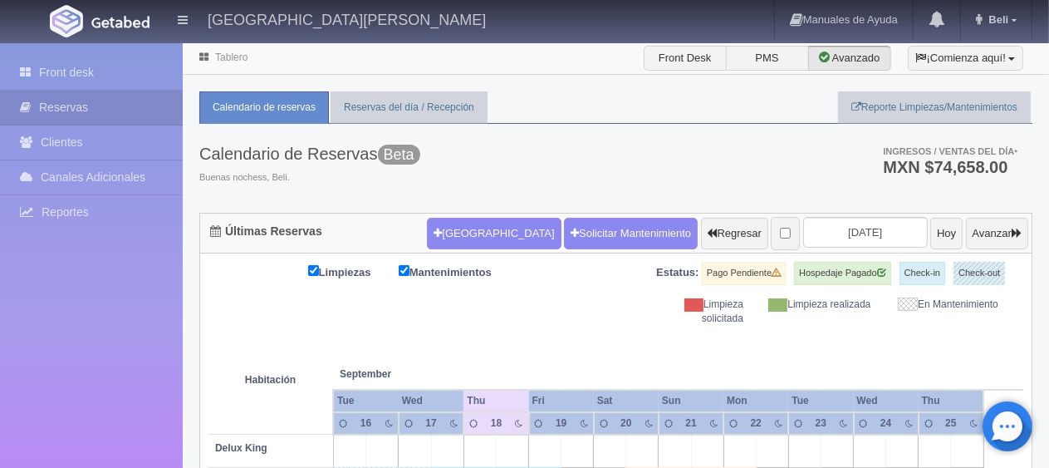
click at [571, 331] on th at bounding box center [609, 357] width 97 height 63
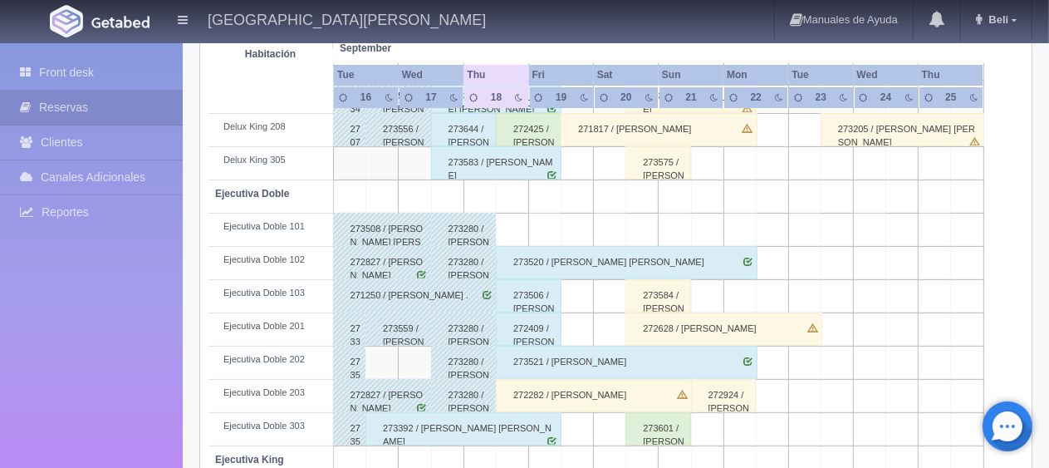
scroll to position [636, 0]
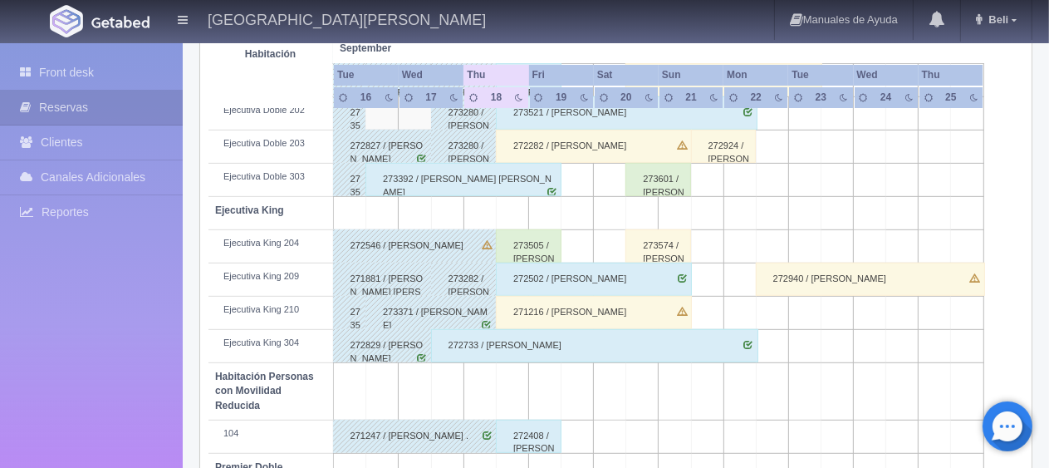
click at [518, 248] on div "273505 / [PERSON_NAME]" at bounding box center [529, 245] width 66 height 33
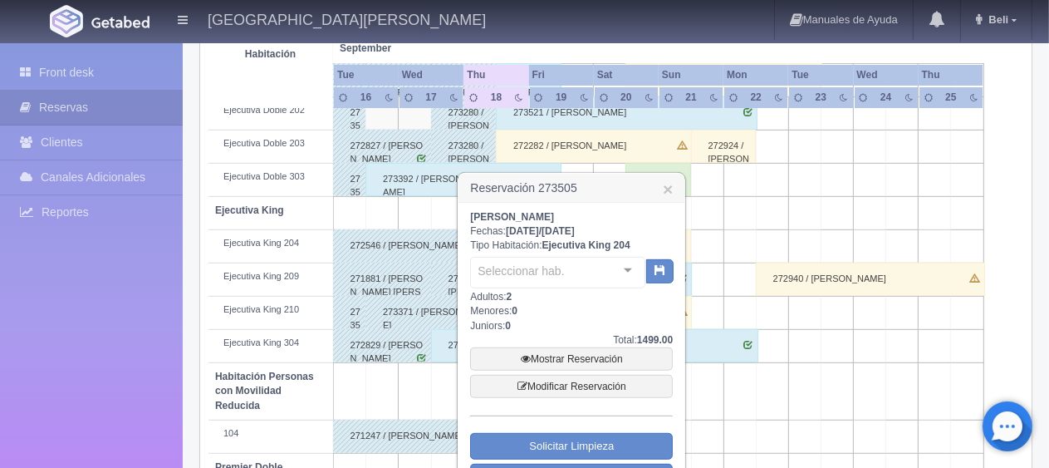
scroll to position [885, 0]
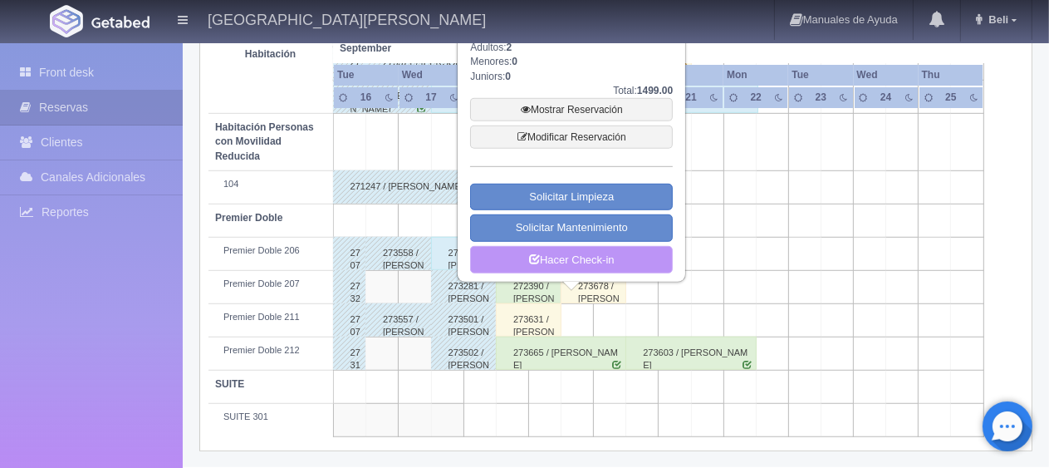
click at [566, 252] on link "Hacer Check-in" at bounding box center [571, 260] width 203 height 28
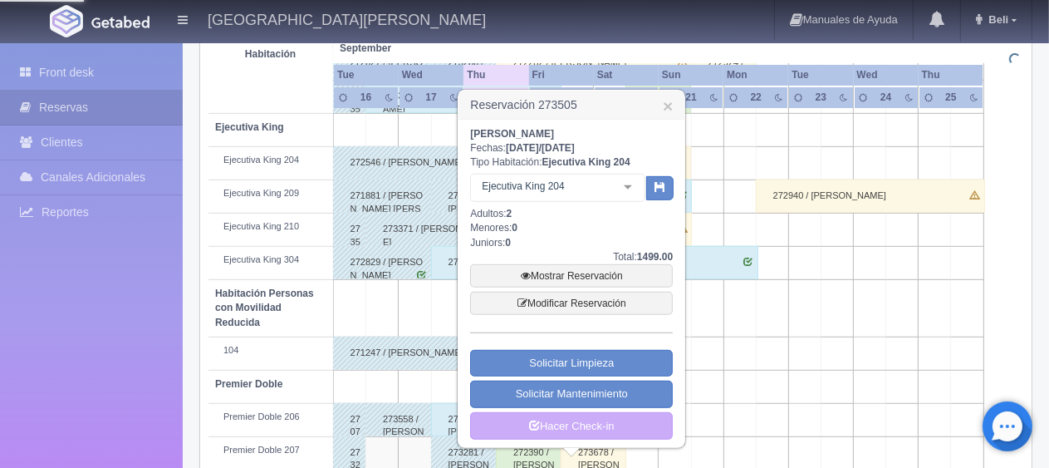
scroll to position [304, 0]
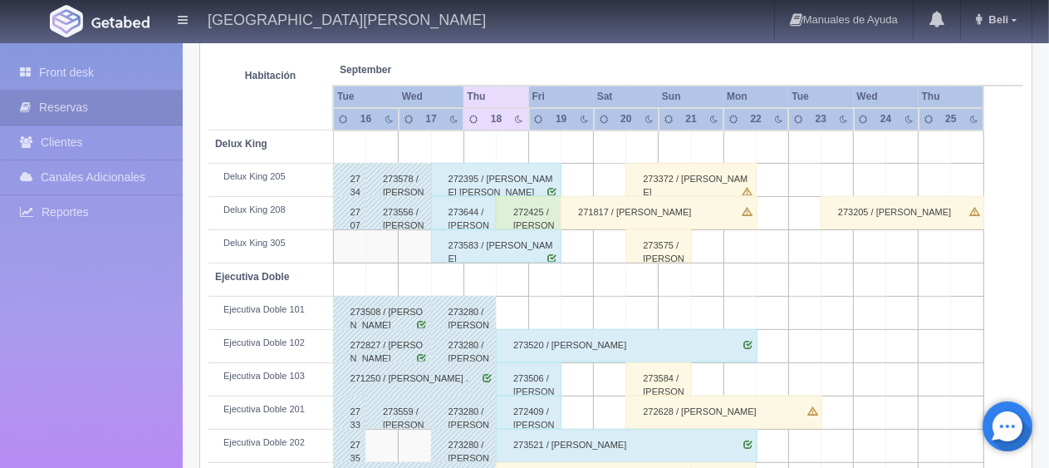
scroll to position [55, 0]
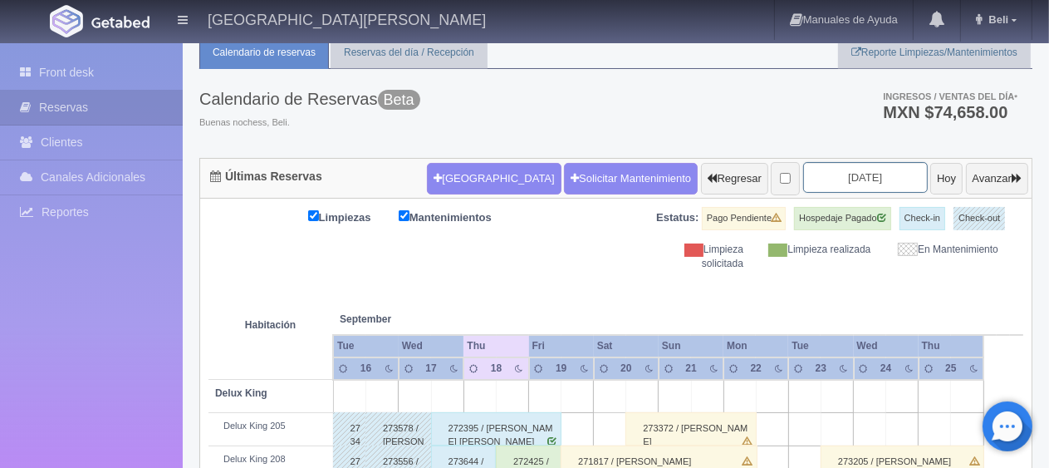
click at [877, 178] on input "[DATE]" at bounding box center [865, 177] width 125 height 31
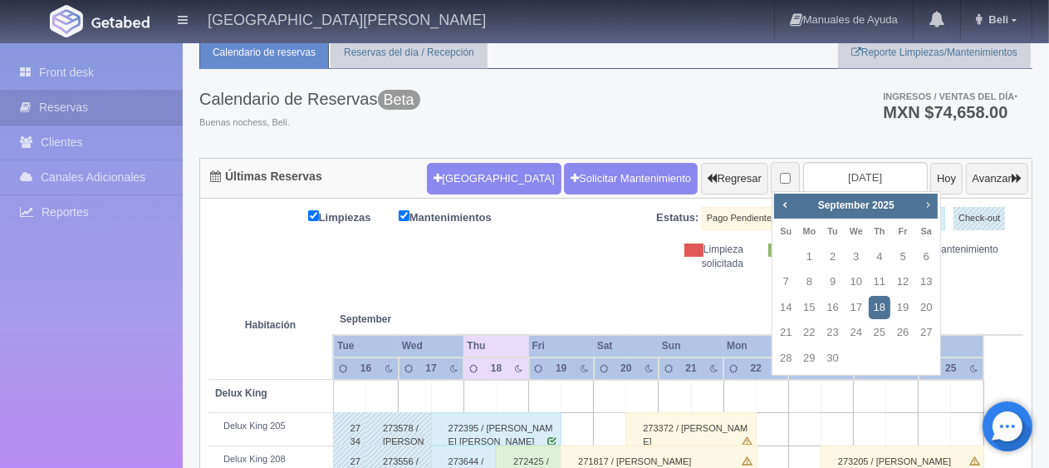
click at [925, 208] on span "Next" at bounding box center [927, 204] width 13 height 13
click at [926, 208] on span "Next" at bounding box center [927, 204] width 13 height 13
click at [923, 337] on link "27" at bounding box center [926, 333] width 22 height 24
type input "[DATE]"
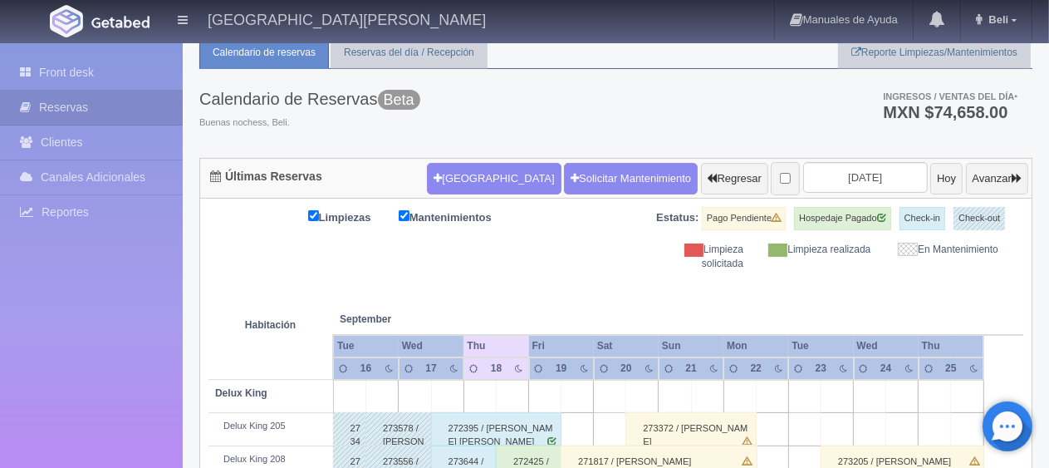
scroll to position [0, 0]
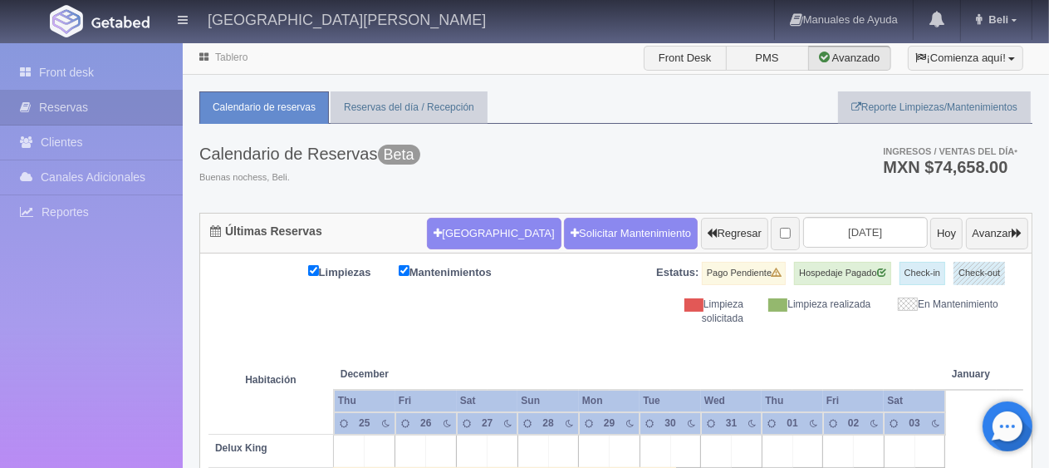
scroll to position [498, 0]
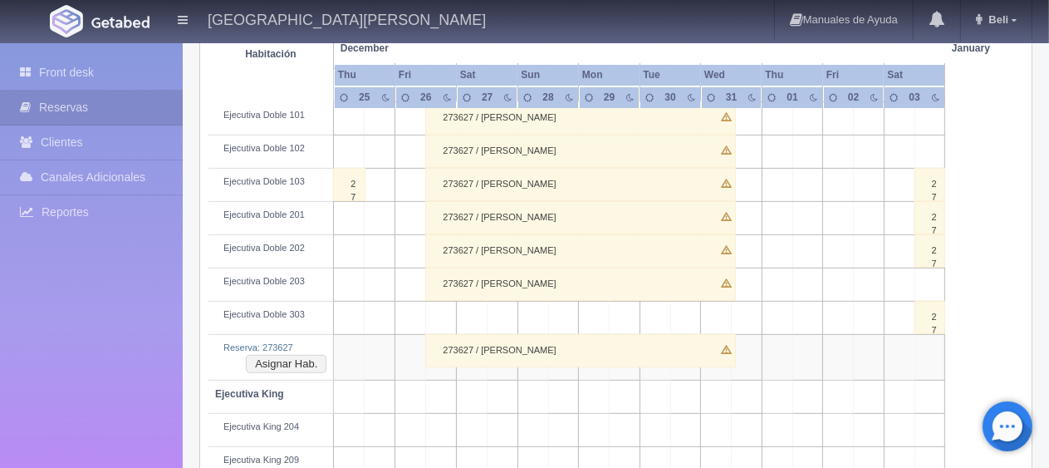
click at [560, 344] on div "273627 / Angela Peralta Aban" at bounding box center [580, 350] width 311 height 33
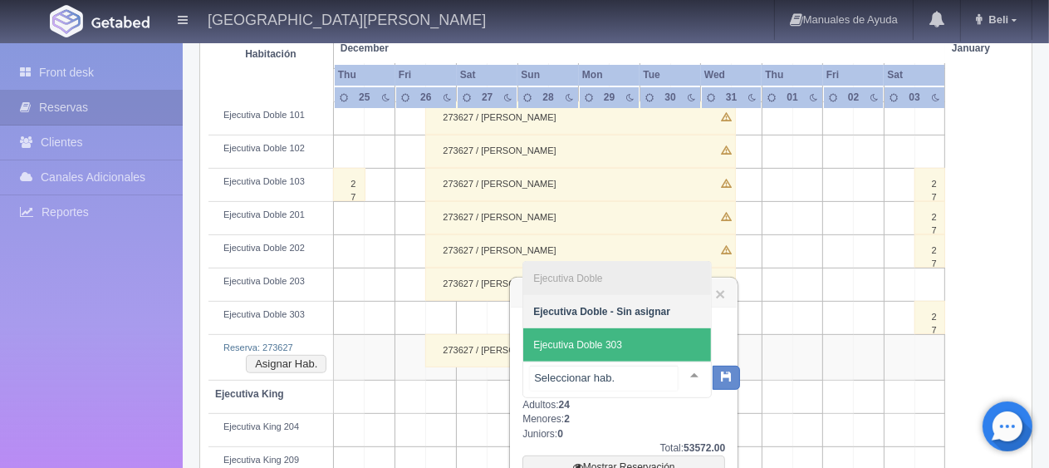
click at [637, 350] on span "Ejecutiva Doble 303" at bounding box center [617, 344] width 188 height 33
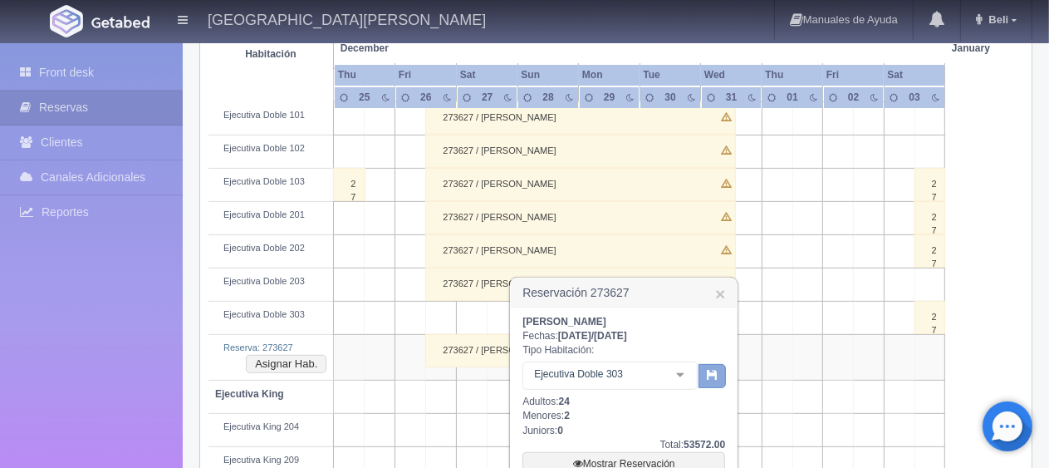
click at [713, 375] on icon "button" at bounding box center [712, 374] width 11 height 11
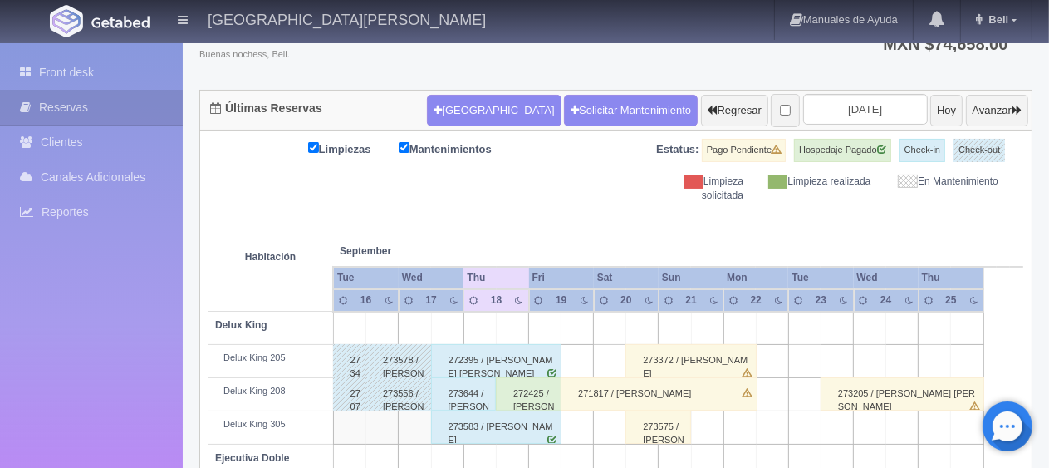
scroll to position [704, 0]
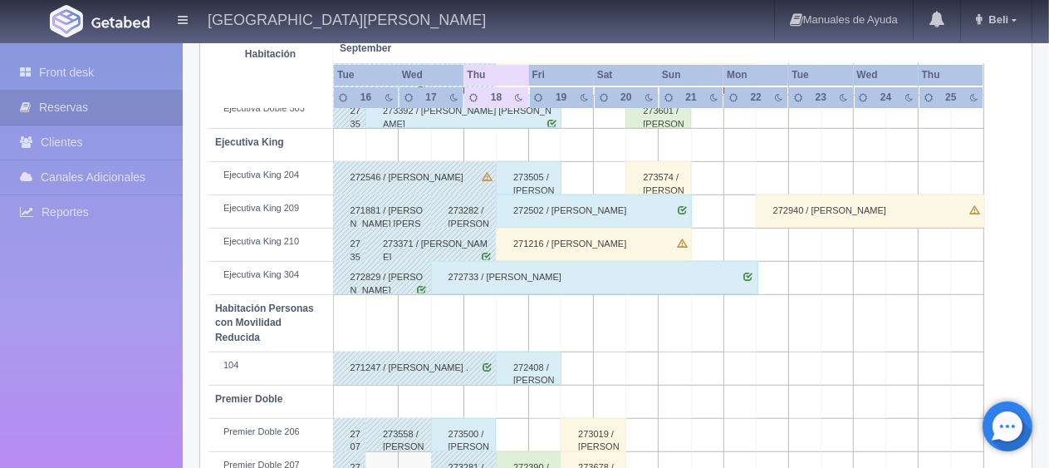
click at [468, 183] on div "272546 / [PERSON_NAME]" at bounding box center [415, 177] width 164 height 33
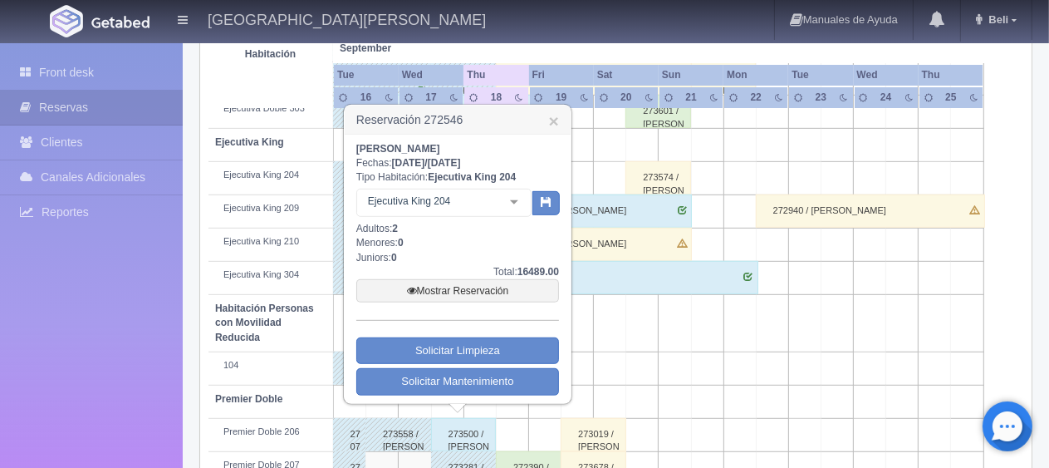
click at [559, 126] on h3 "Reservación 272546 ×" at bounding box center [458, 119] width 226 height 29
click at [555, 120] on link "×" at bounding box center [554, 120] width 10 height 17
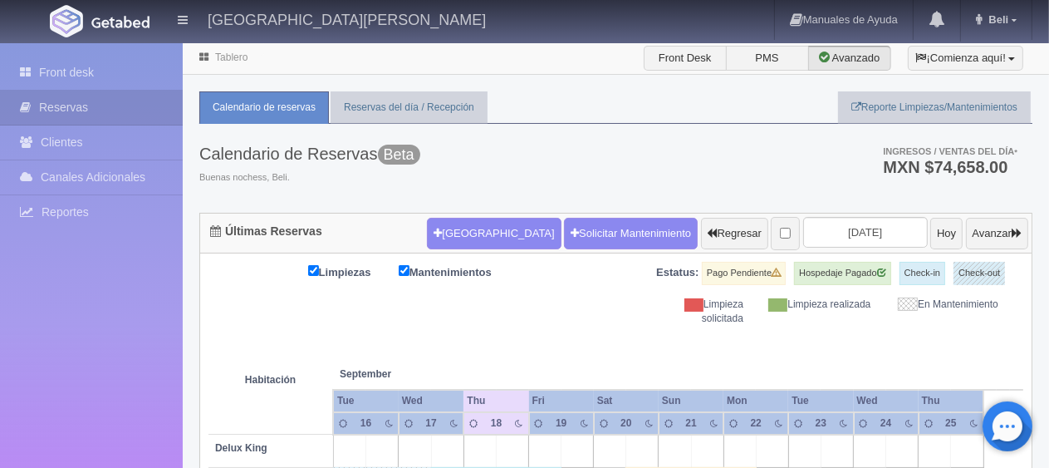
scroll to position [885, 0]
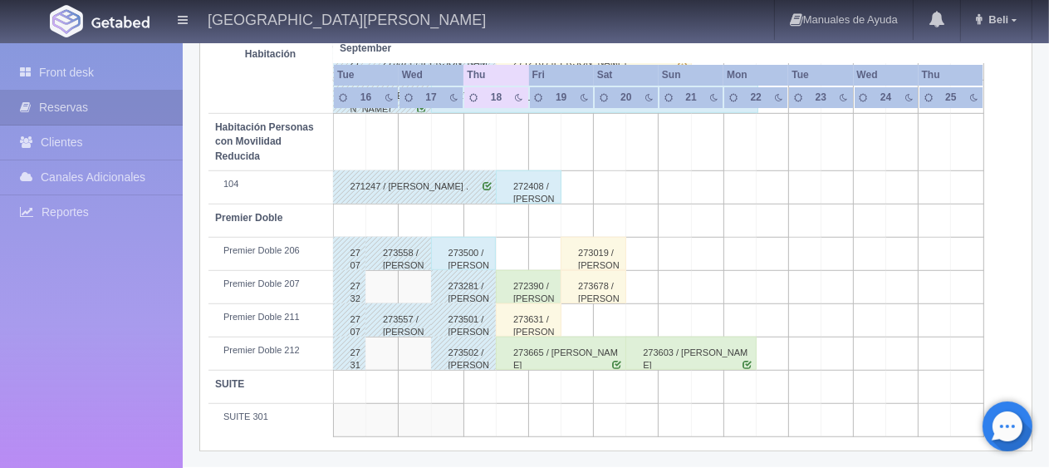
click at [520, 324] on div "273631 / [PERSON_NAME]" at bounding box center [529, 319] width 66 height 33
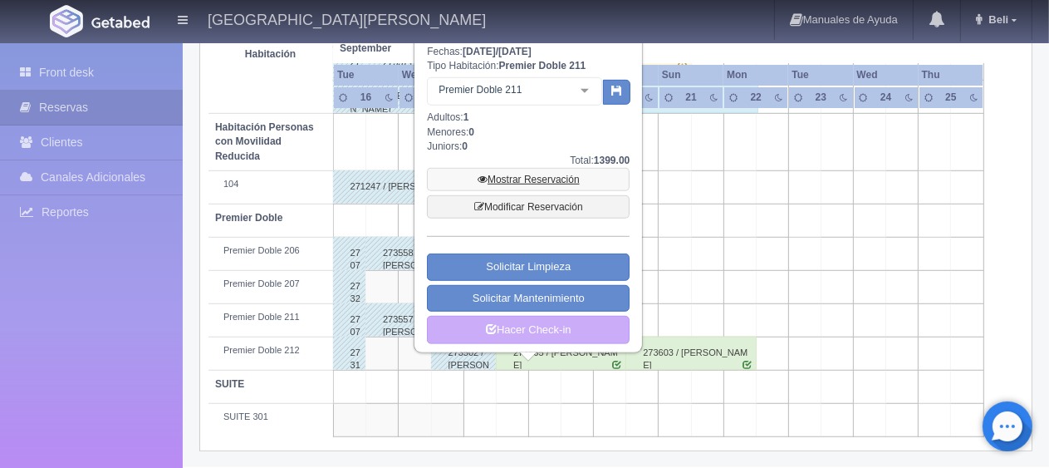
click at [565, 184] on link "Mostrar Reservación" at bounding box center [528, 179] width 203 height 23
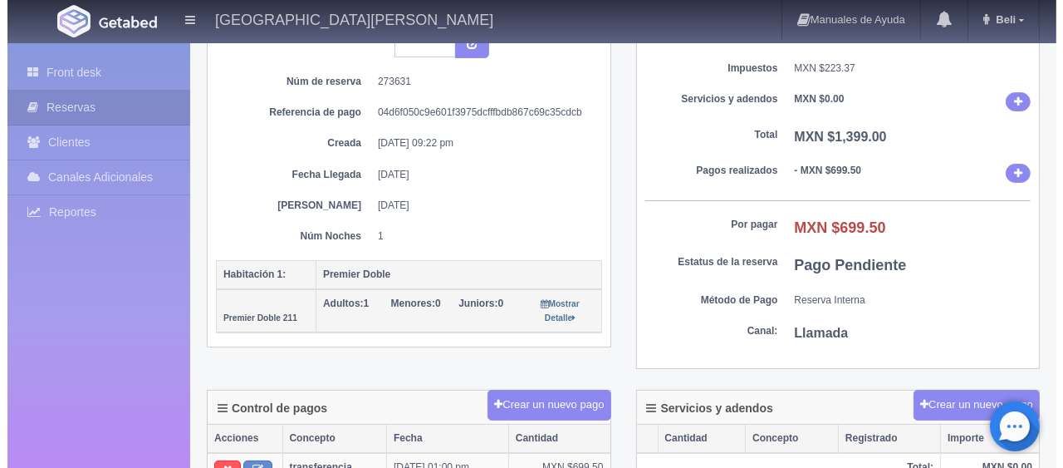
scroll to position [332, 0]
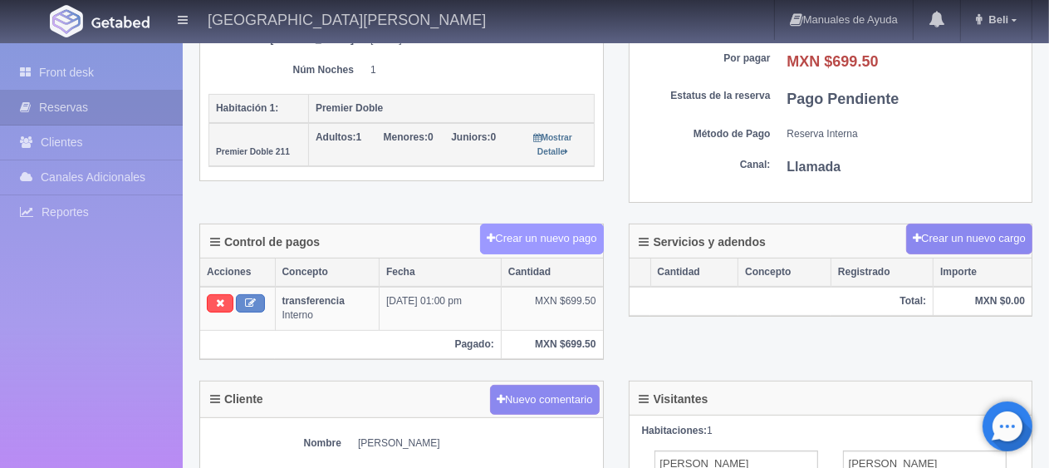
click at [556, 231] on button "Crear un nuevo pago" at bounding box center [541, 238] width 123 height 31
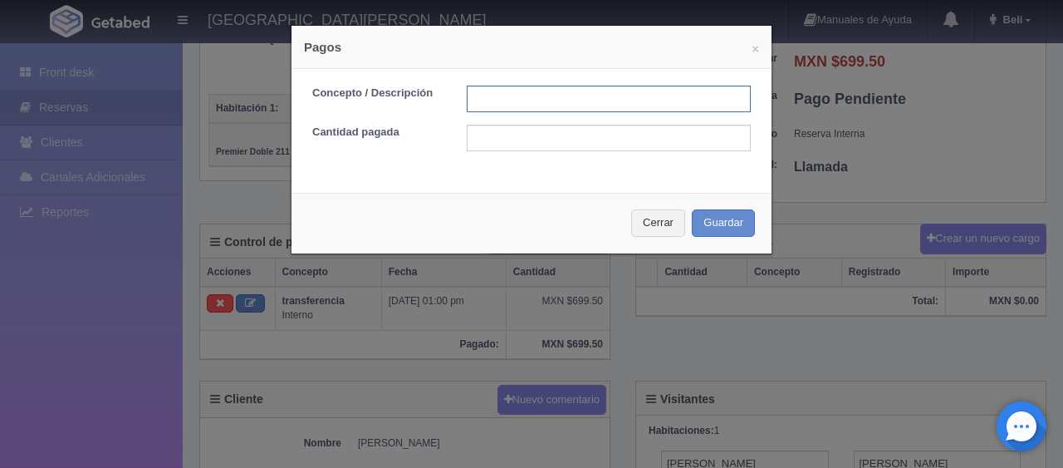
click at [496, 100] on input "text" at bounding box center [609, 99] width 284 height 27
type input "pago con tarjeta"
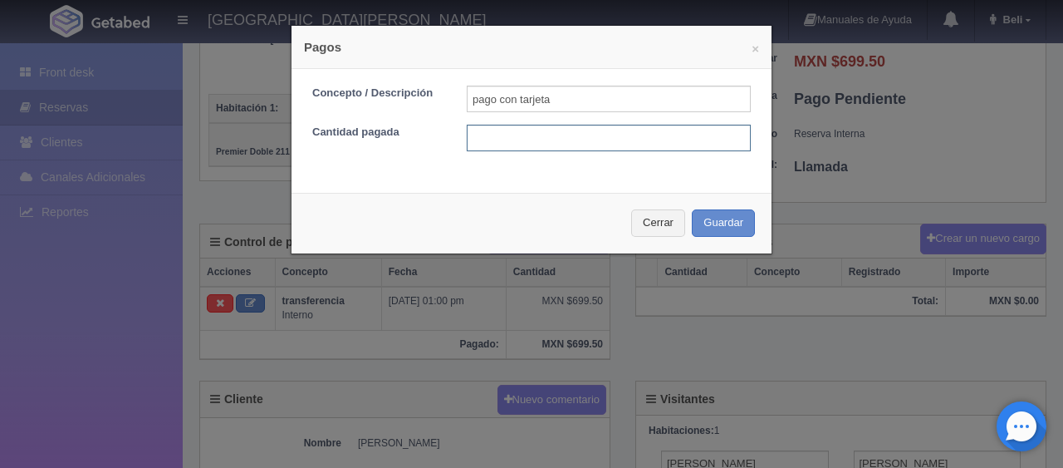
click at [601, 135] on input "text" at bounding box center [609, 138] width 284 height 27
type input "699"
type input "699.50"
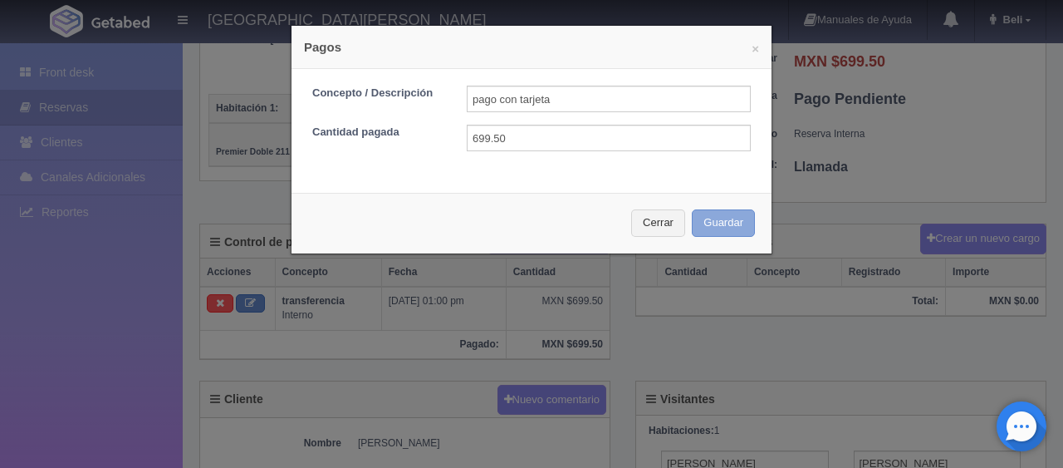
click at [692, 209] on button "Guardar" at bounding box center [723, 222] width 63 height 27
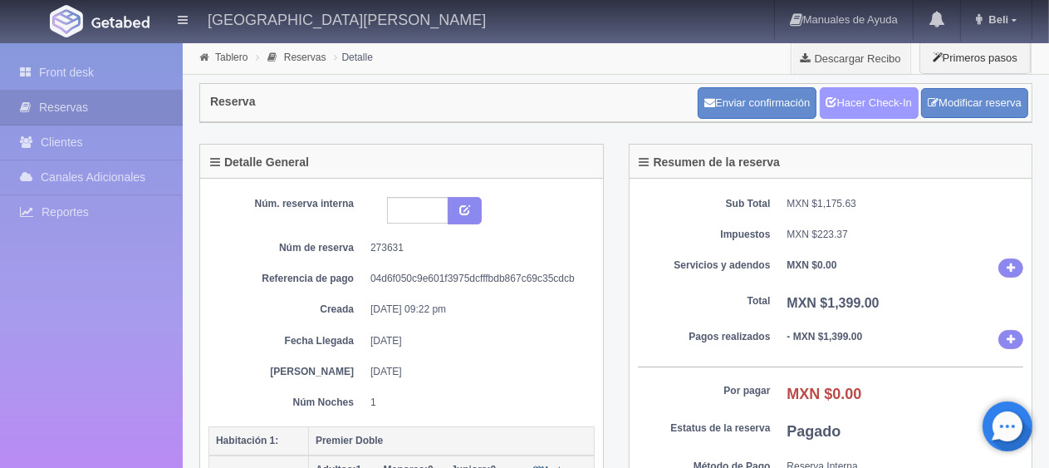
click at [870, 109] on link "Hacer Check-In" at bounding box center [869, 103] width 99 height 32
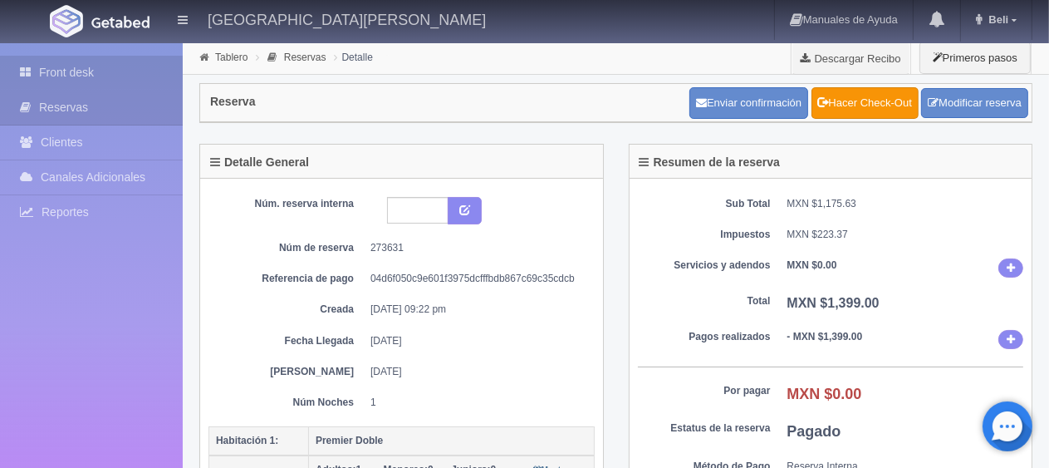
click at [95, 70] on link "Front desk" at bounding box center [91, 73] width 183 height 34
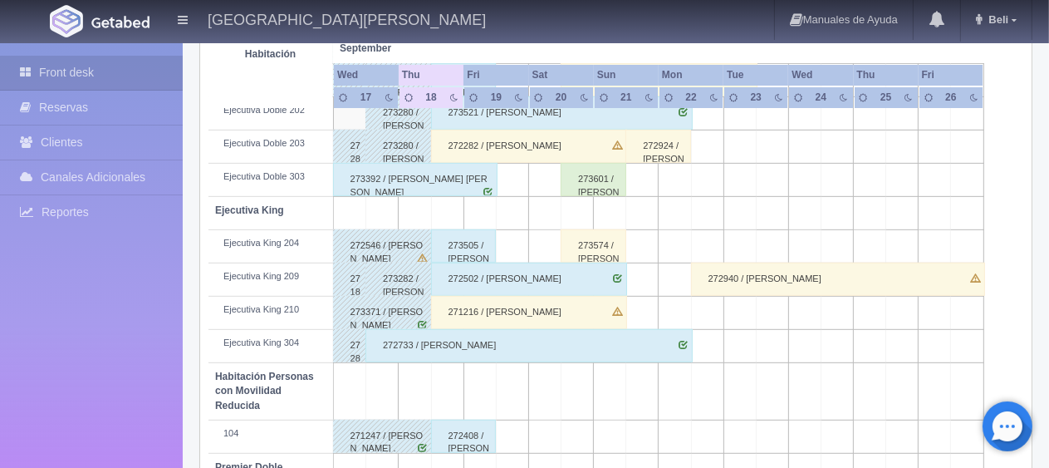
scroll to position [885, 0]
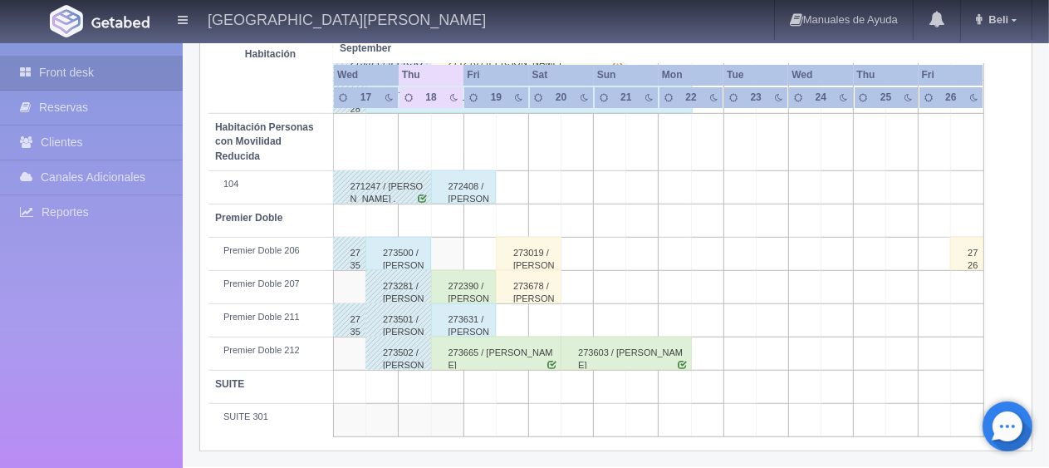
click at [459, 322] on div "273631 / [PERSON_NAME]" at bounding box center [464, 319] width 66 height 33
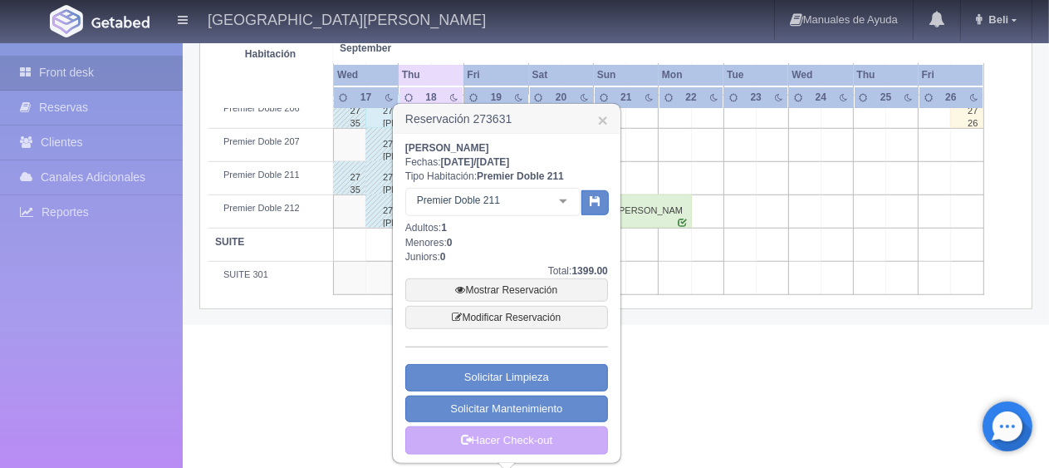
scroll to position [446, 0]
